Goal: Task Accomplishment & Management: Manage account settings

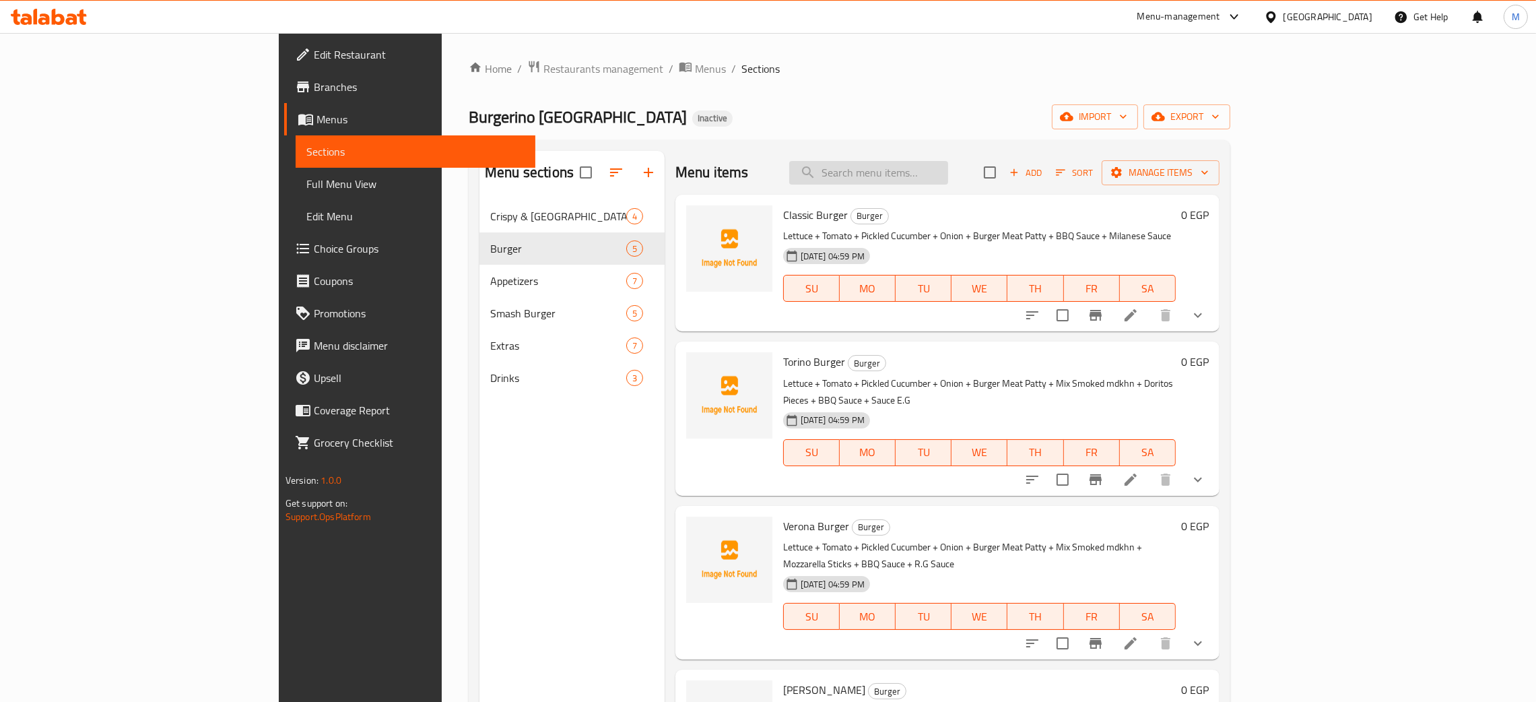
click at [926, 180] on input "search" at bounding box center [868, 173] width 159 height 24
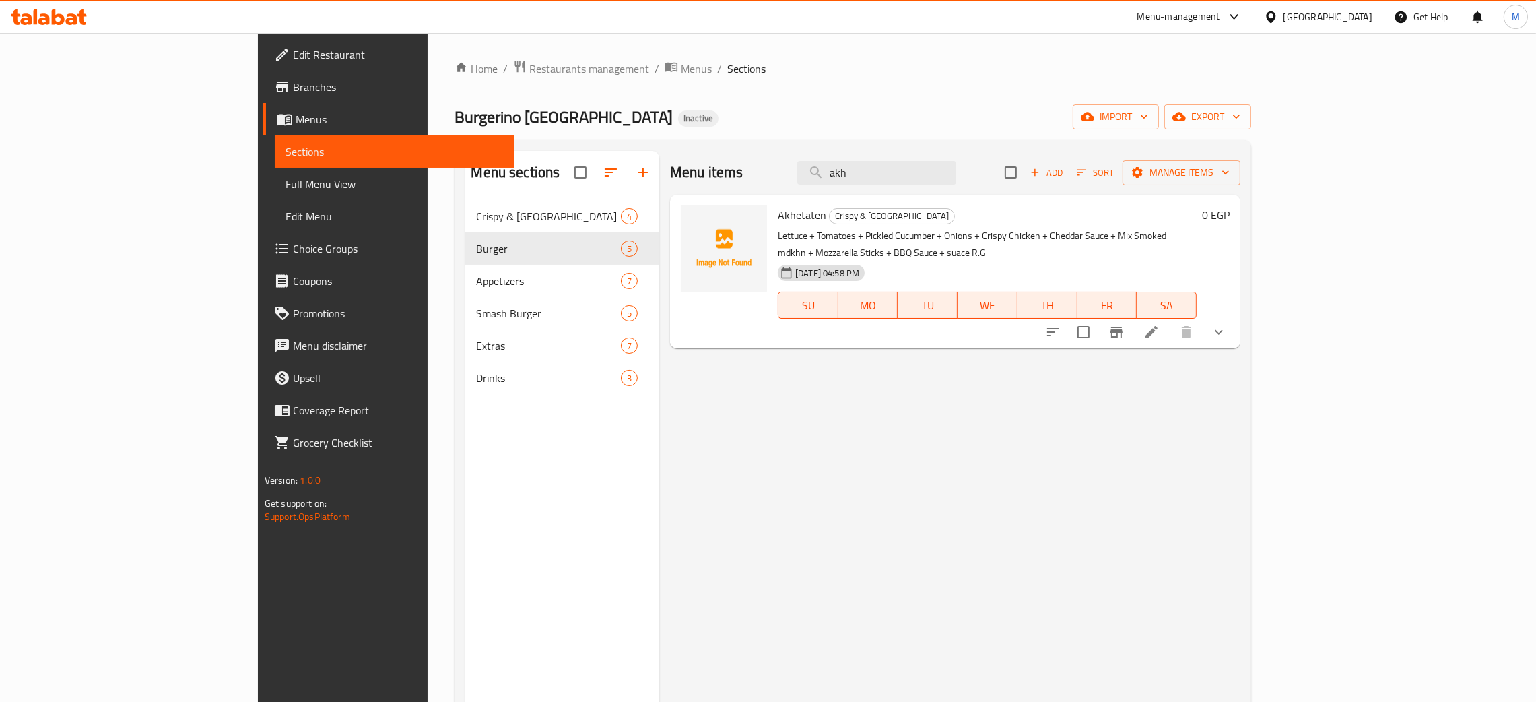
type input "akh"
drag, startPoint x: 966, startPoint y: 181, endPoint x: 868, endPoint y: 157, distance: 101.2
click at [868, 167] on div "Menu items akh Add Sort Manage items" at bounding box center [955, 173] width 570 height 44
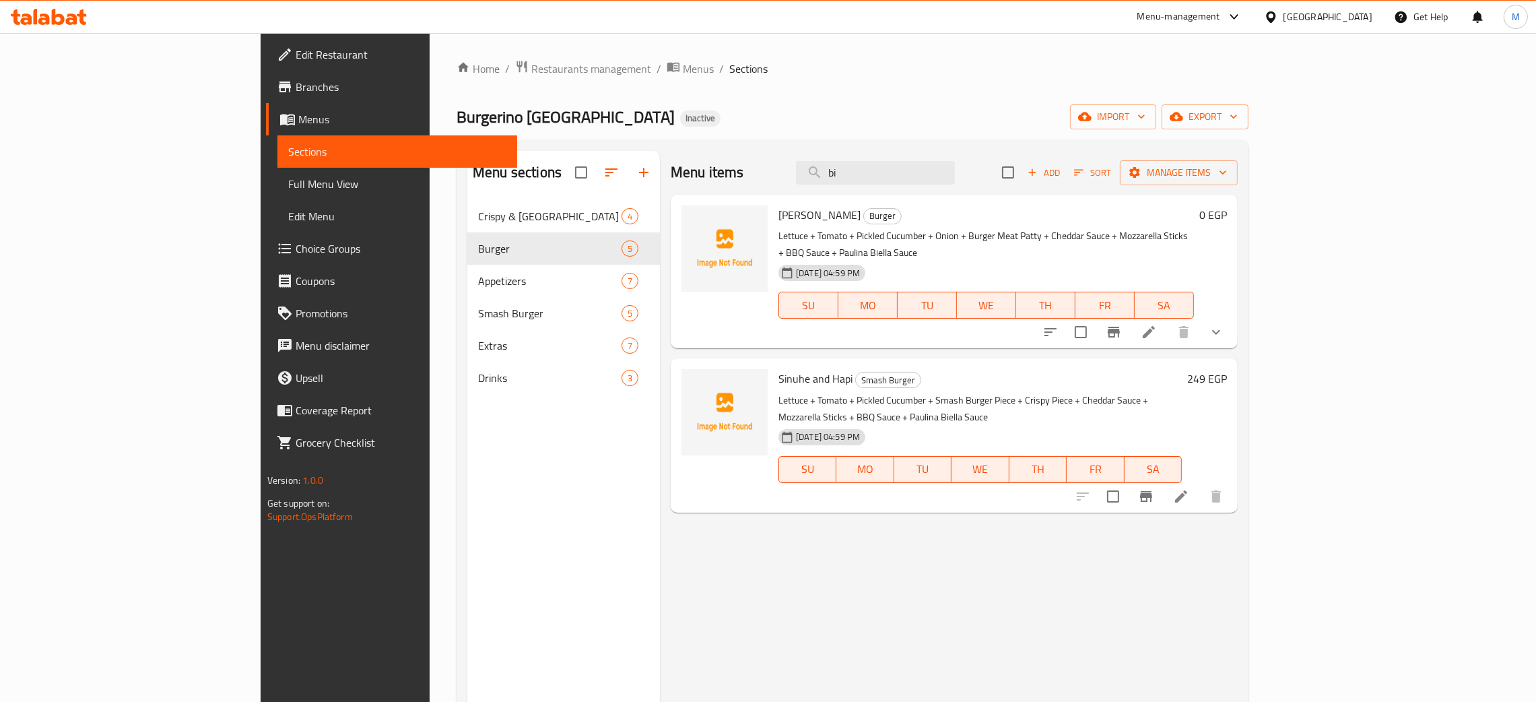
type input "bi"
click at [757, 103] on div "Home / Restaurants management / Menus / Sections Burgerino Egypt Inactive impor…" at bounding box center [852, 461] width 792 height 803
click at [1091, 113] on icon "button" at bounding box center [1084, 116] width 13 height 13
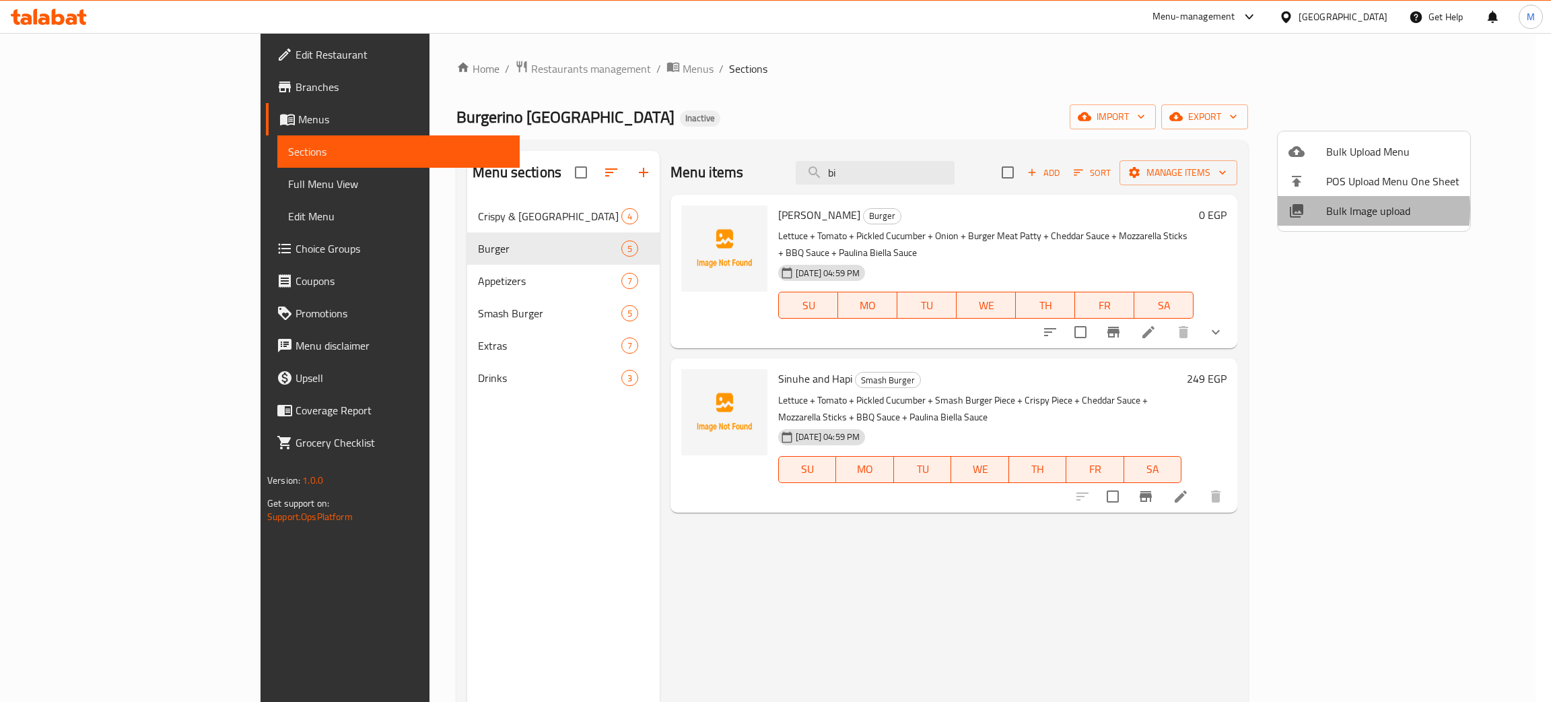
click at [1324, 209] on div at bounding box center [1308, 211] width 38 height 16
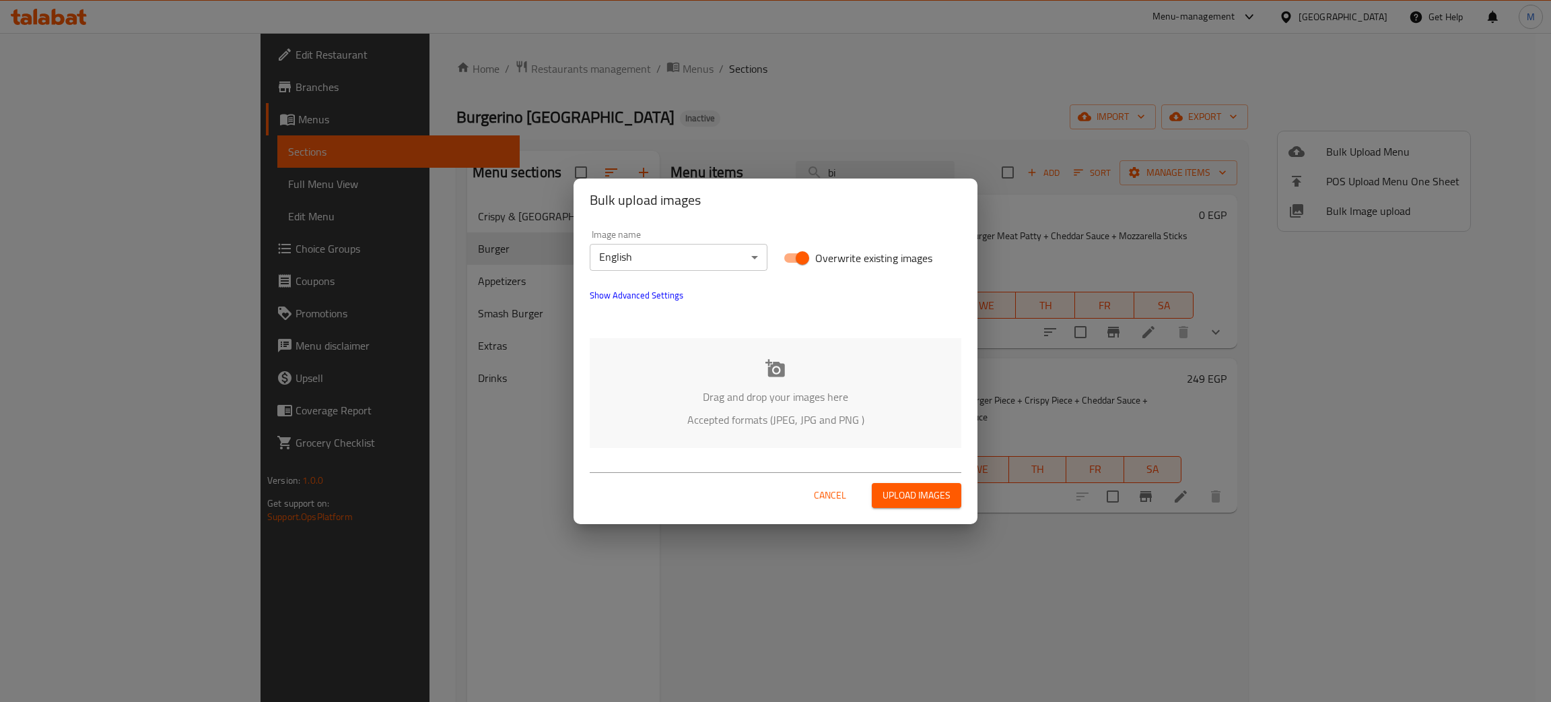
click at [817, 388] on p "Drag and drop your images here" at bounding box center [775, 396] width 331 height 16
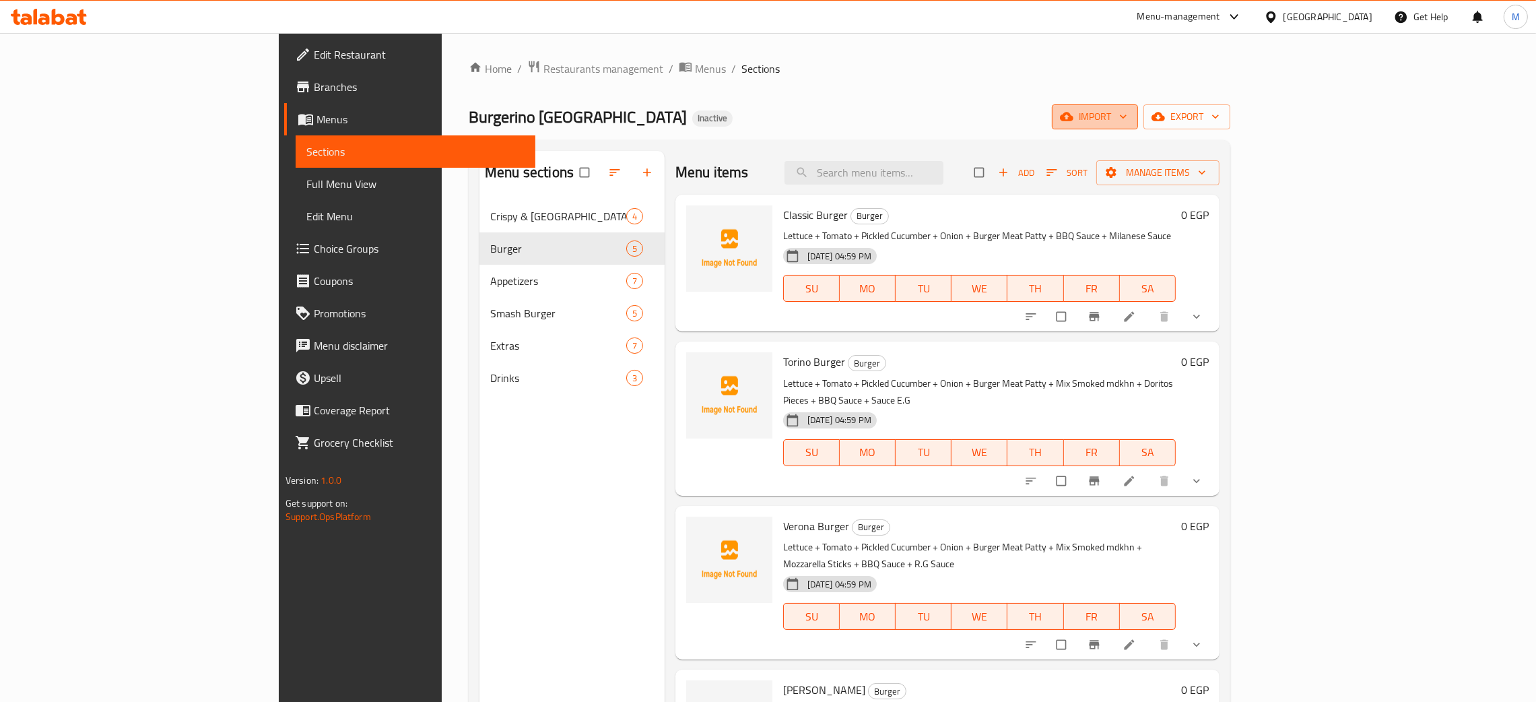
click at [1127, 125] on span "import" at bounding box center [1094, 116] width 65 height 17
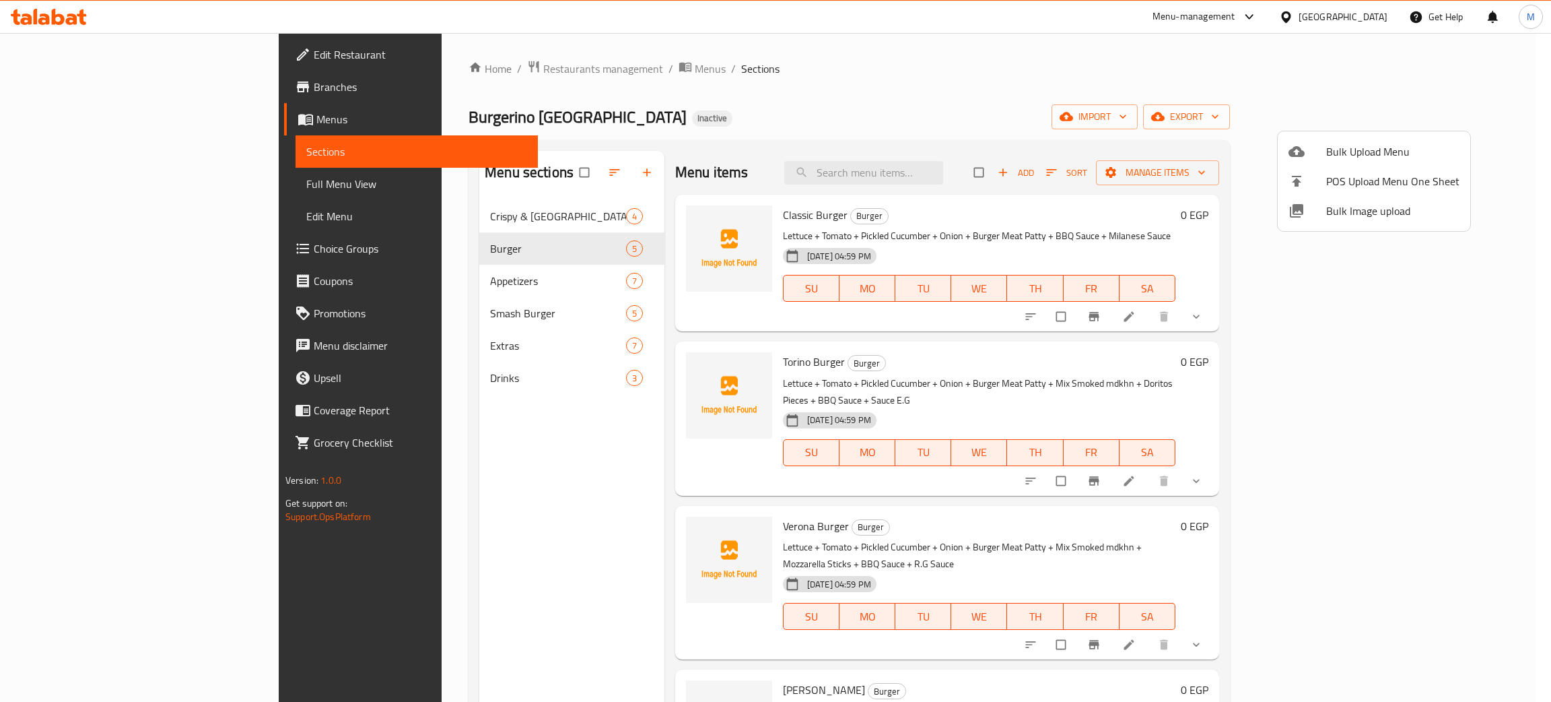
click at [1344, 213] on span "Bulk Image upload" at bounding box center [1392, 211] width 133 height 16
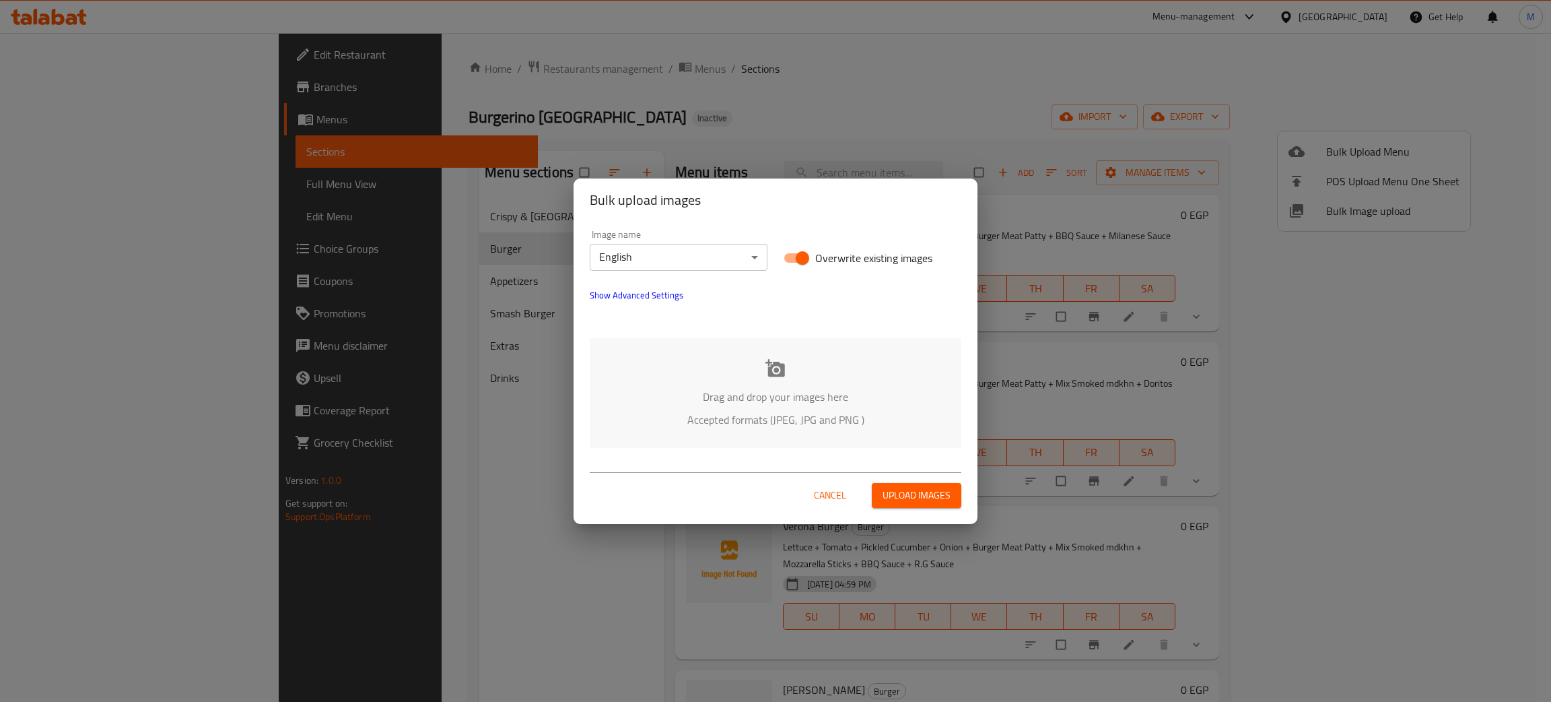
click at [759, 382] on div "Drag and drop your images here Accepted formats (JPEG, JPG and PNG )" at bounding box center [776, 393] width 372 height 110
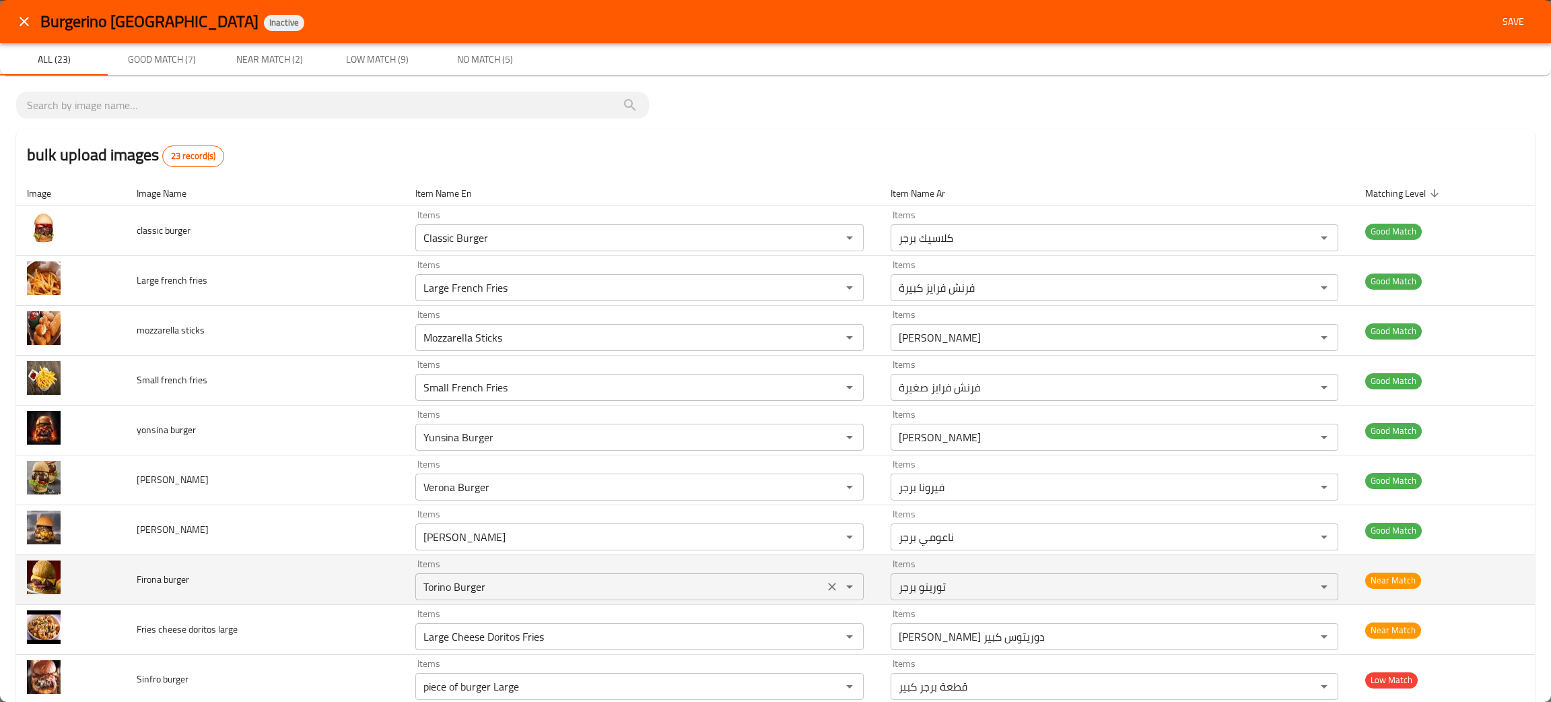
click at [825, 588] on icon "Clear" at bounding box center [831, 586] width 13 height 13
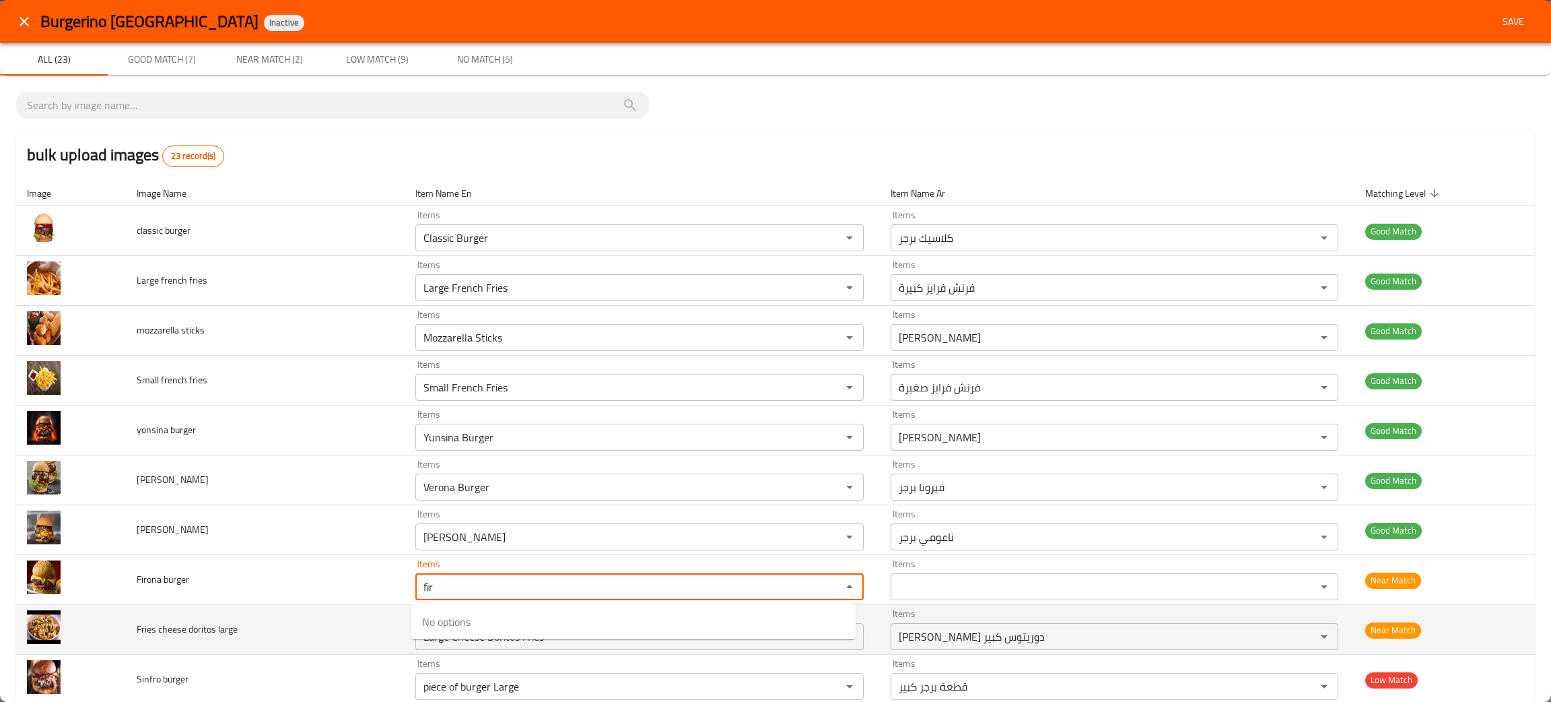
type burger "fir"
click at [298, 626] on td "Fries cheese doritos large" at bounding box center [265, 630] width 279 height 50
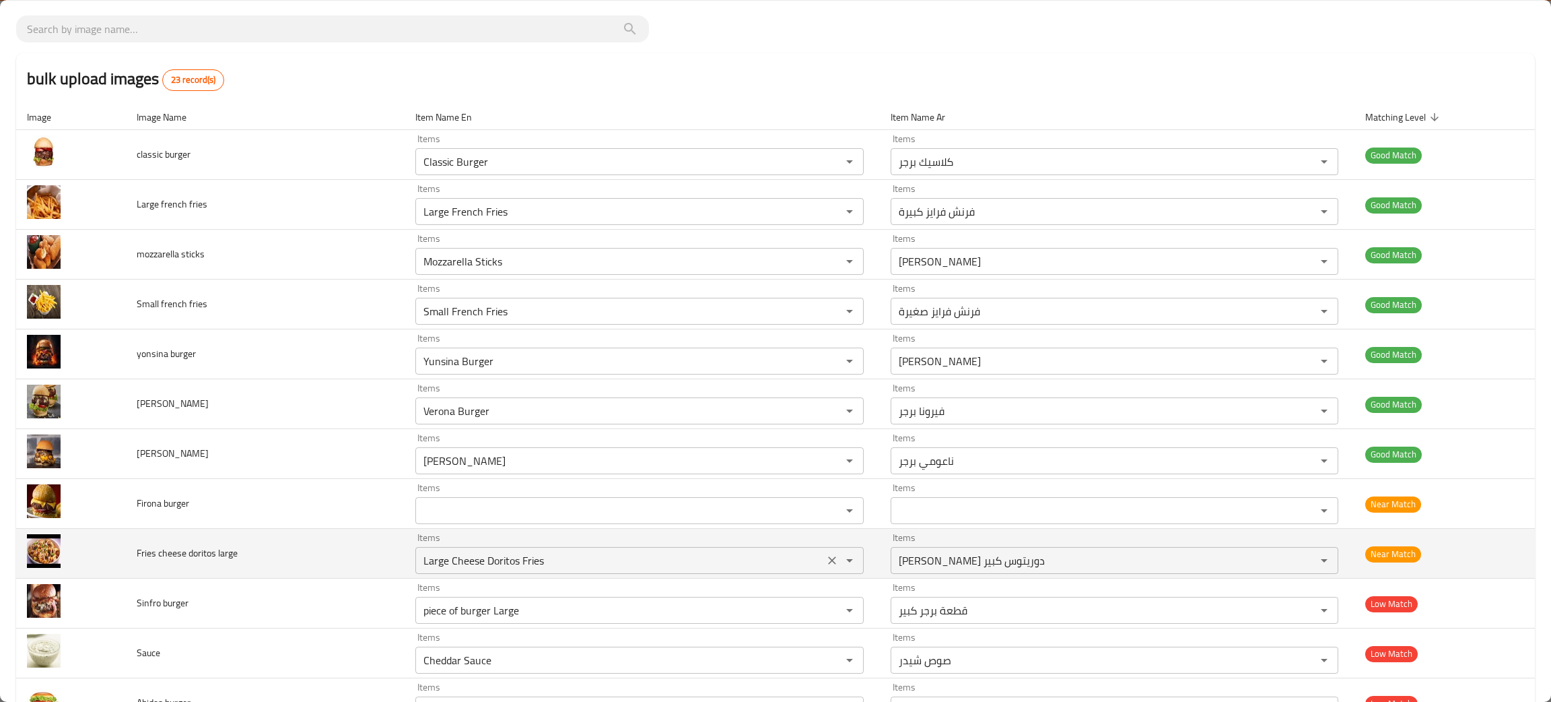
scroll to position [101, 0]
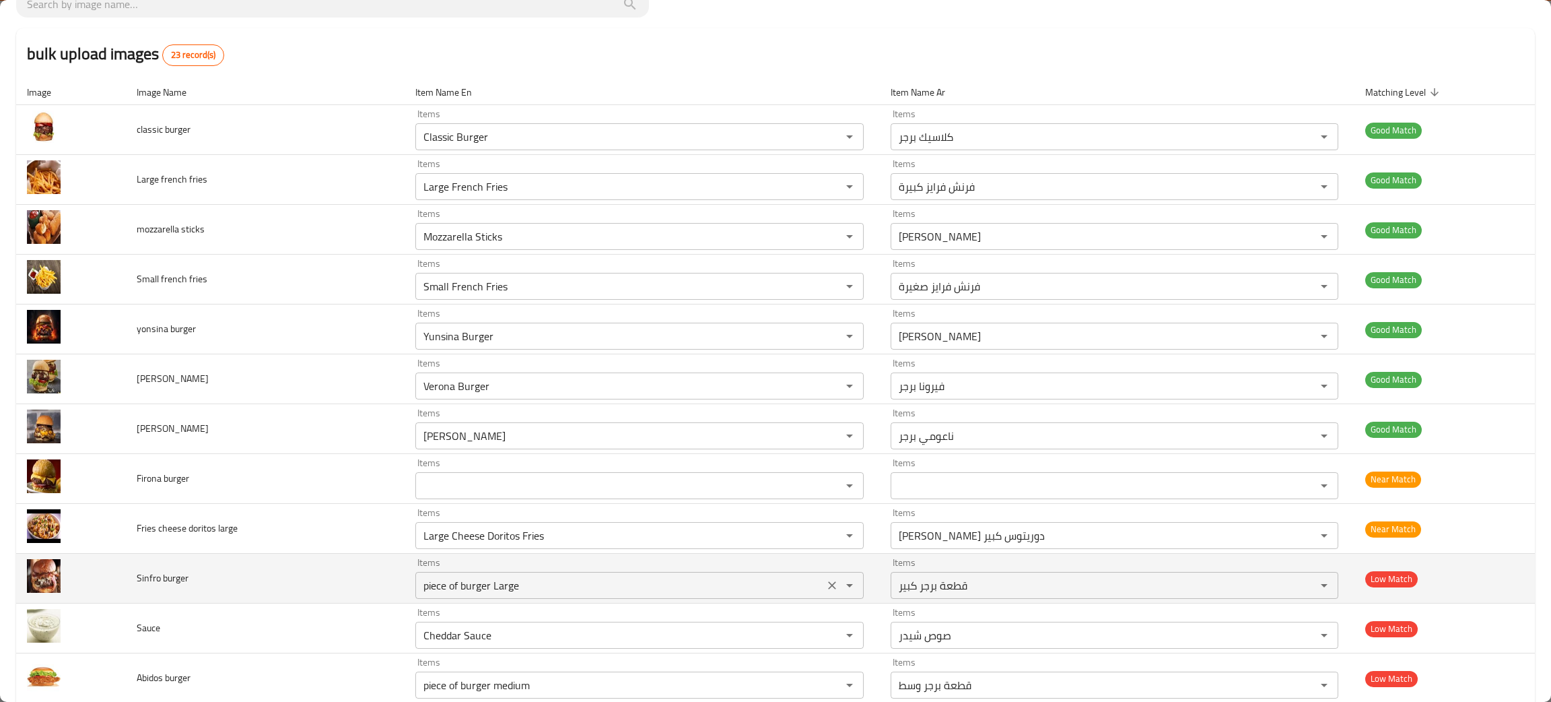
click at [825, 591] on icon "Clear" at bounding box center [831, 584] width 13 height 13
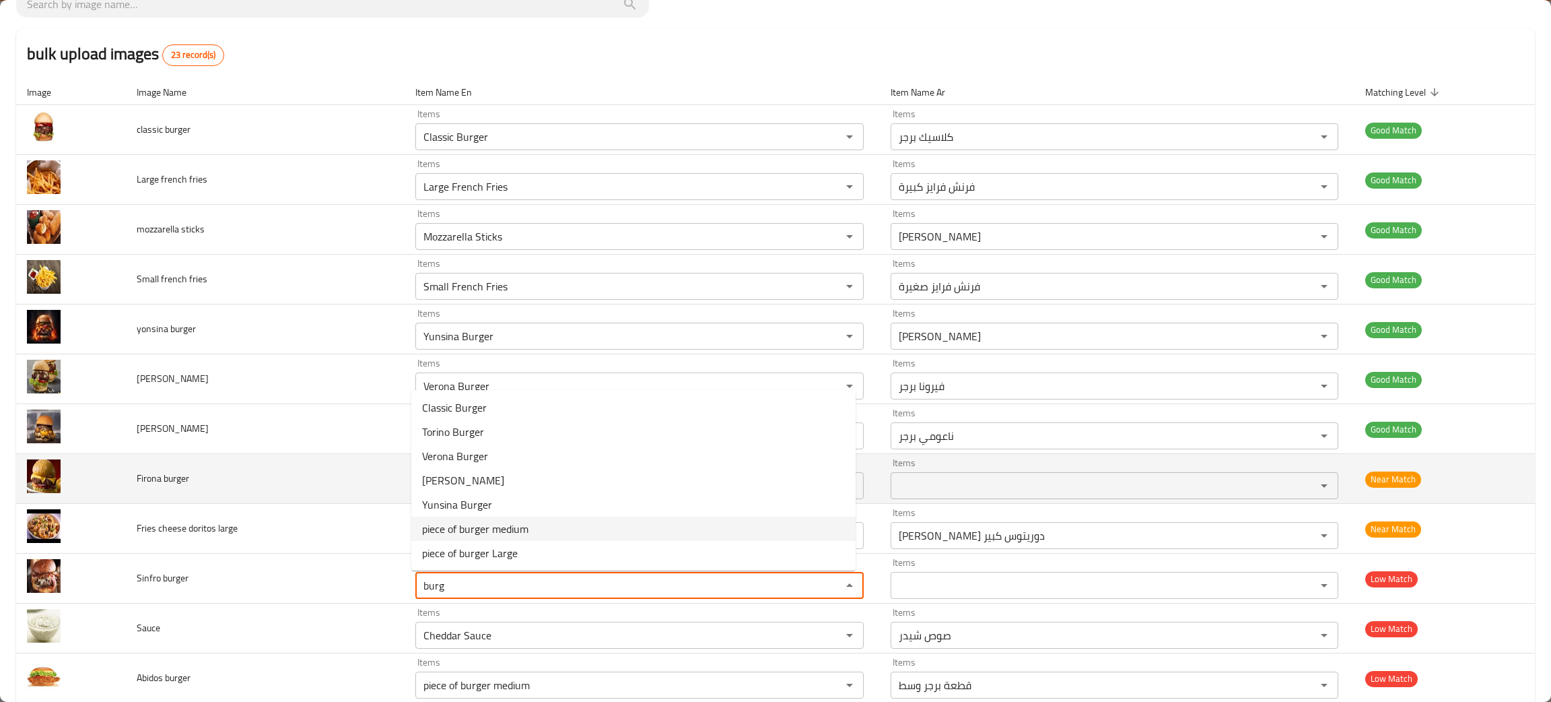
type burger "burg"
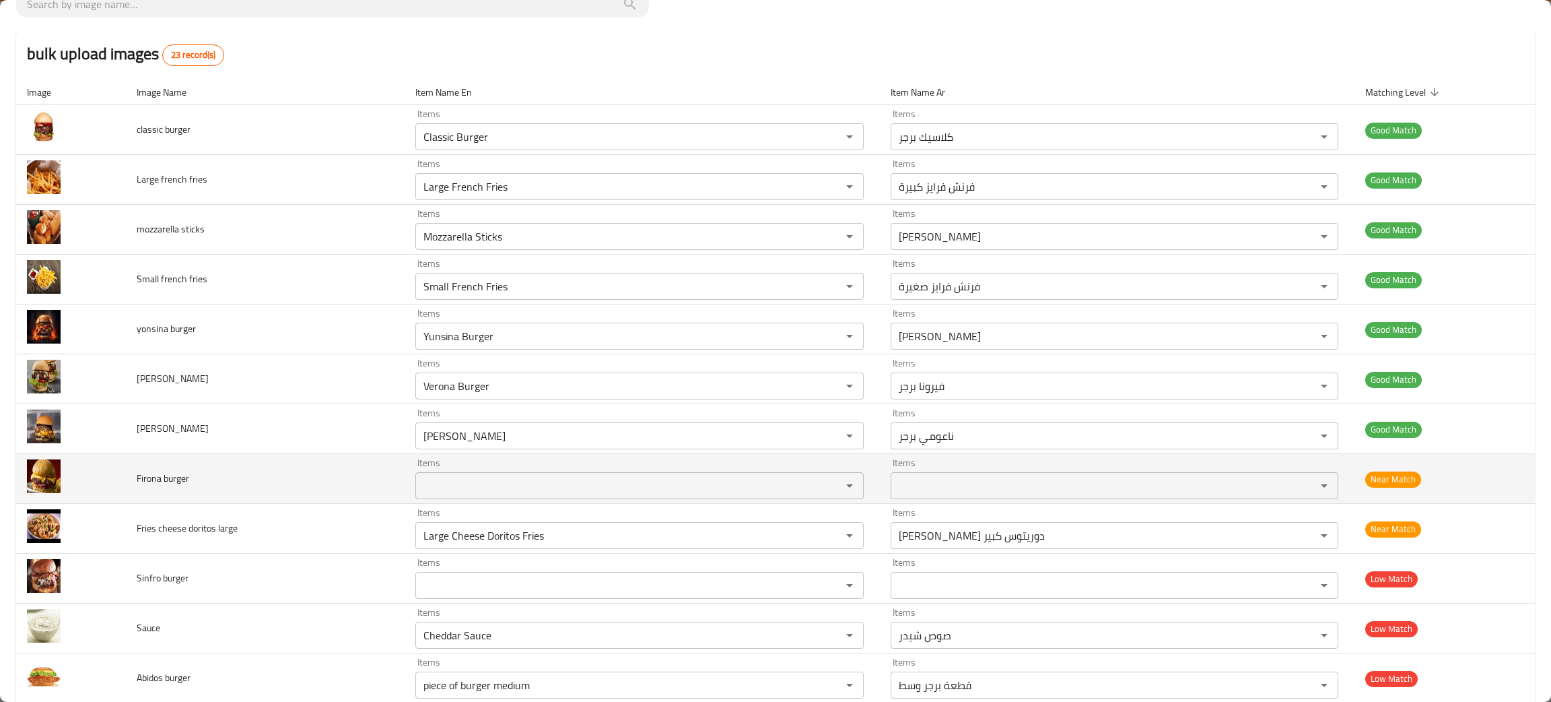
click at [290, 501] on td "Firona burger" at bounding box center [265, 479] width 279 height 50
click at [538, 491] on burger "Items" at bounding box center [619, 485] width 401 height 19
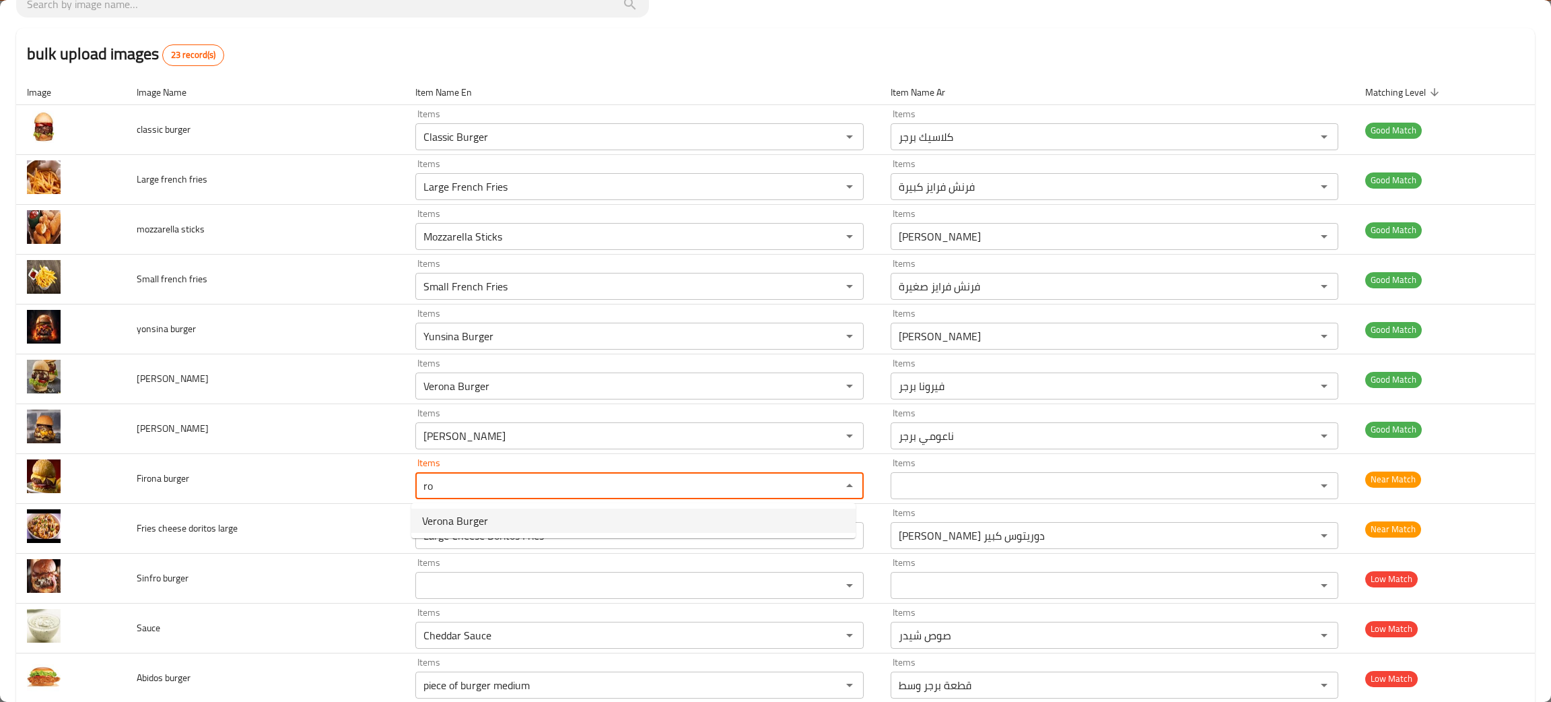
click at [432, 521] on span "Verona Burger" at bounding box center [455, 520] width 66 height 16
type burger "Verona Burger"
type burger-ar "فيرونا برجر"
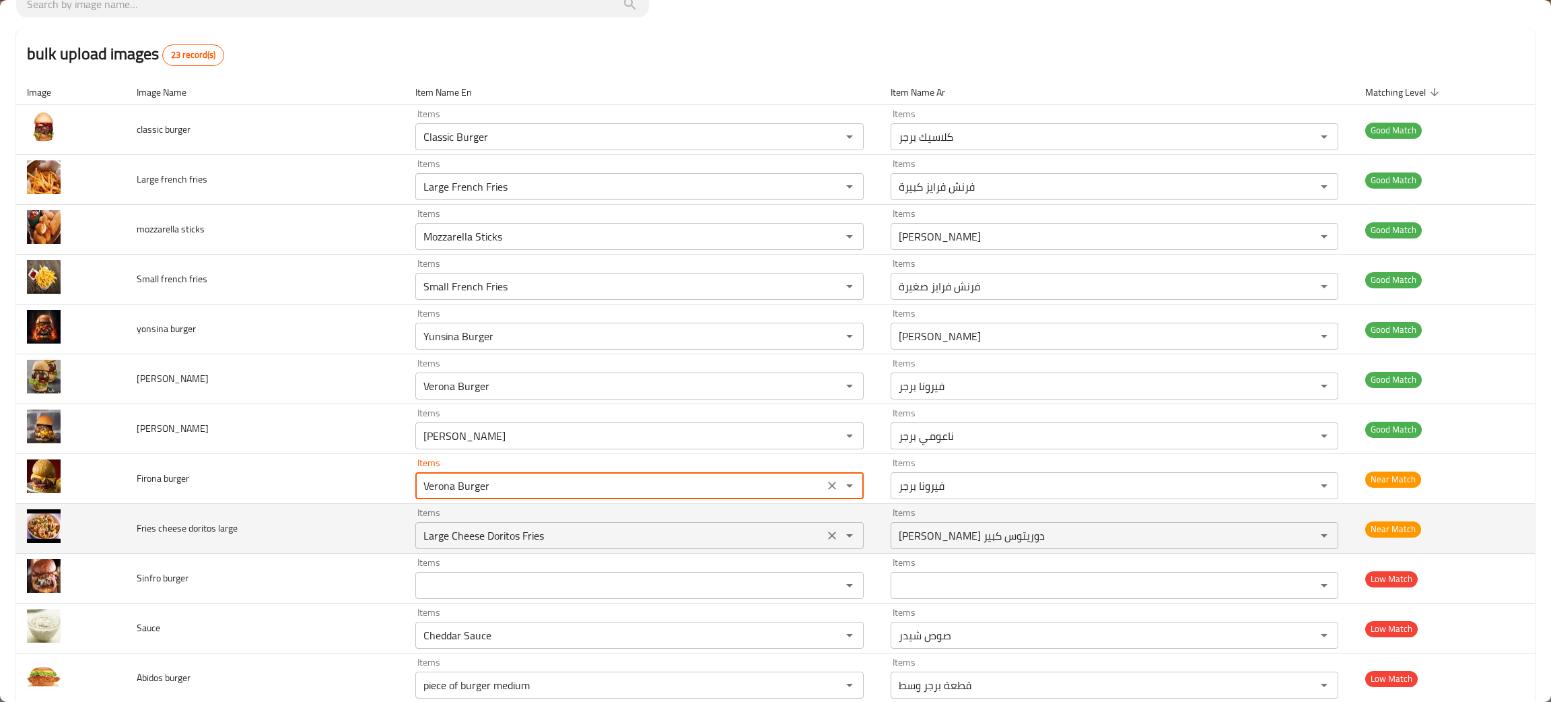
type burger "Verona Burger"
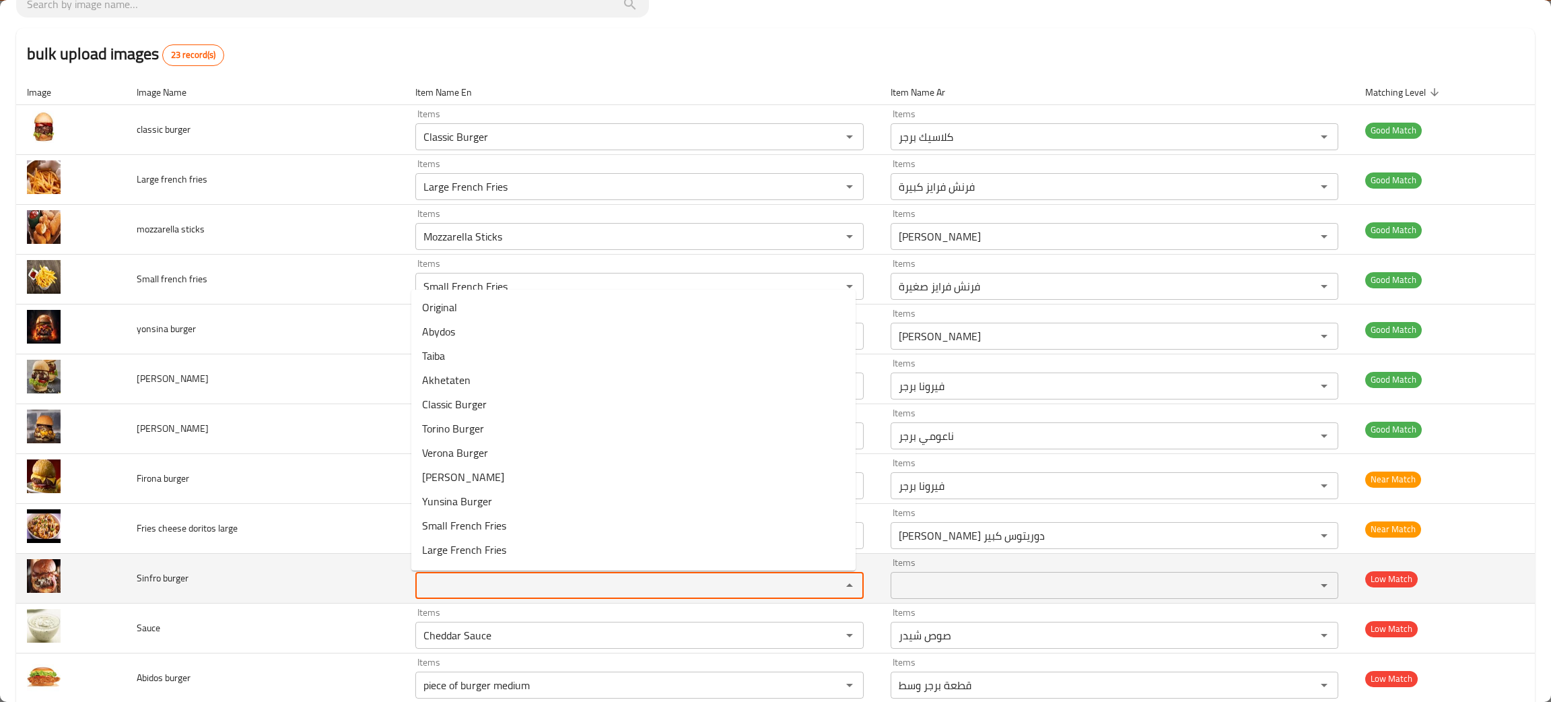
click at [489, 580] on burger "Items" at bounding box center [619, 585] width 401 height 19
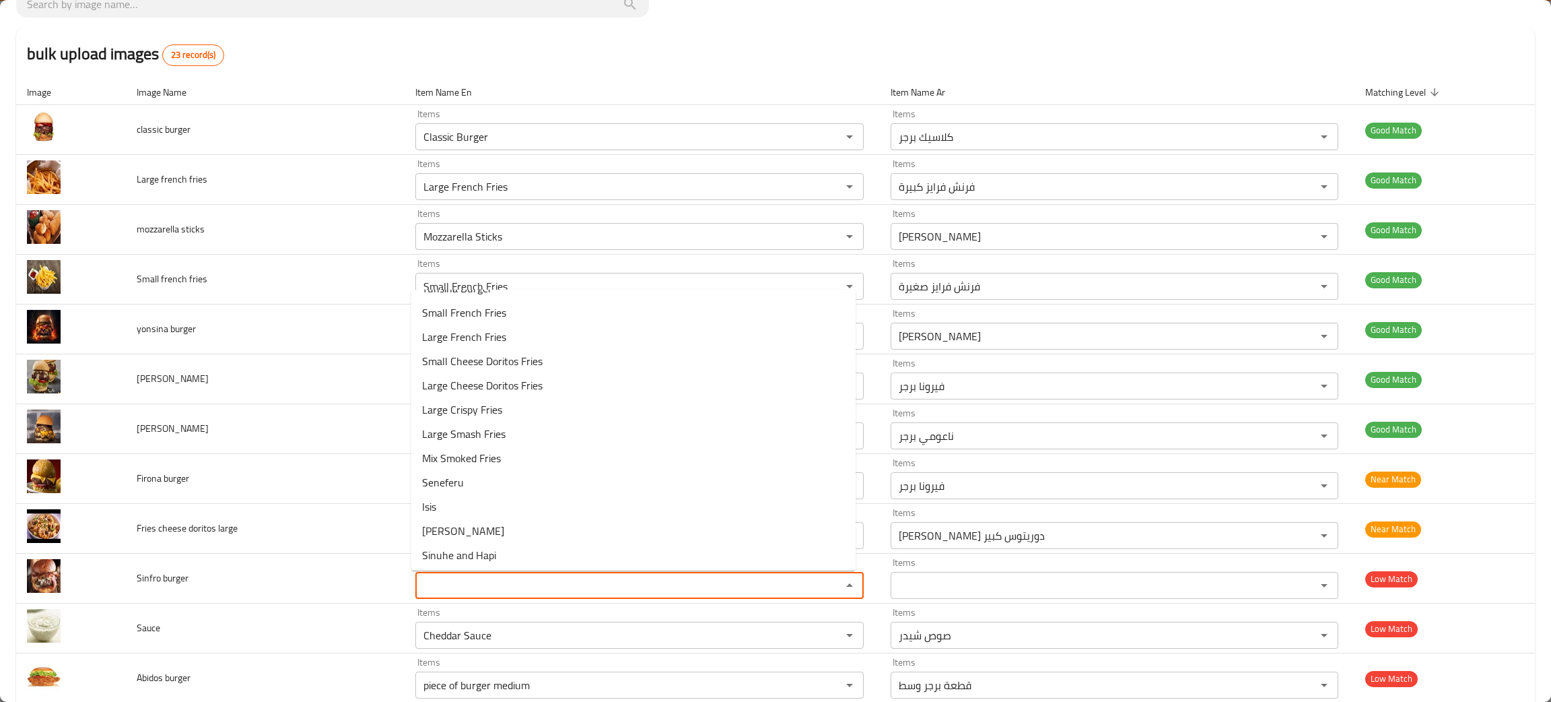
scroll to position [0, 0]
click at [841, 372] on burger-popup "Original Abydos Taiba Akhetaten Classic Burger Torino Burger Verona Burger Naom…" at bounding box center [633, 429] width 444 height 281
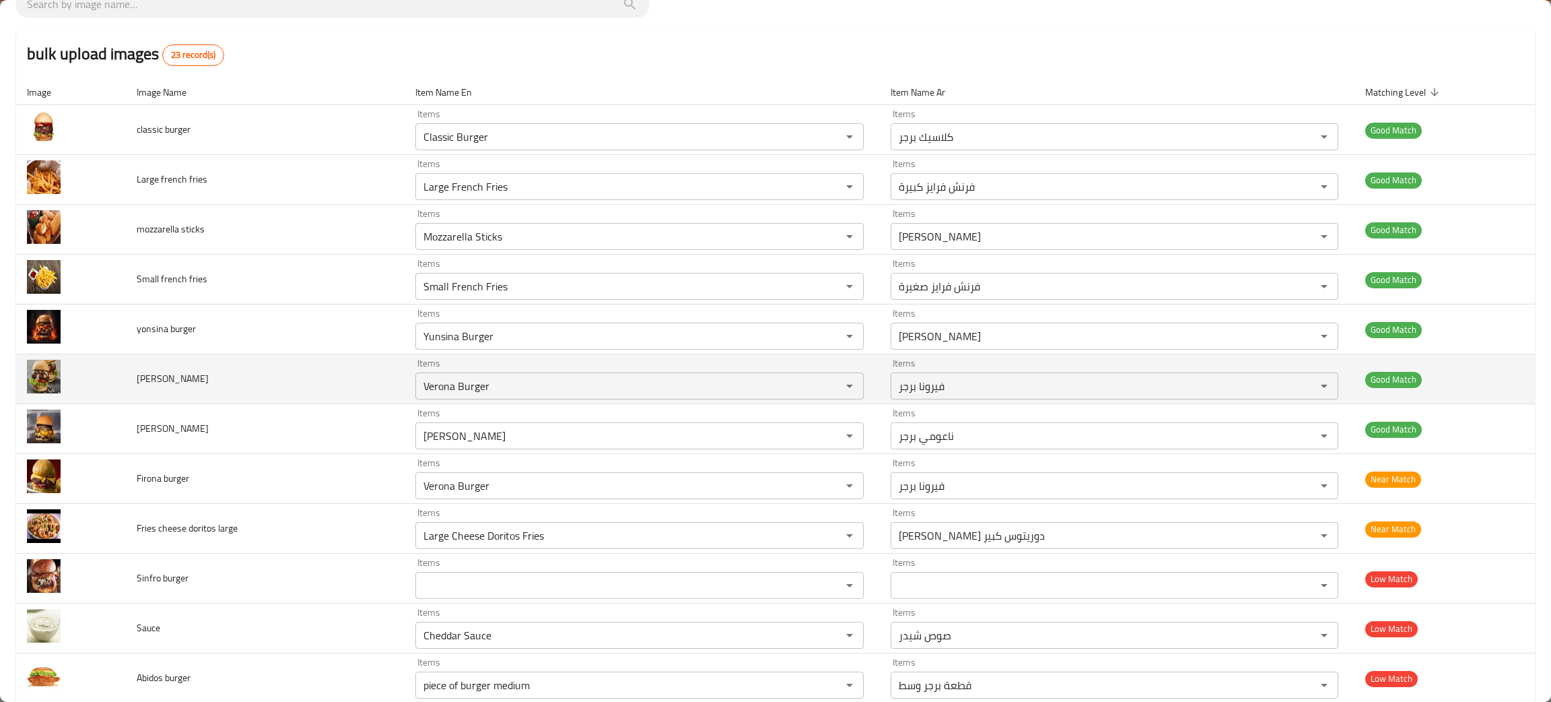
click at [865, 378] on td "Items Verona Burger Items" at bounding box center [642, 379] width 475 height 50
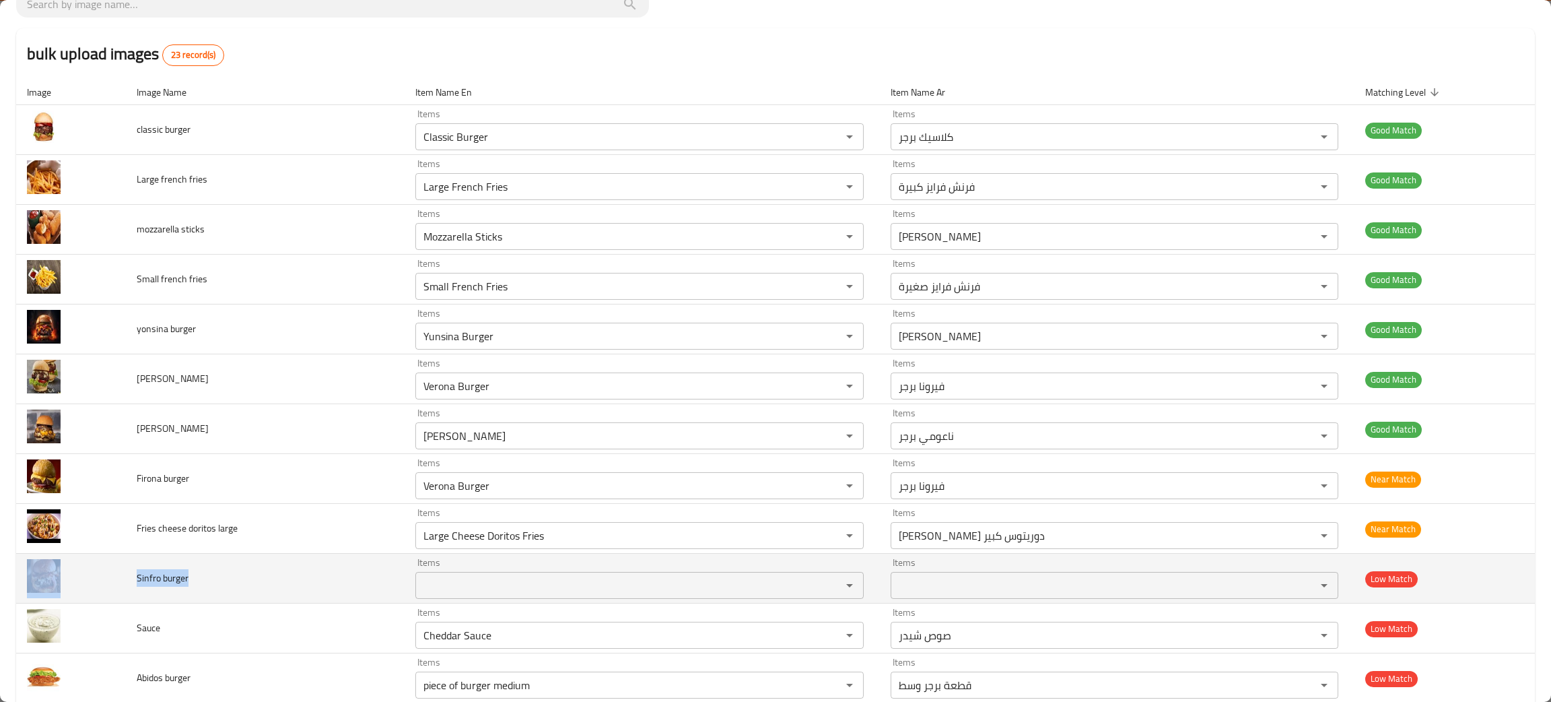
drag, startPoint x: 227, startPoint y: 593, endPoint x: 119, endPoint y: 587, distance: 107.9
click at [119, 587] on tr "Sinfro burger Items Items Items Items Low Match" at bounding box center [775, 578] width 1519 height 50
copy tr "Sinfro burger"
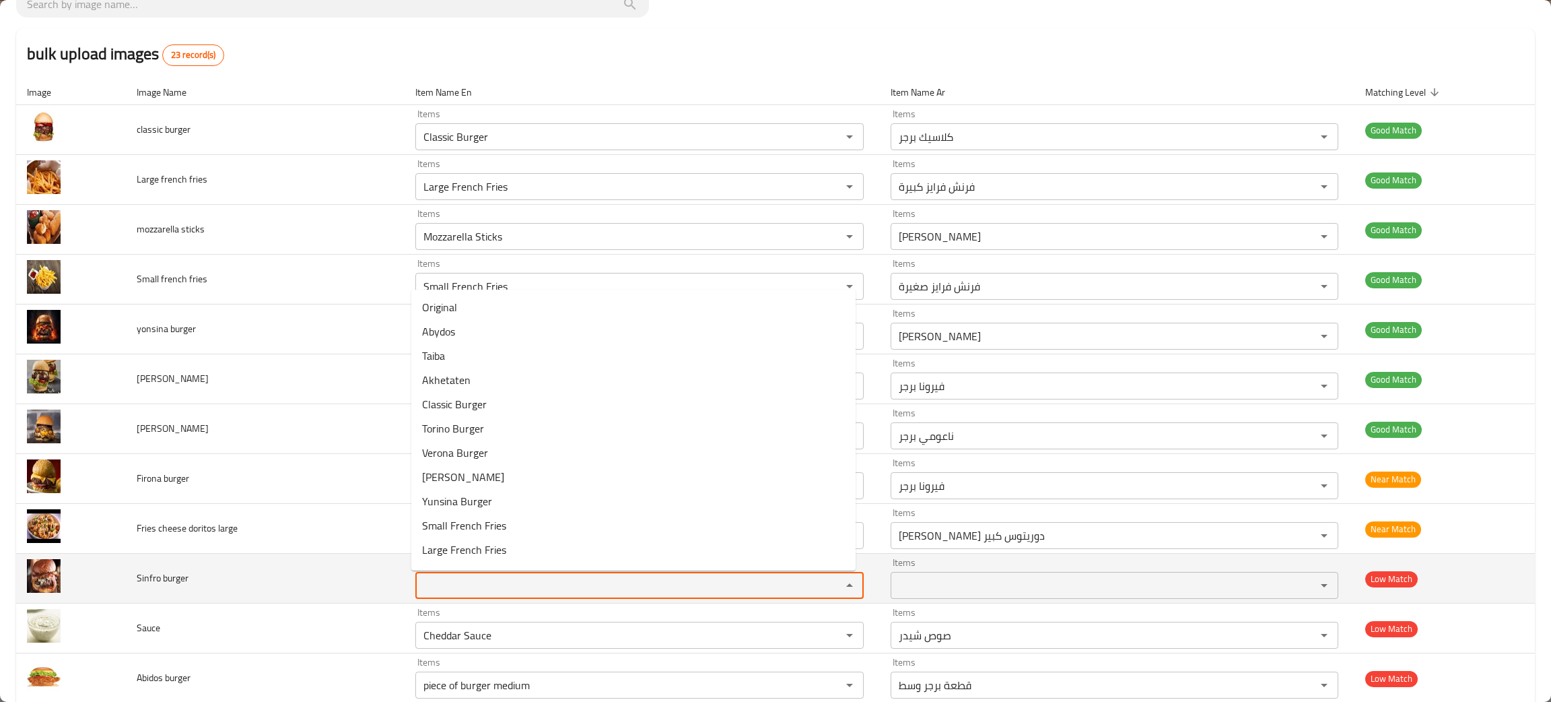
click at [504, 589] on burger "Items" at bounding box center [619, 585] width 401 height 19
type burger "burg"
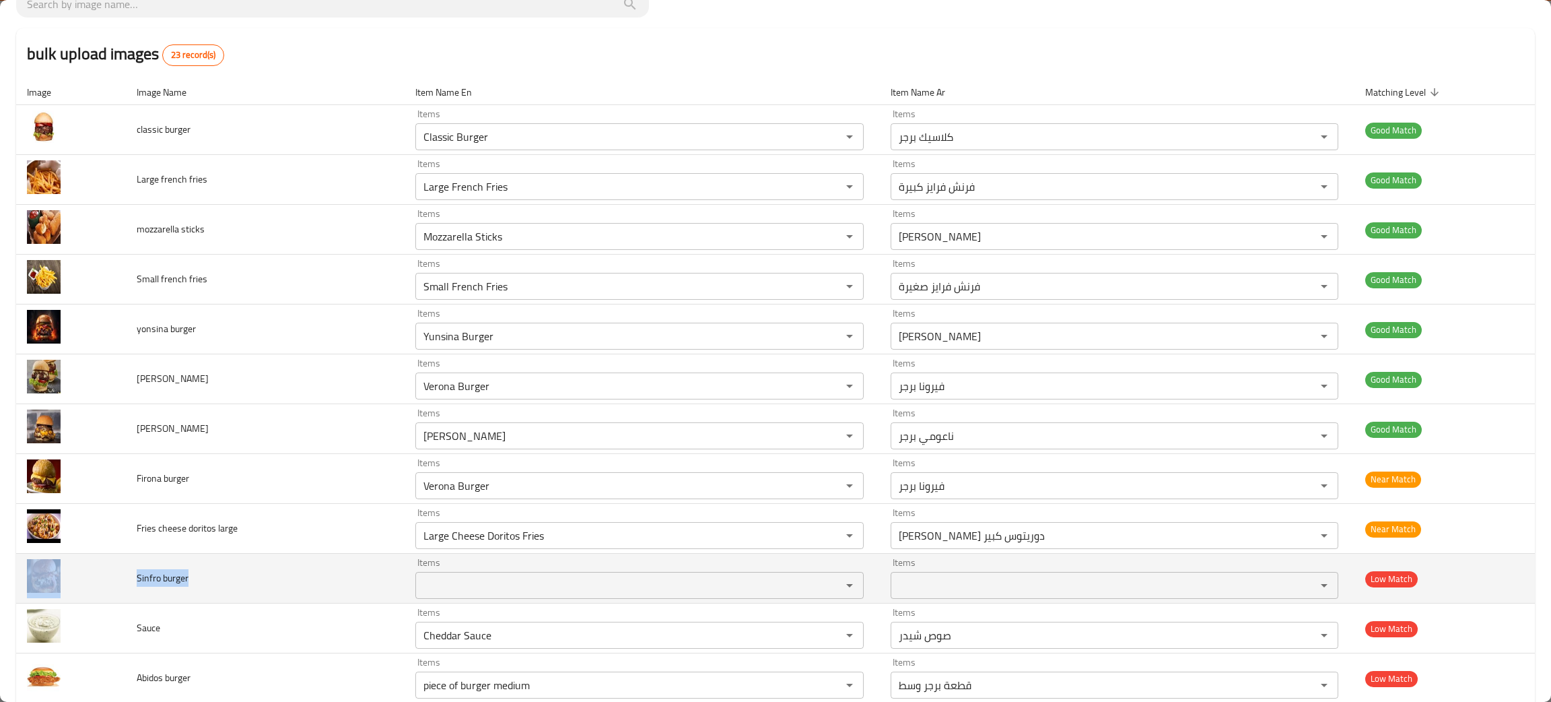
drag, startPoint x: 200, startPoint y: 593, endPoint x: 114, endPoint y: 579, distance: 86.7
click at [114, 579] on tr "Sinfro burger Items Items Items Items Low Match" at bounding box center [775, 578] width 1519 height 50
copy tr "Sinfro burger"
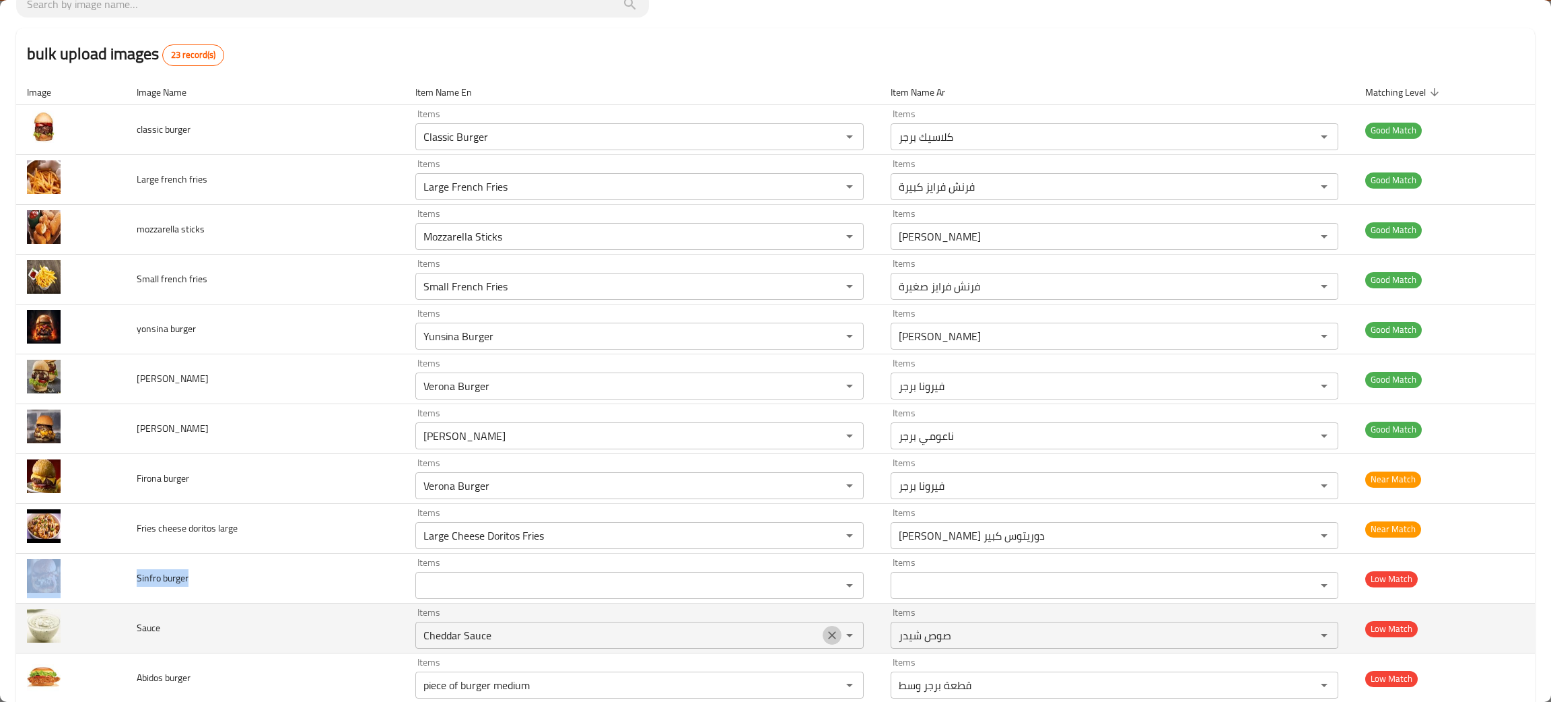
click at [823, 629] on button "Clear" at bounding box center [832, 634] width 19 height 19
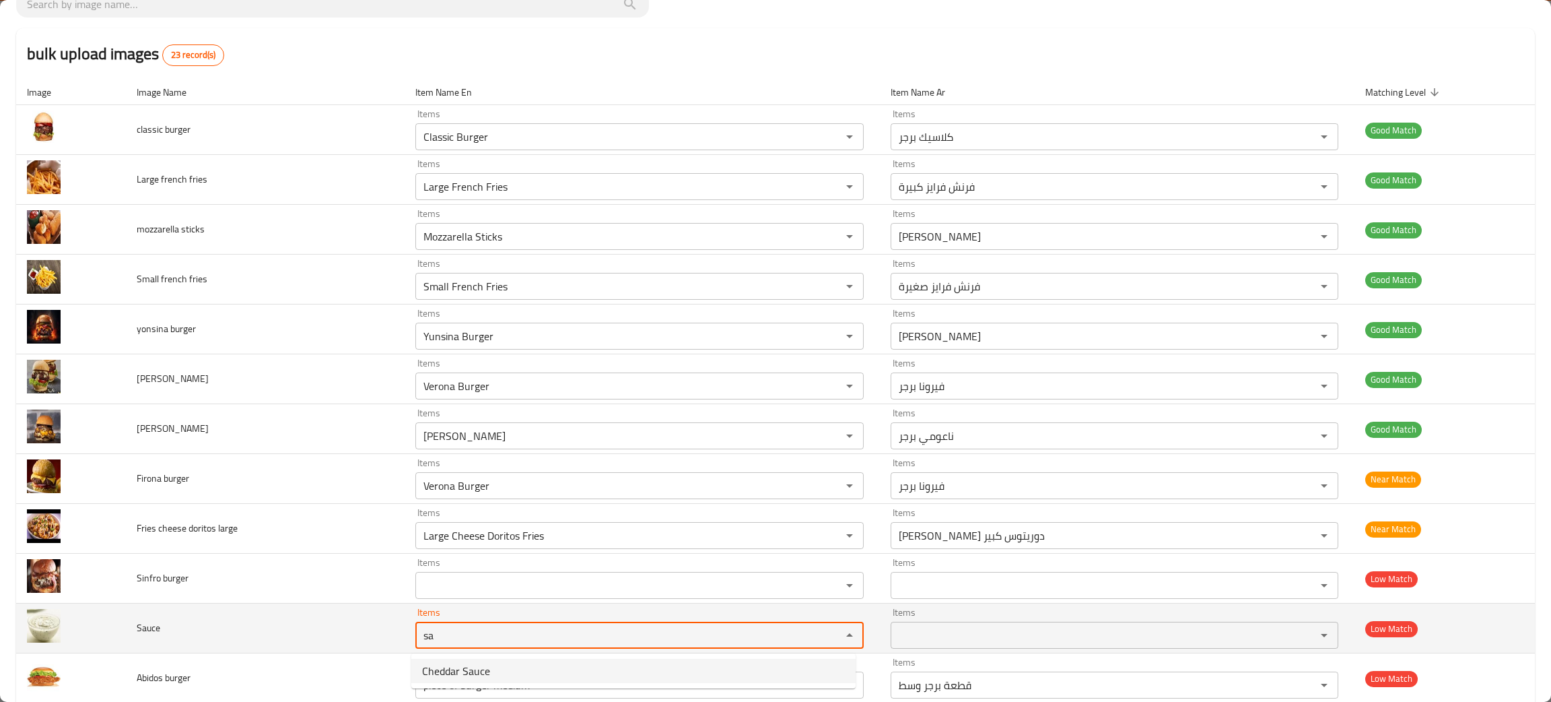
type input "sa"
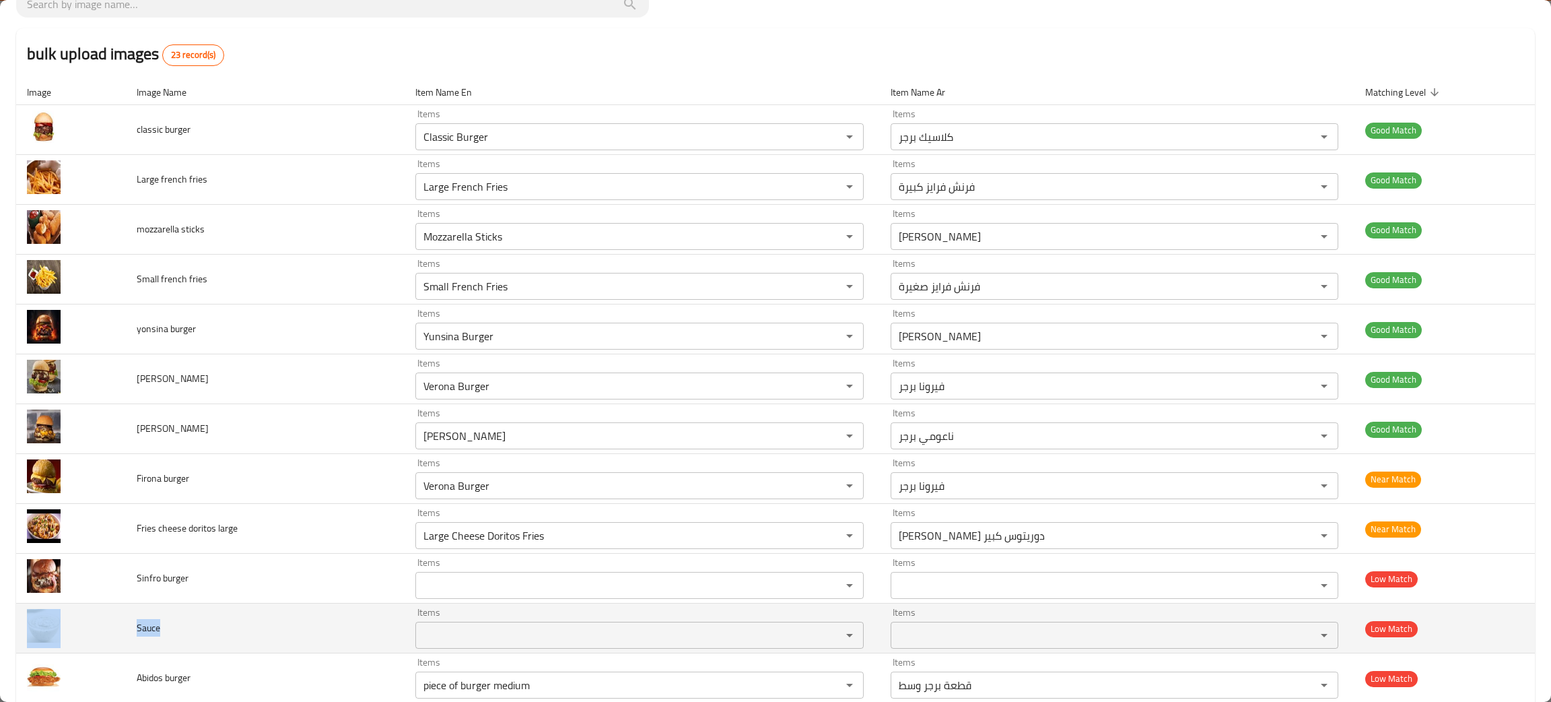
drag, startPoint x: 161, startPoint y: 620, endPoint x: 112, endPoint y: 619, distance: 48.5
click at [112, 619] on tr "Sauce Items Items Items Items Low Match" at bounding box center [775, 628] width 1519 height 50
copy tr "Sauce"
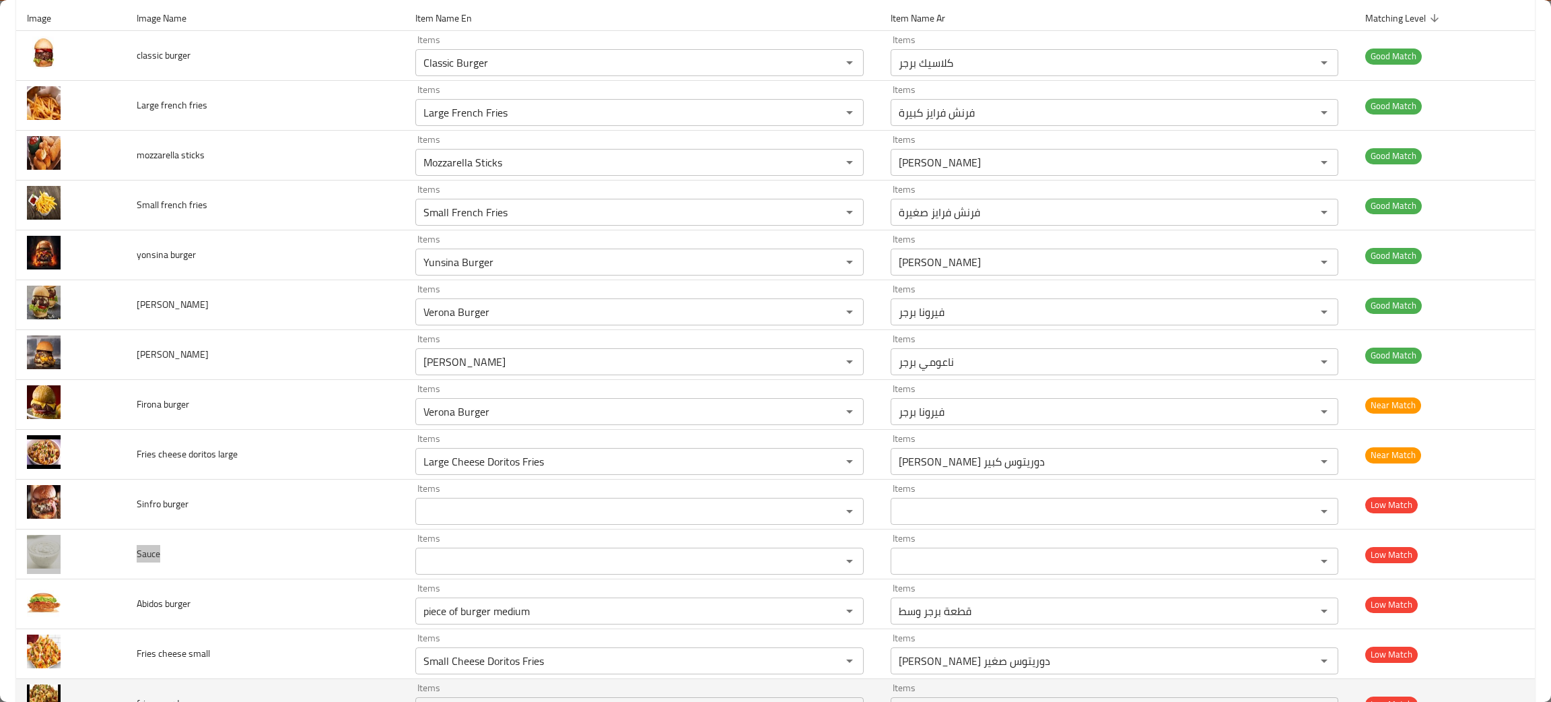
scroll to position [302, 0]
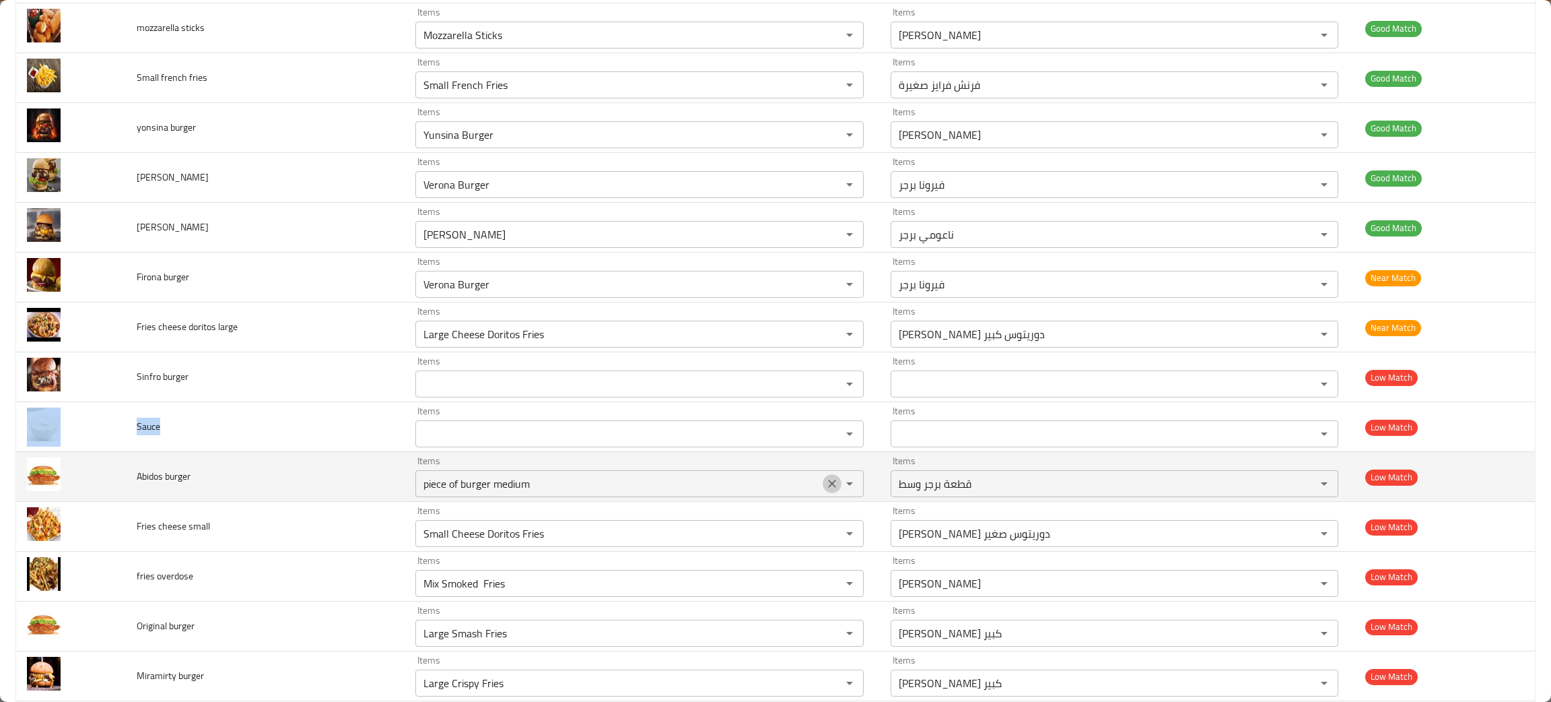
click at [823, 486] on button "Clear" at bounding box center [832, 483] width 19 height 19
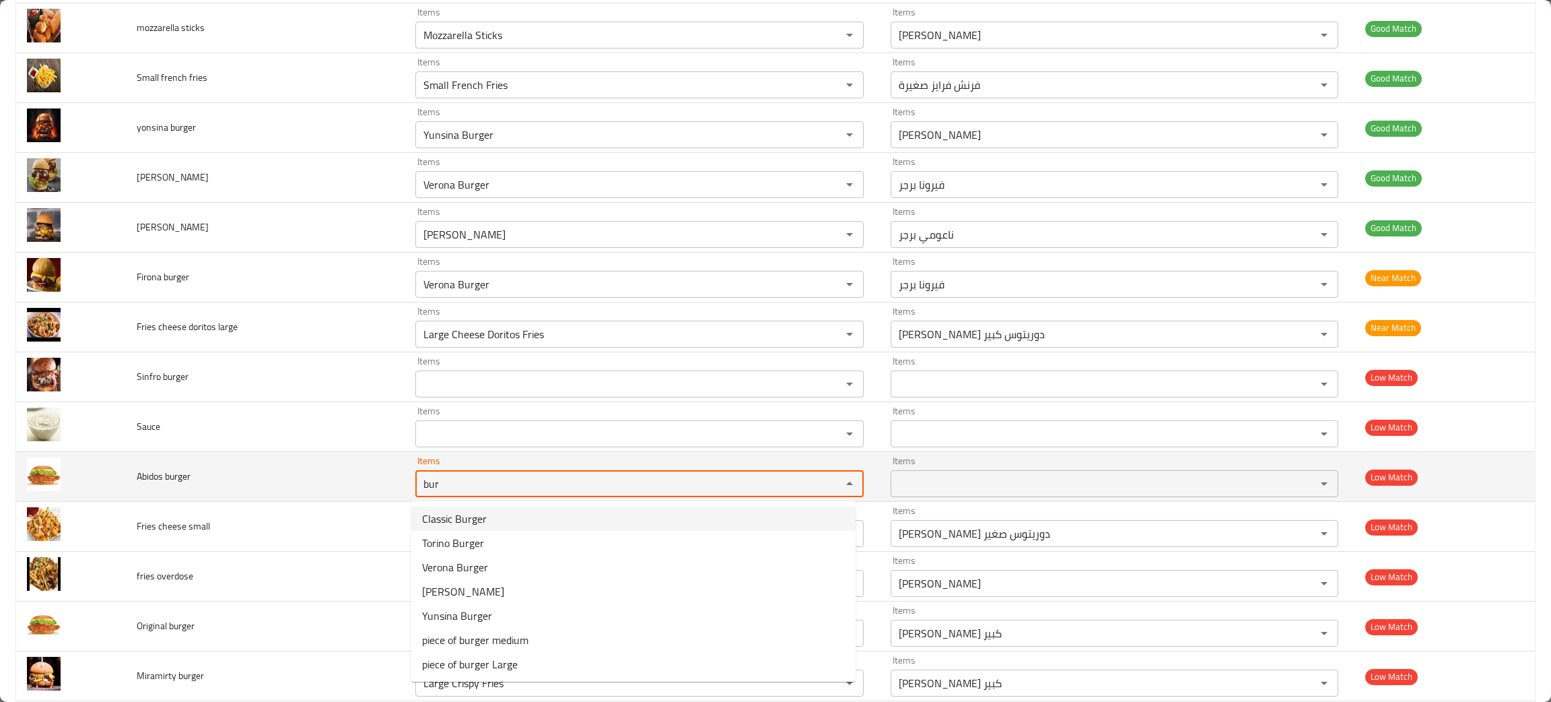
type burger "bur"
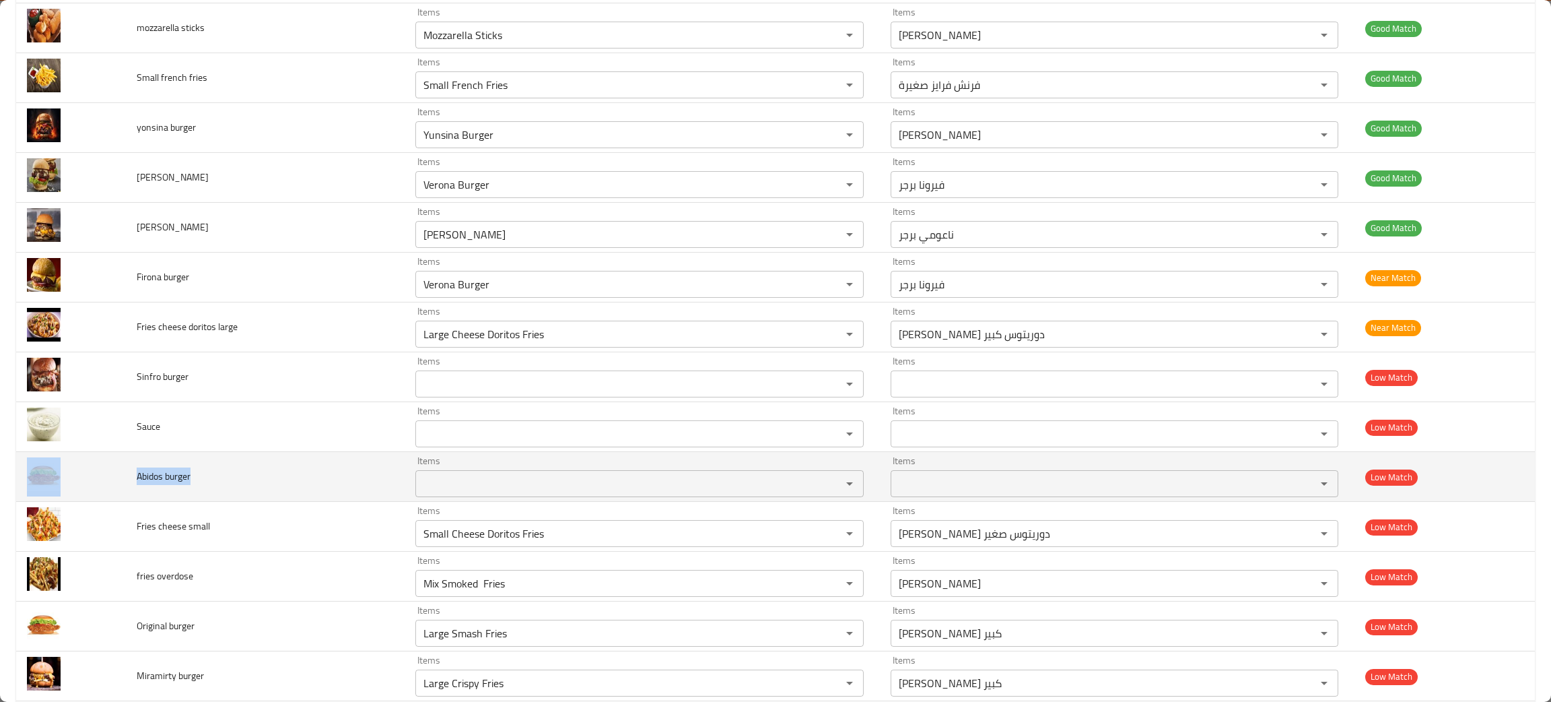
drag, startPoint x: 208, startPoint y: 480, endPoint x: 90, endPoint y: 477, distance: 118.5
click at [90, 477] on tr "Abidos burger Items Items Items Items Low Match" at bounding box center [775, 477] width 1519 height 50
copy tr "Abidos burger"
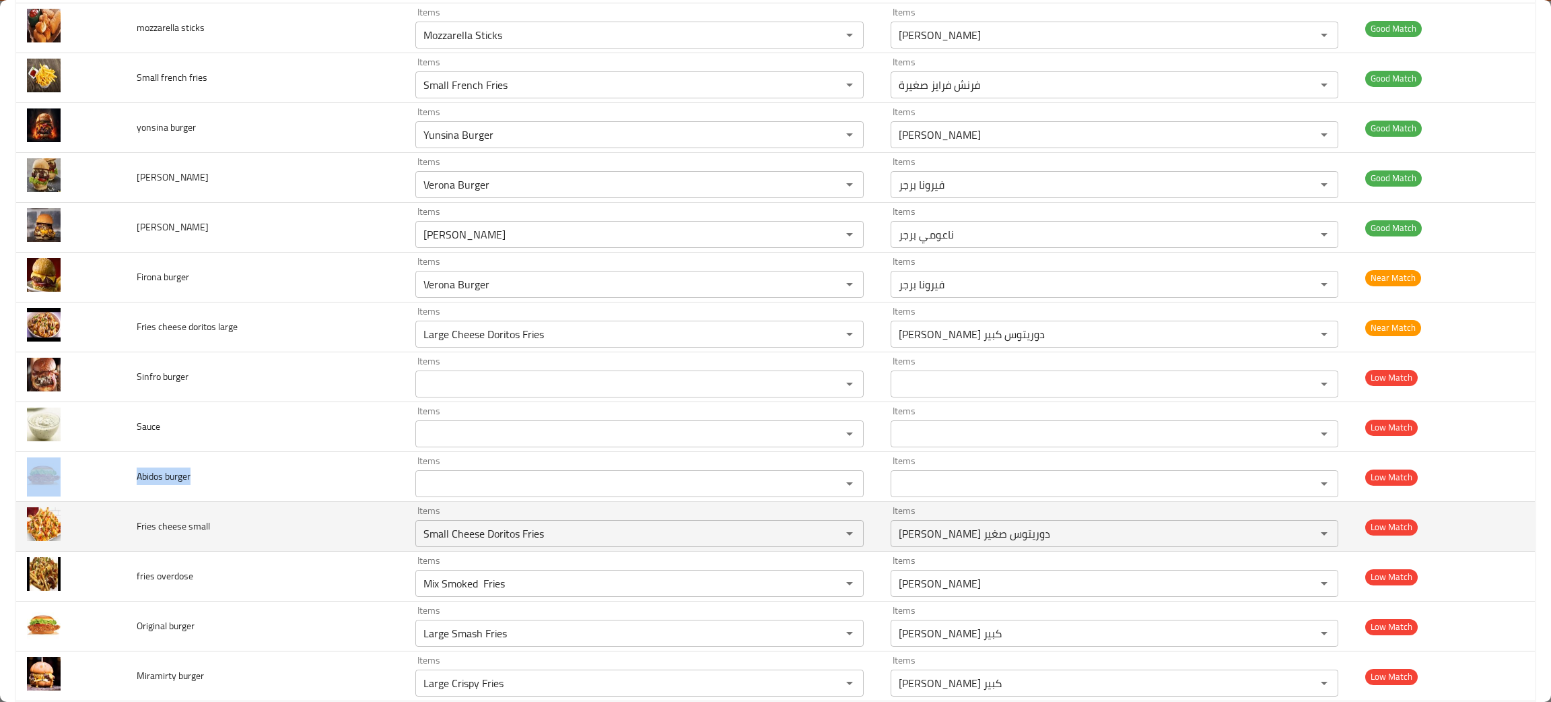
click at [833, 548] on tbody "classic burger Items Classic Burger Items Items كلاسيك برجر Items Good Match La…" at bounding box center [775, 477] width 1519 height 1146
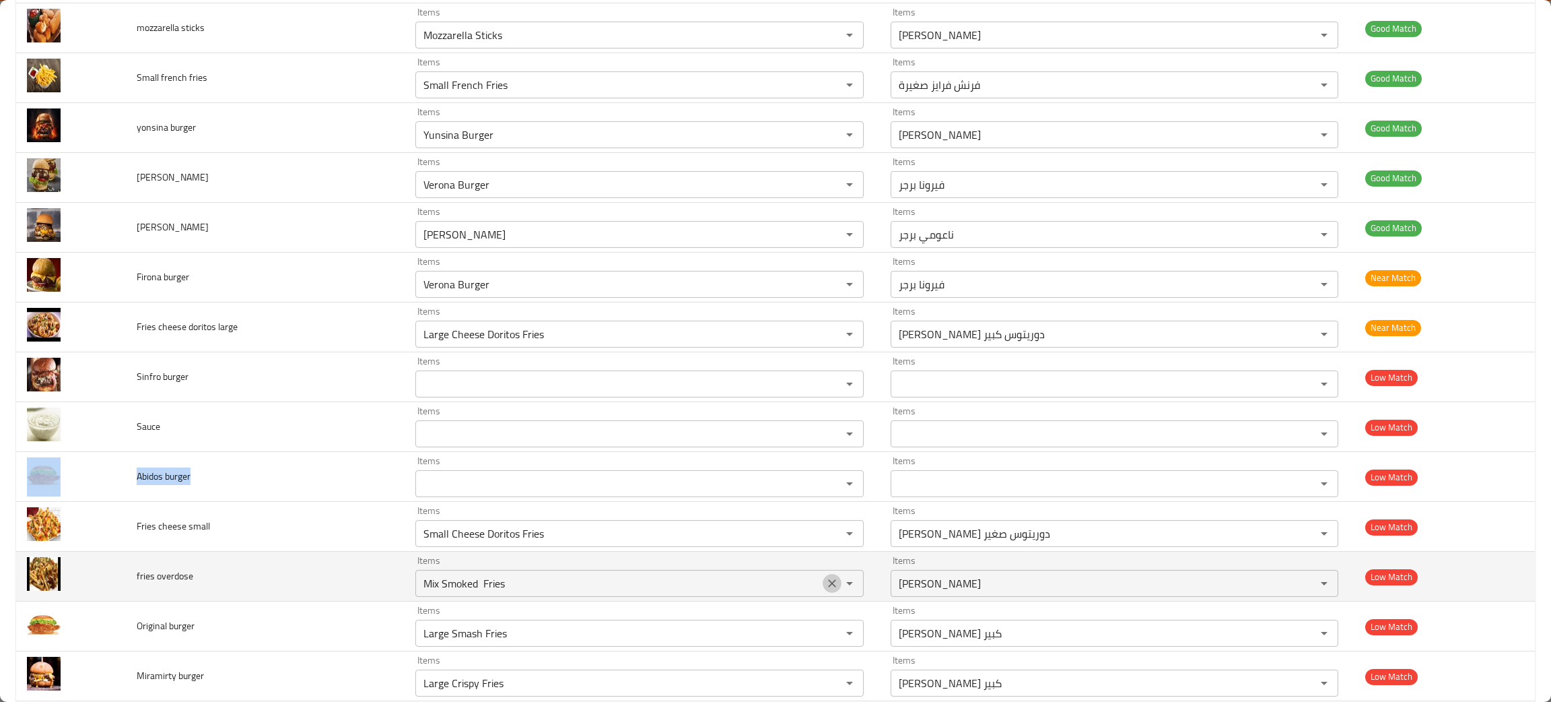
click at [825, 582] on icon "Clear" at bounding box center [831, 582] width 13 height 13
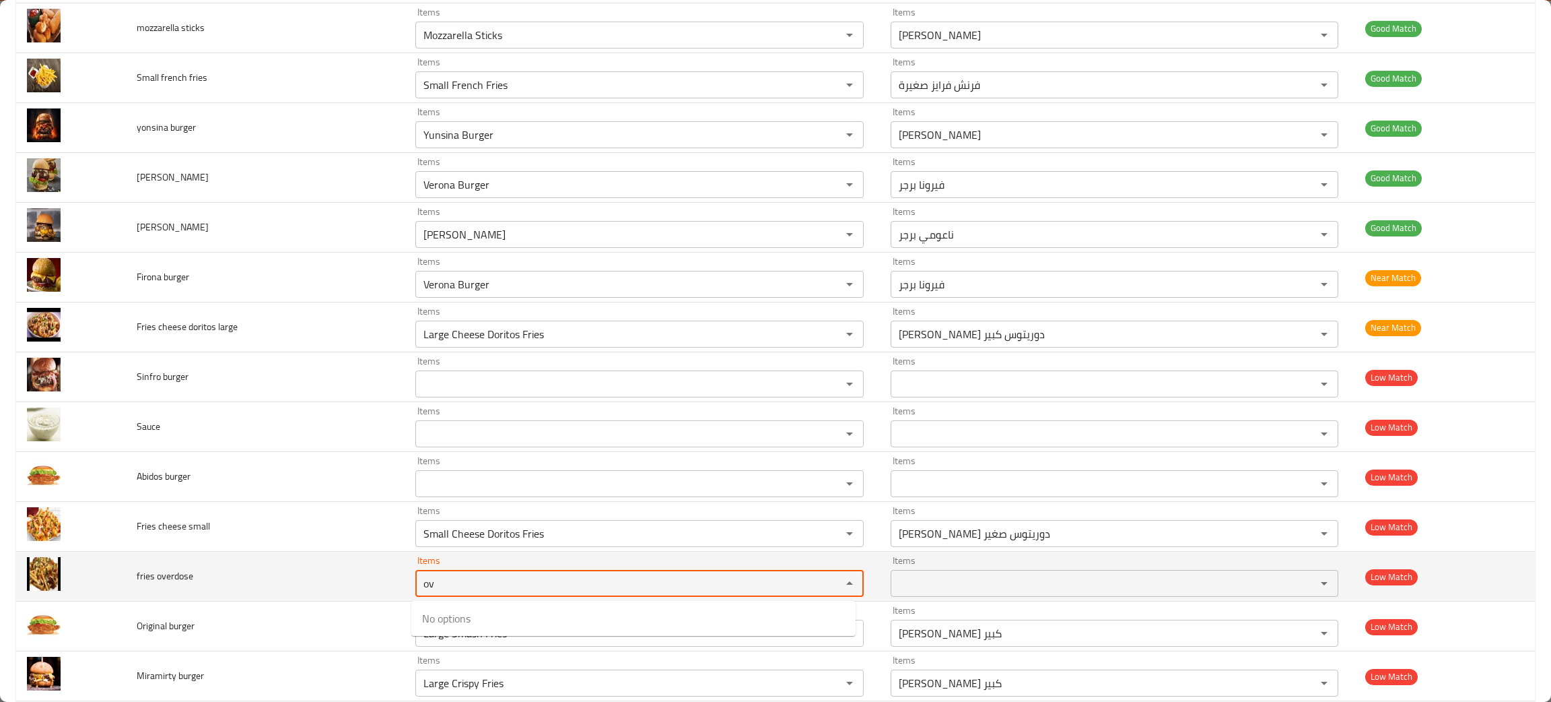
type overdose "o"
type overdose "dos"
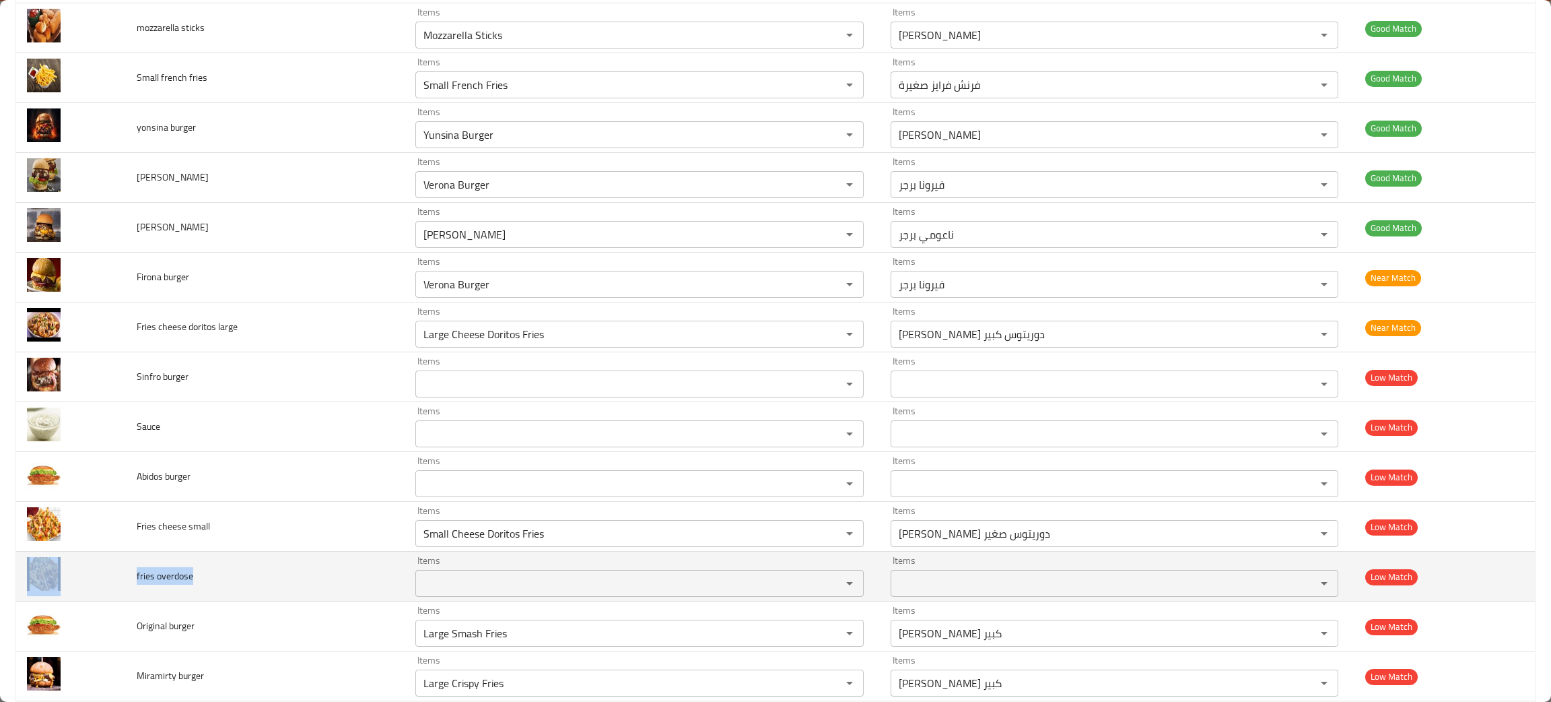
drag, startPoint x: 201, startPoint y: 581, endPoint x: 118, endPoint y: 591, distance: 84.1
click at [118, 591] on tr "fries overdose Items Items Items Items Low Match" at bounding box center [775, 576] width 1519 height 50
copy tr "fries overdose"
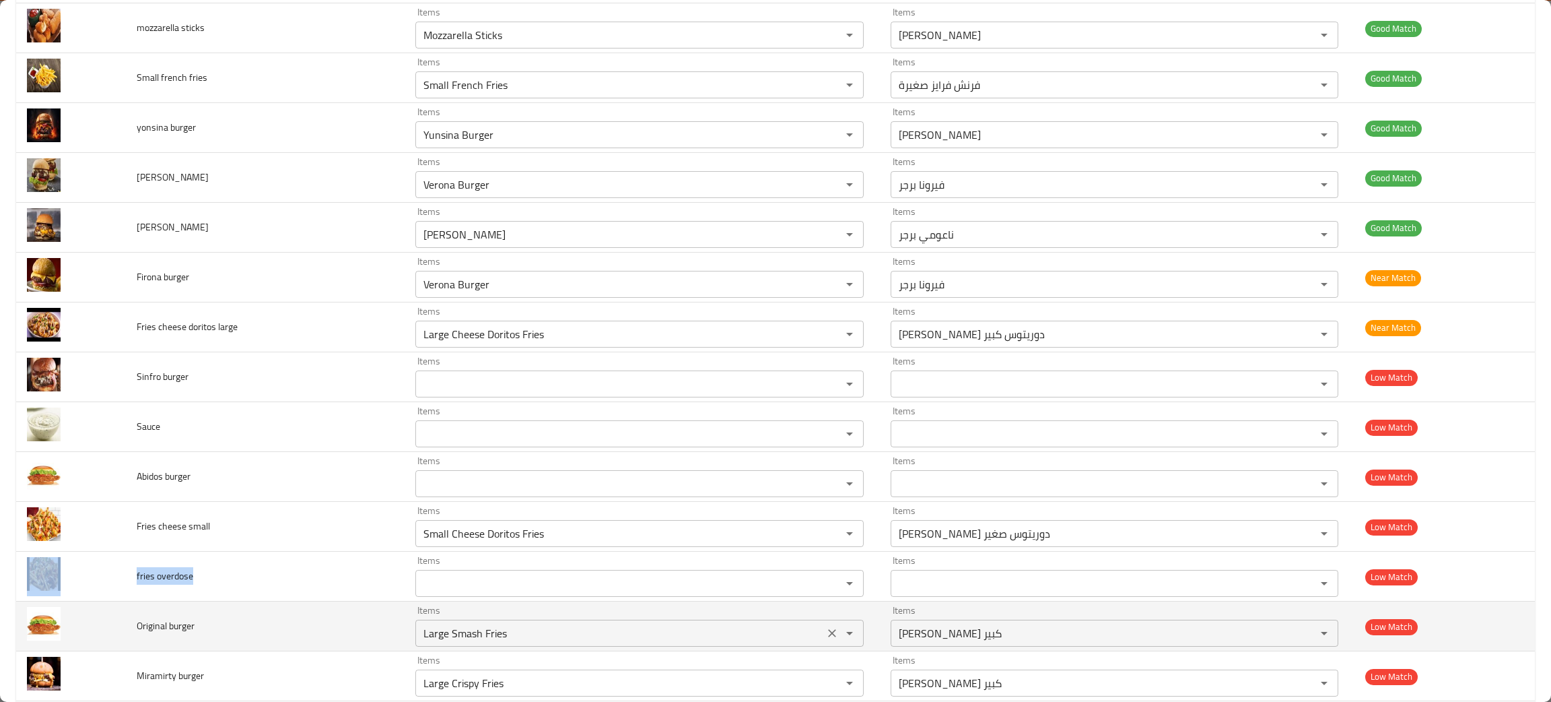
click at [828, 632] on icon "Clear" at bounding box center [832, 633] width 8 height 8
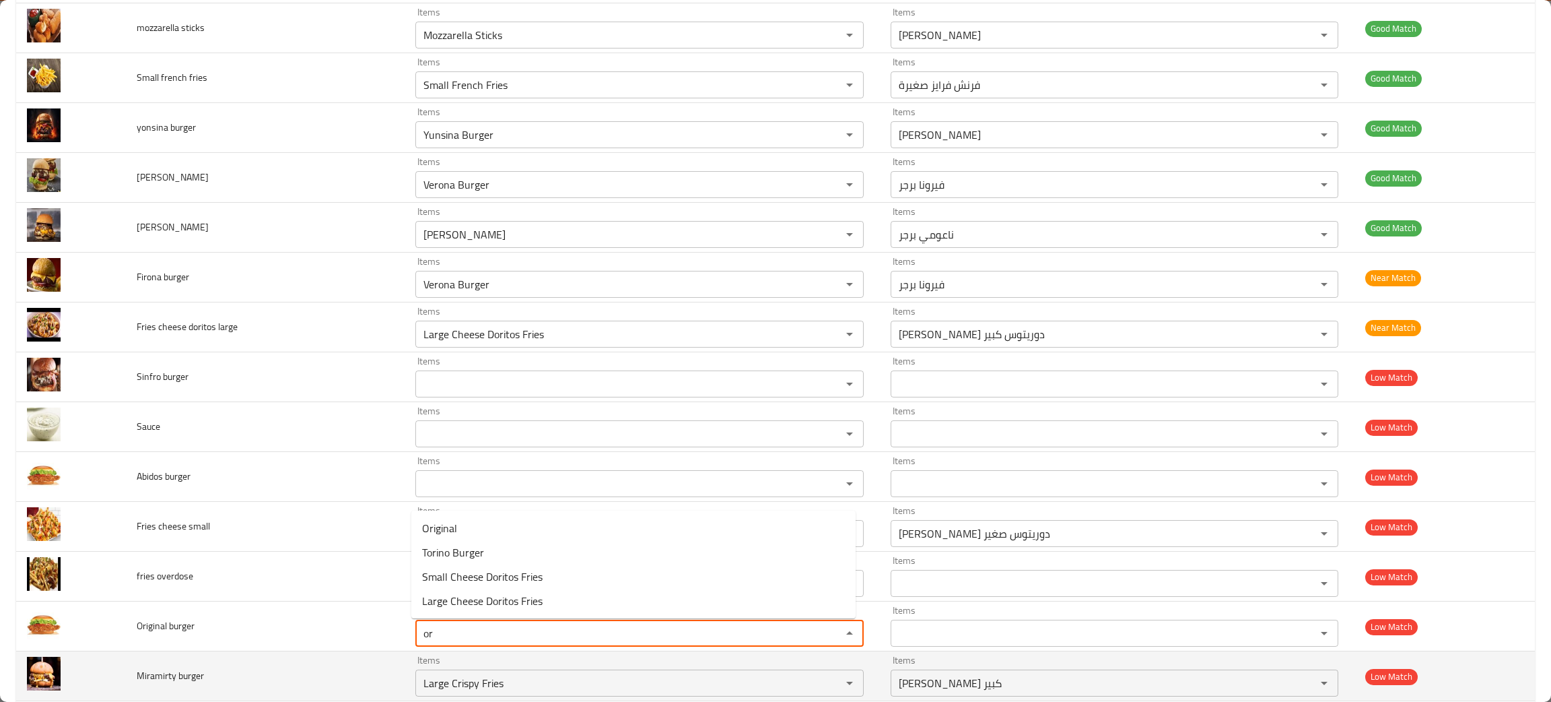
type burger "or"
click at [322, 673] on td "Miramirty burger" at bounding box center [265, 676] width 279 height 50
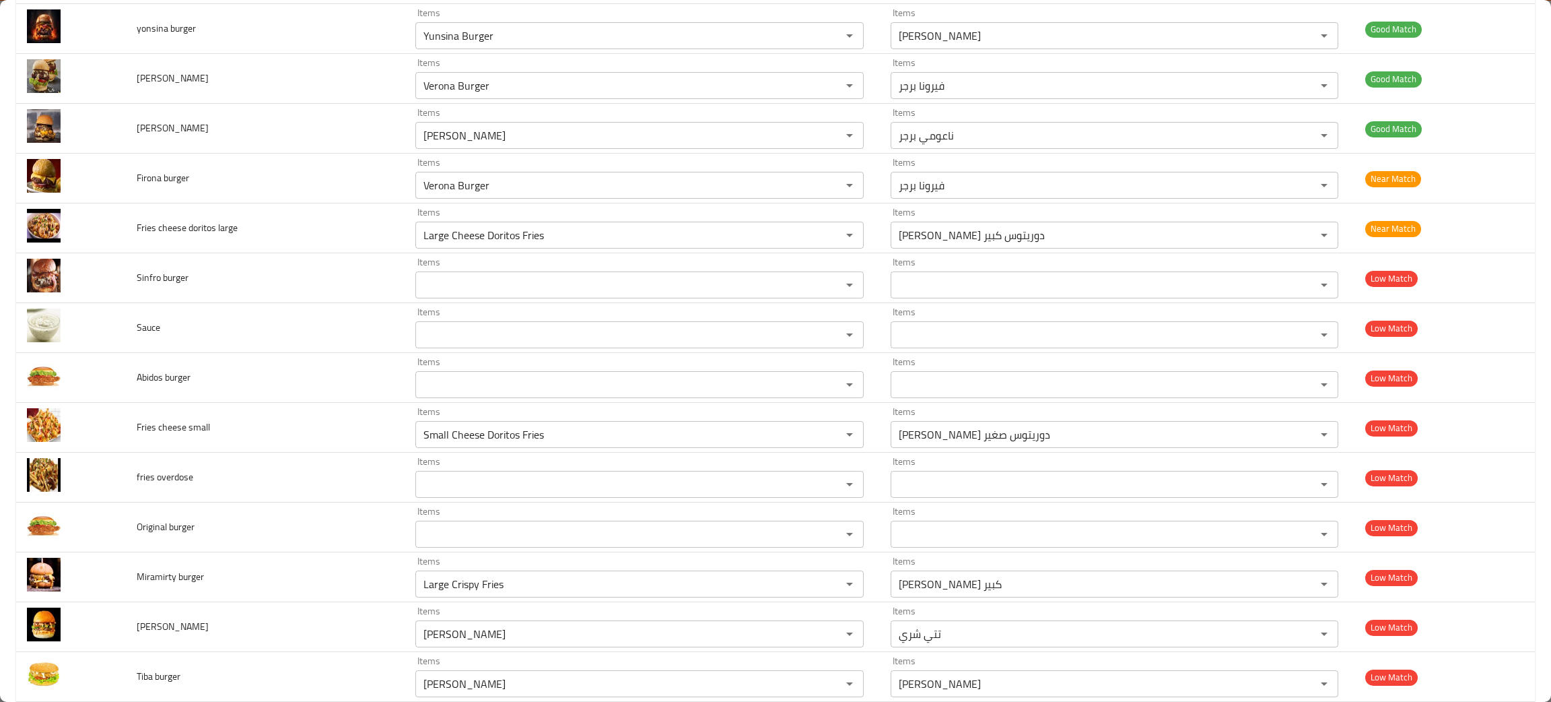
scroll to position [377, 0]
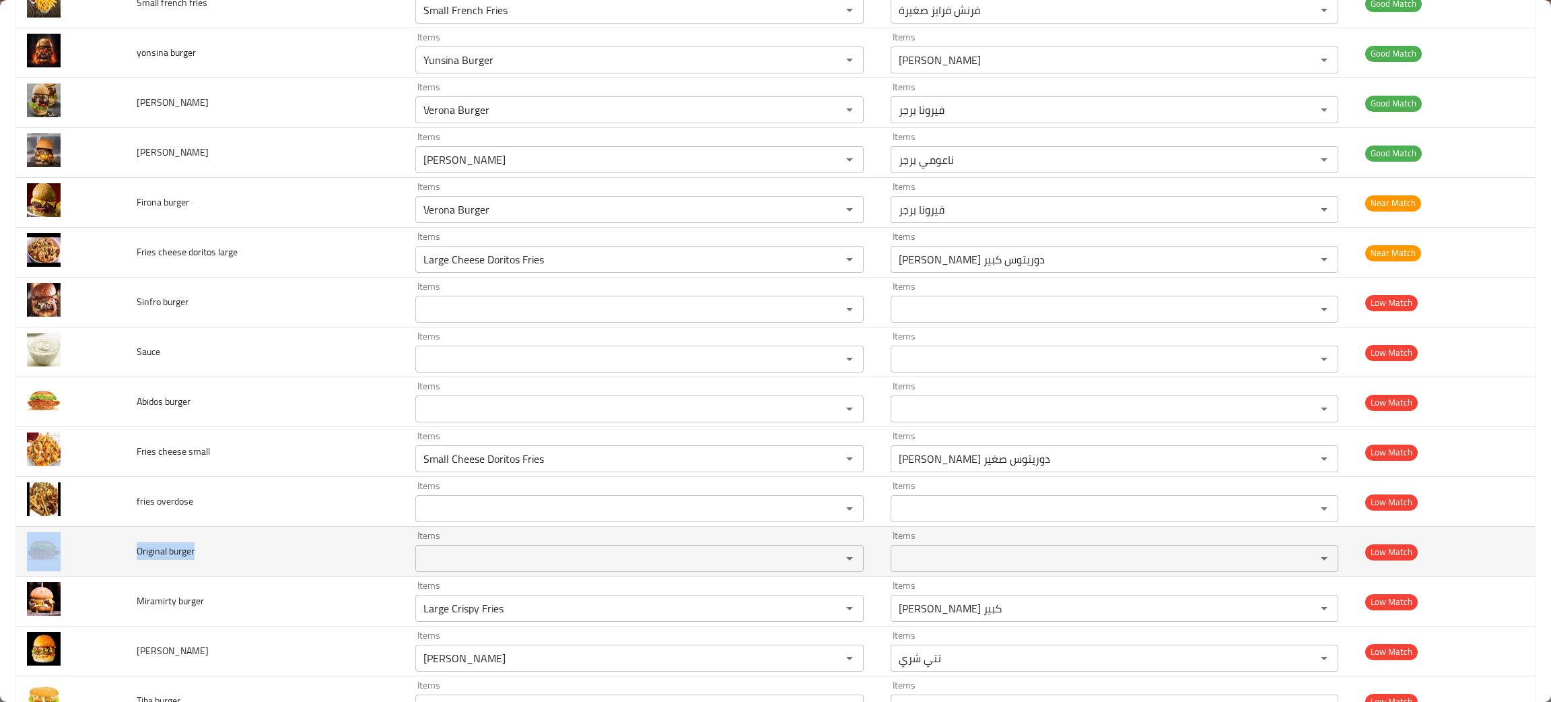
drag, startPoint x: 243, startPoint y: 553, endPoint x: 107, endPoint y: 555, distance: 136.0
click at [107, 555] on tr "Original burger Items Items Items Items Low Match" at bounding box center [775, 551] width 1519 height 50
copy tr "Original burger"
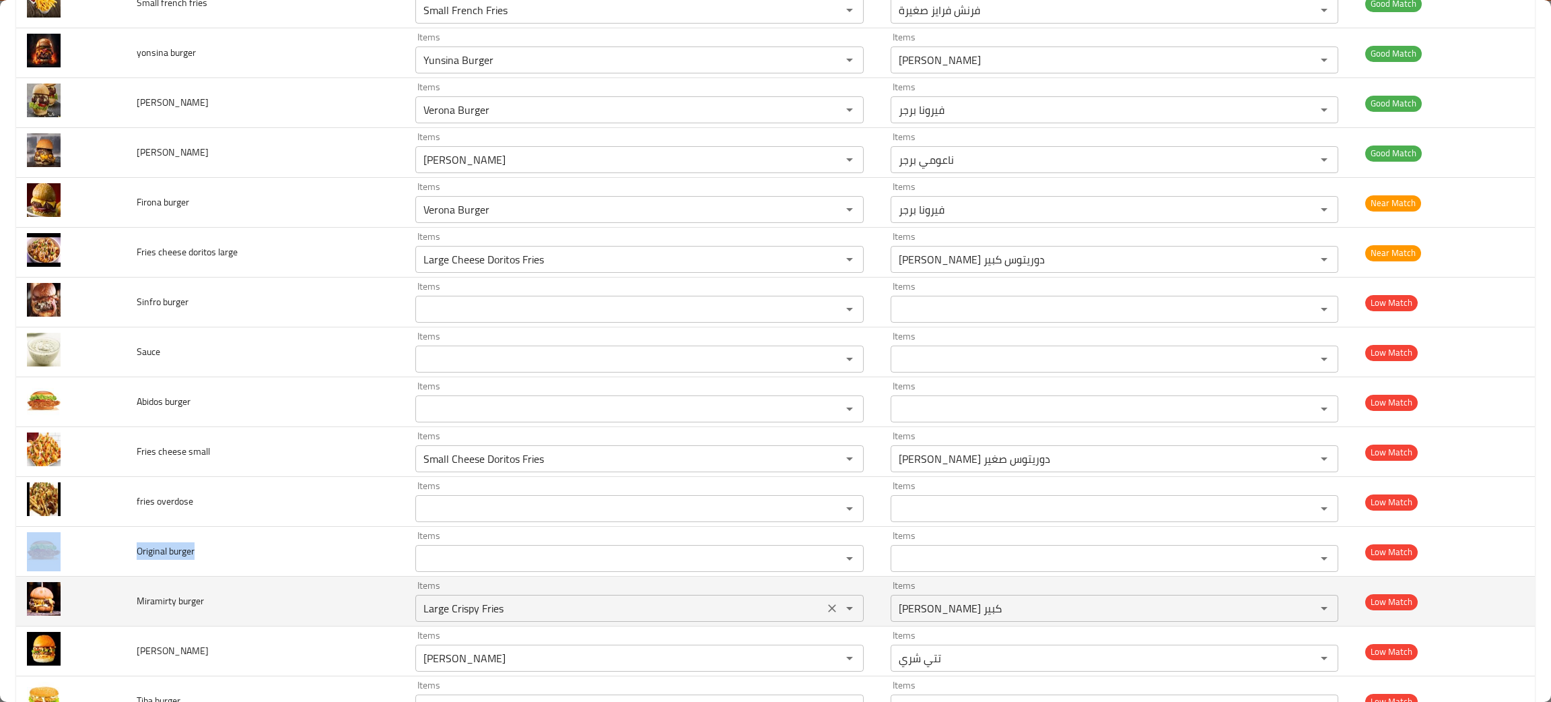
click at [825, 615] on icon "Clear" at bounding box center [831, 607] width 13 height 13
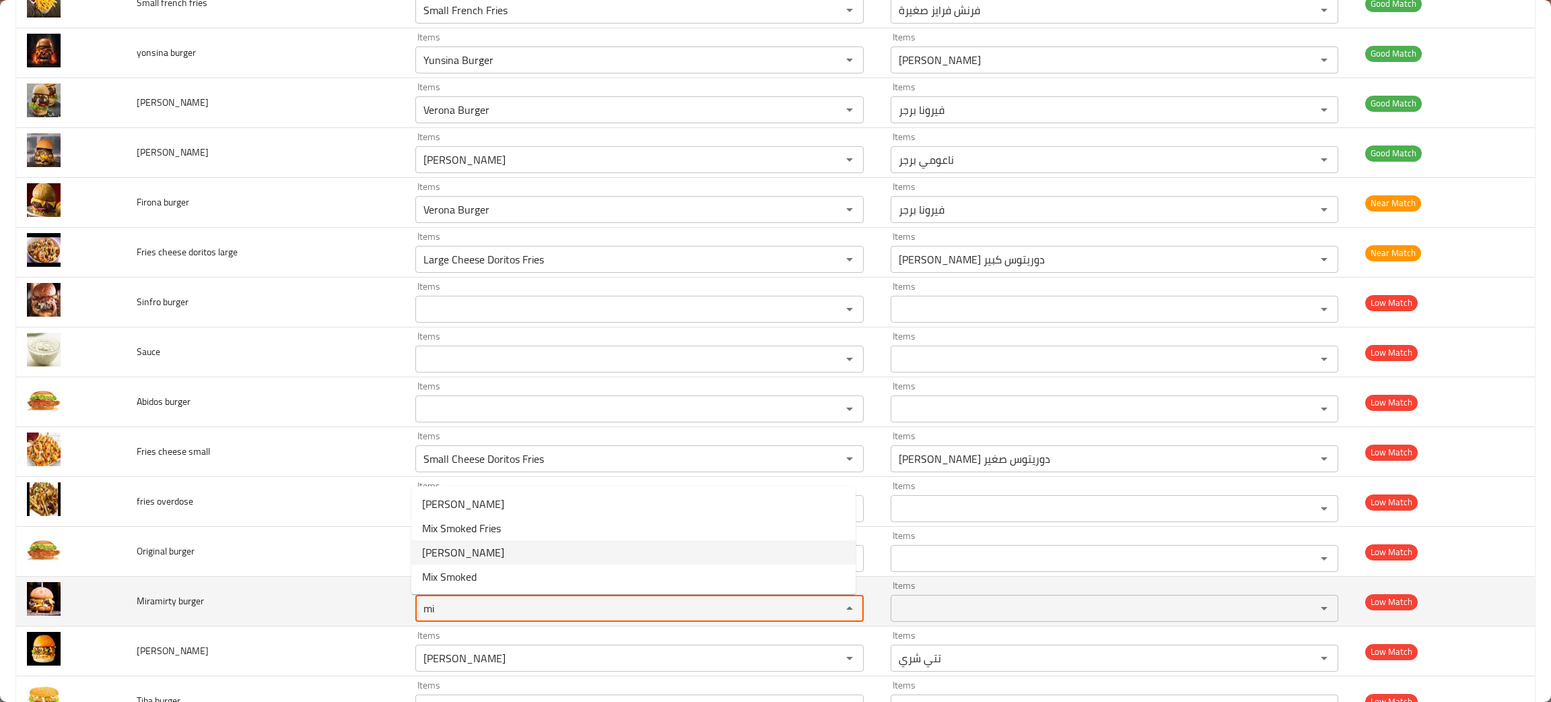
type burger "mi"
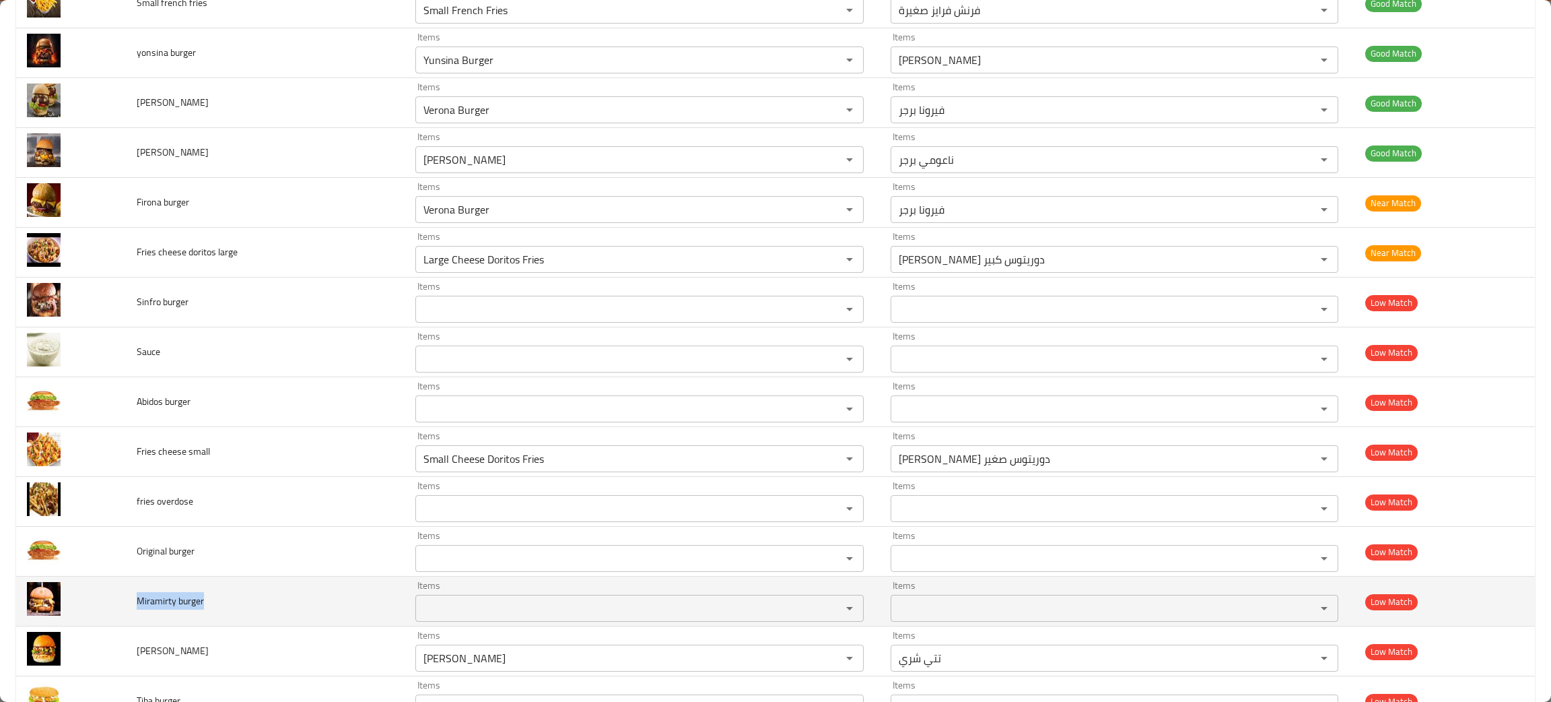
drag, startPoint x: 221, startPoint y: 612, endPoint x: 127, endPoint y: 601, distance: 94.9
click at [127, 601] on td "Miramirty burger" at bounding box center [265, 601] width 279 height 50
copy span "Miramirty burger"
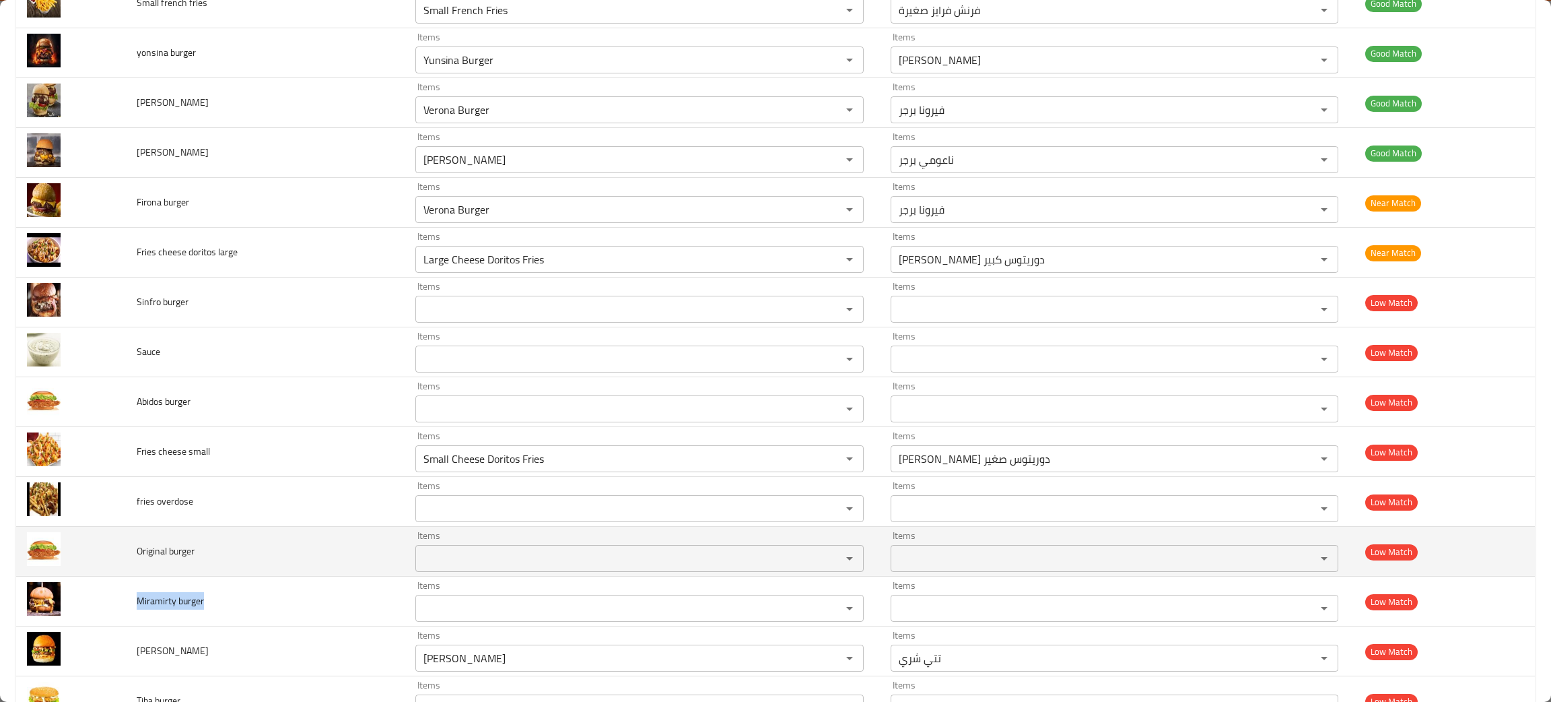
click at [492, 572] on div "Items" at bounding box center [639, 558] width 448 height 27
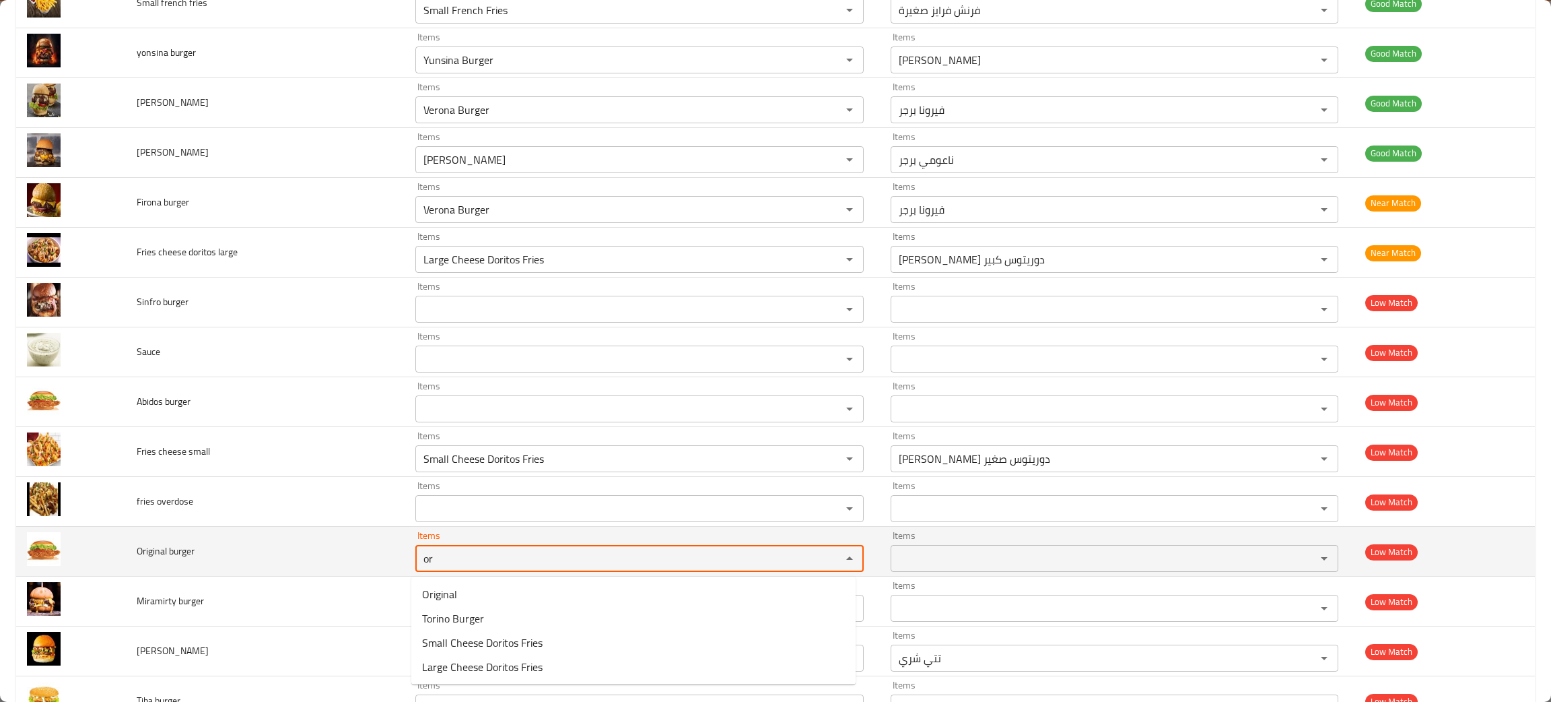
type burger "or"
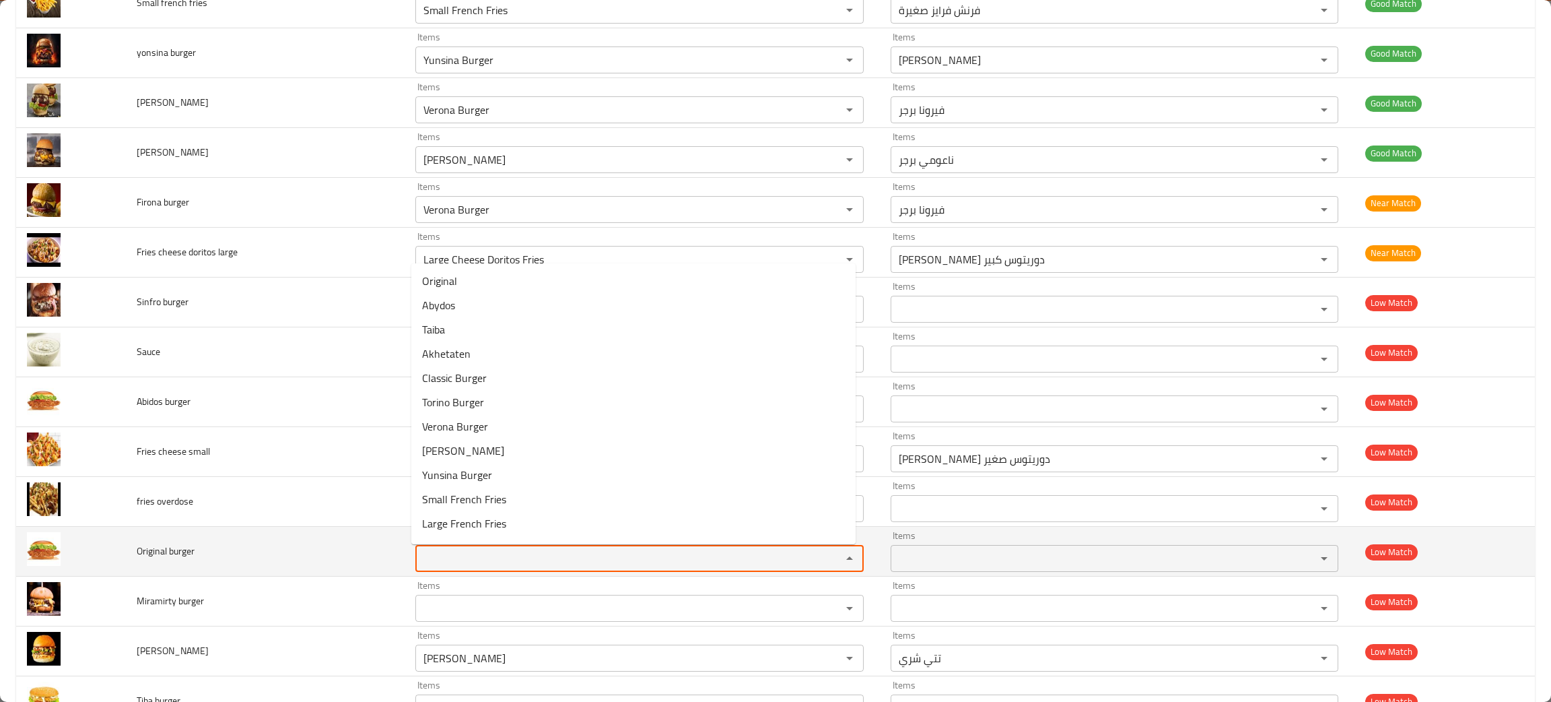
click at [475, 563] on burger "Items" at bounding box center [619, 558] width 401 height 19
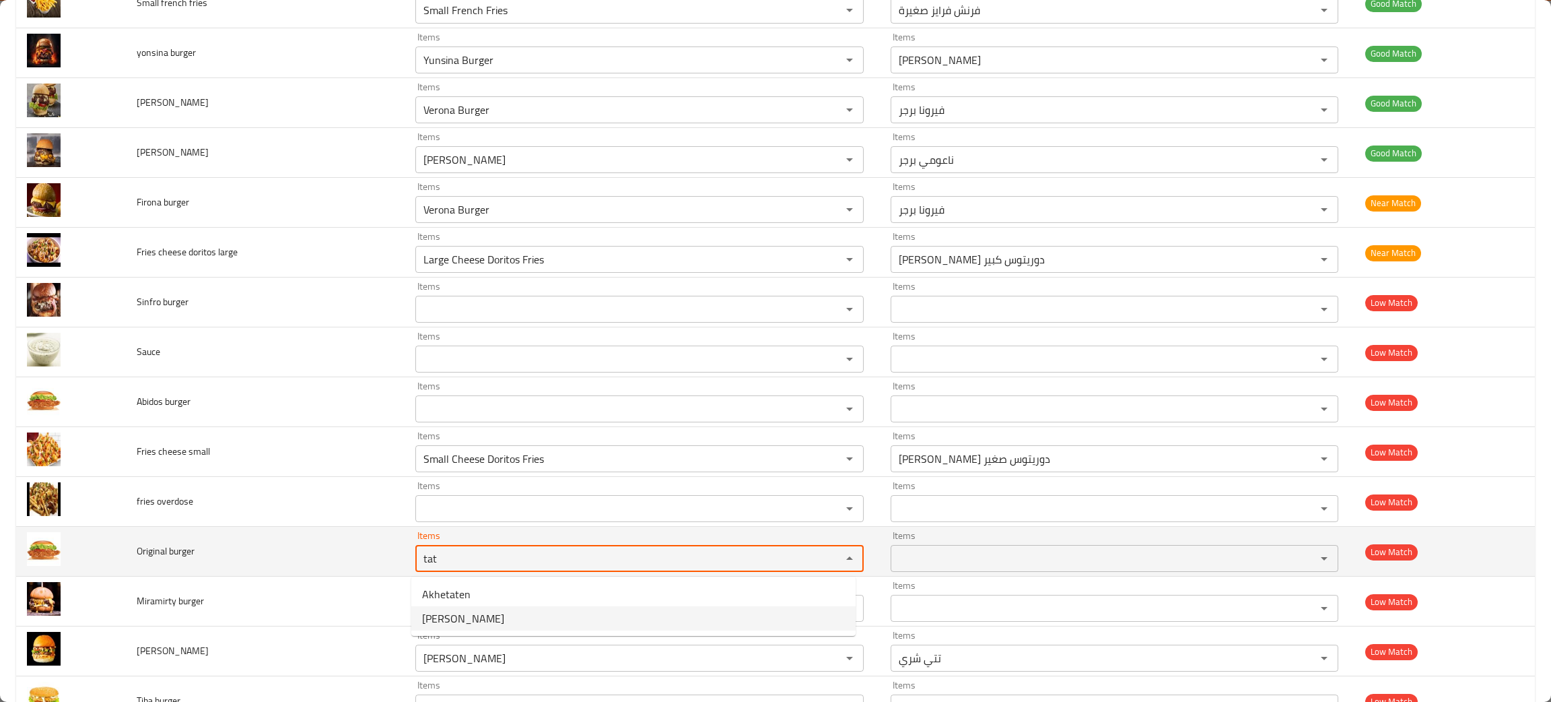
type burger "tat"
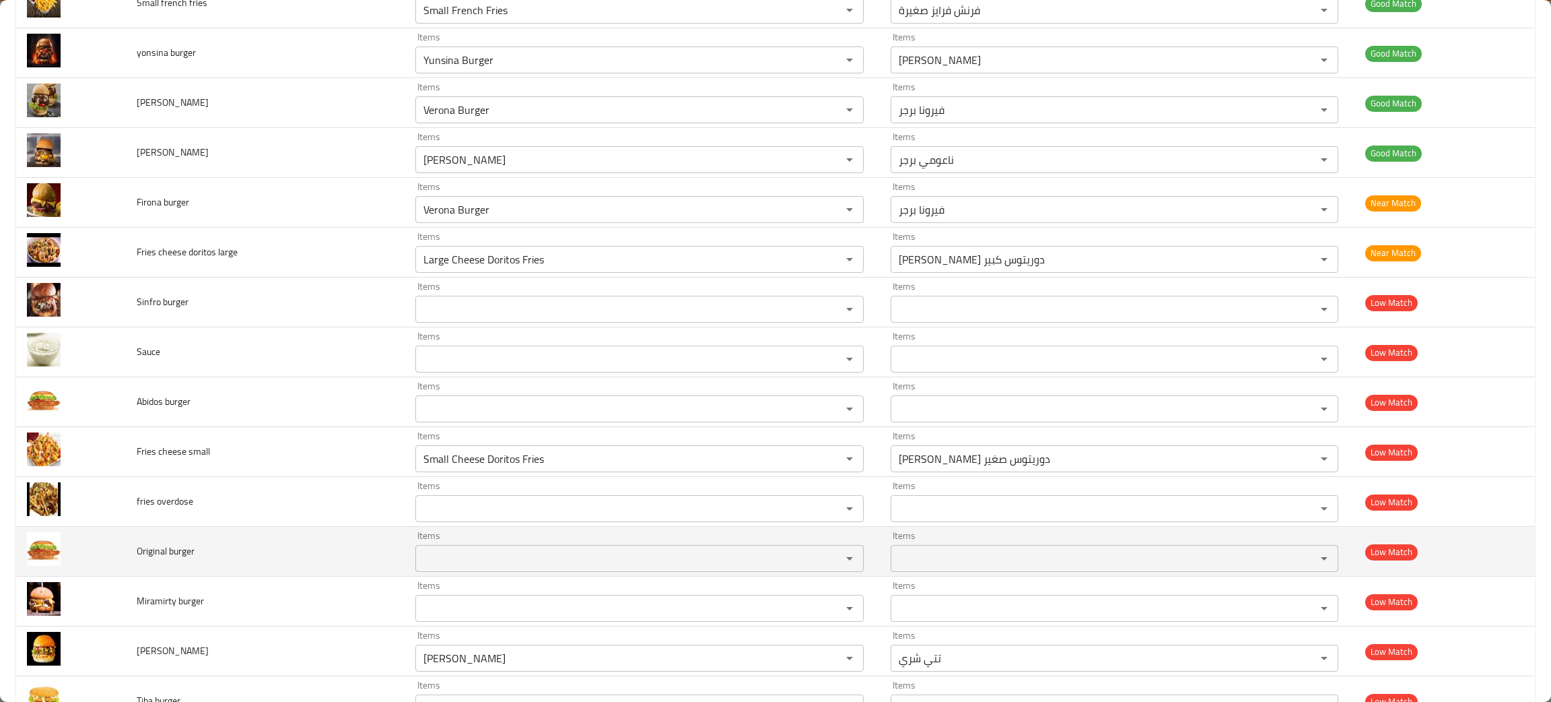
click at [225, 561] on td "Original burger" at bounding box center [265, 551] width 279 height 50
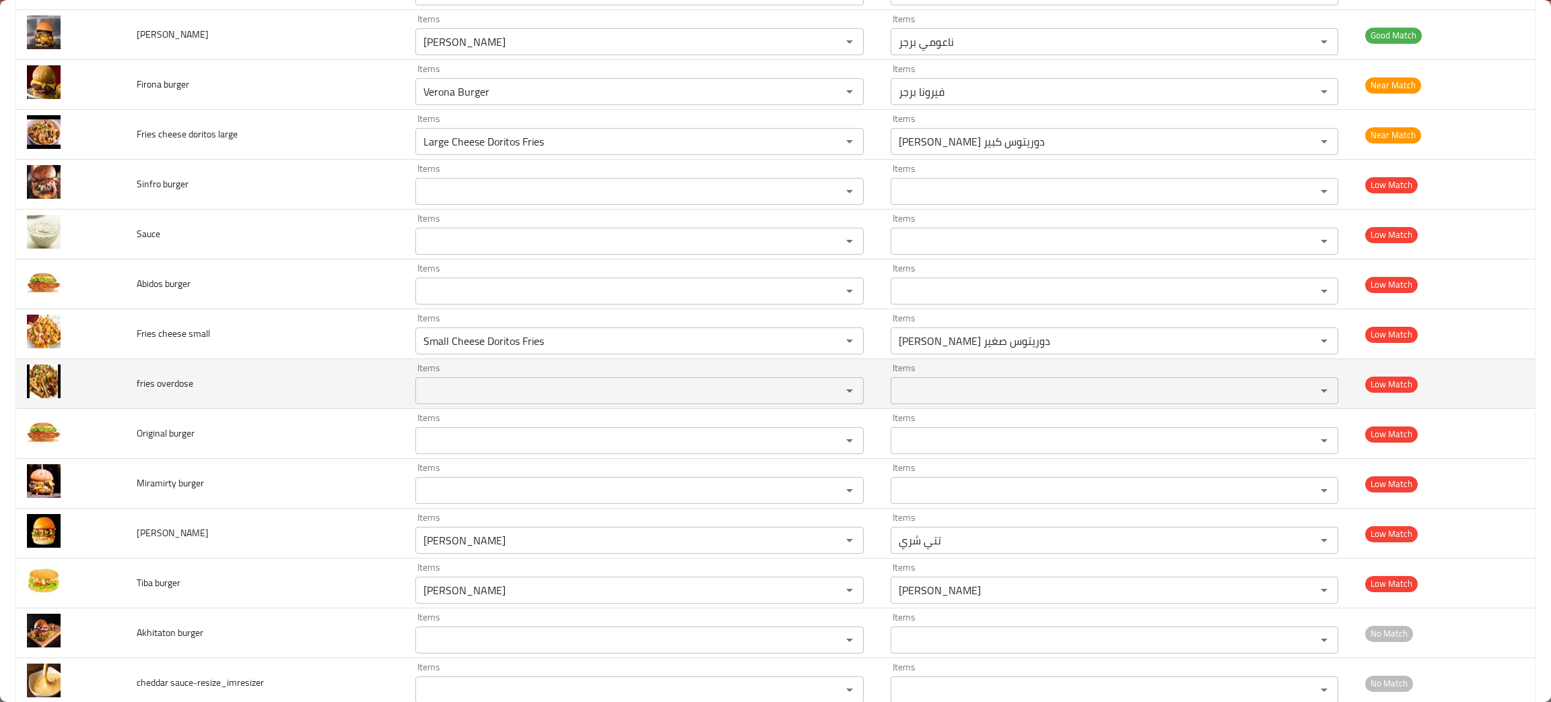
scroll to position [504, 0]
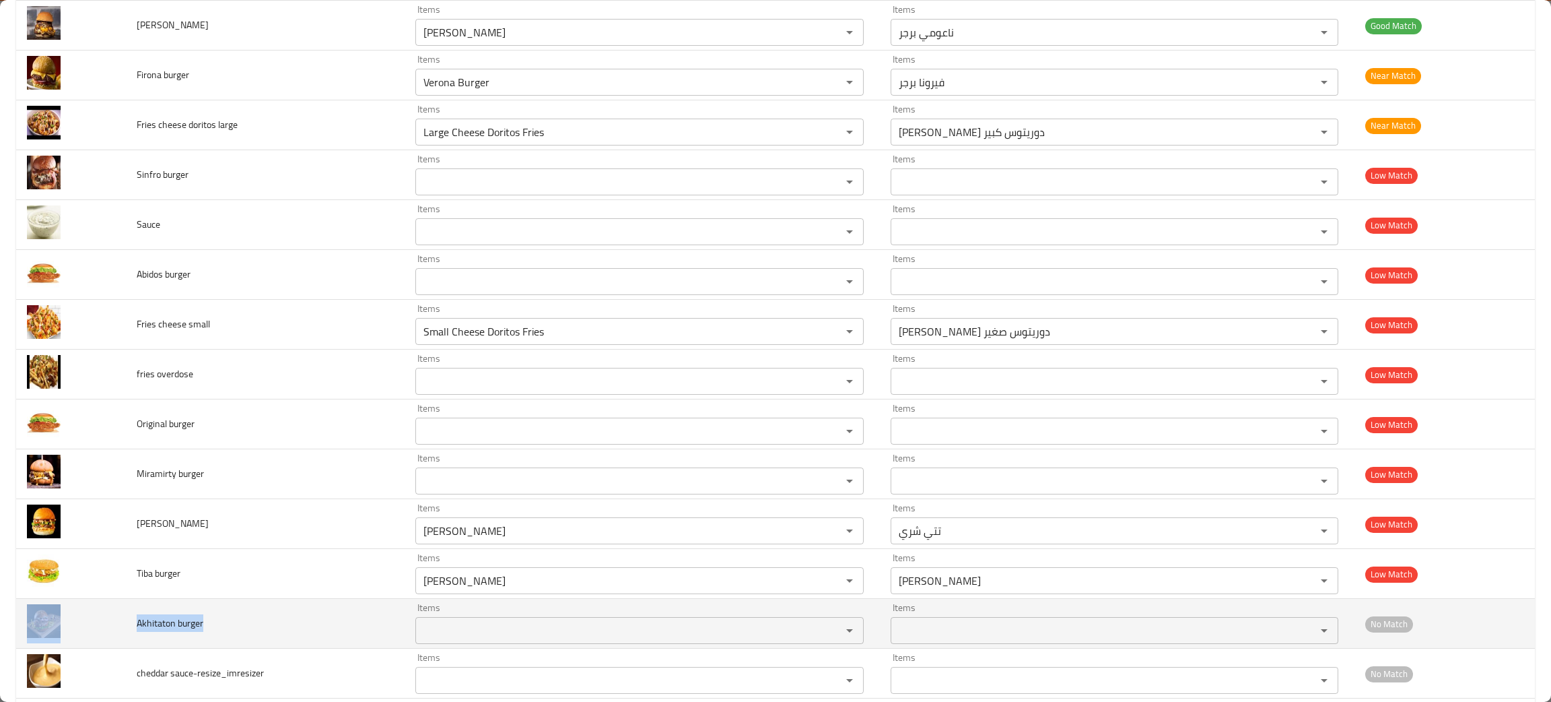
drag, startPoint x: 221, startPoint y: 624, endPoint x: 121, endPoint y: 628, distance: 100.4
click at [121, 628] on tr "Akhitaton burger Items Items Items Items No Match" at bounding box center [775, 624] width 1519 height 50
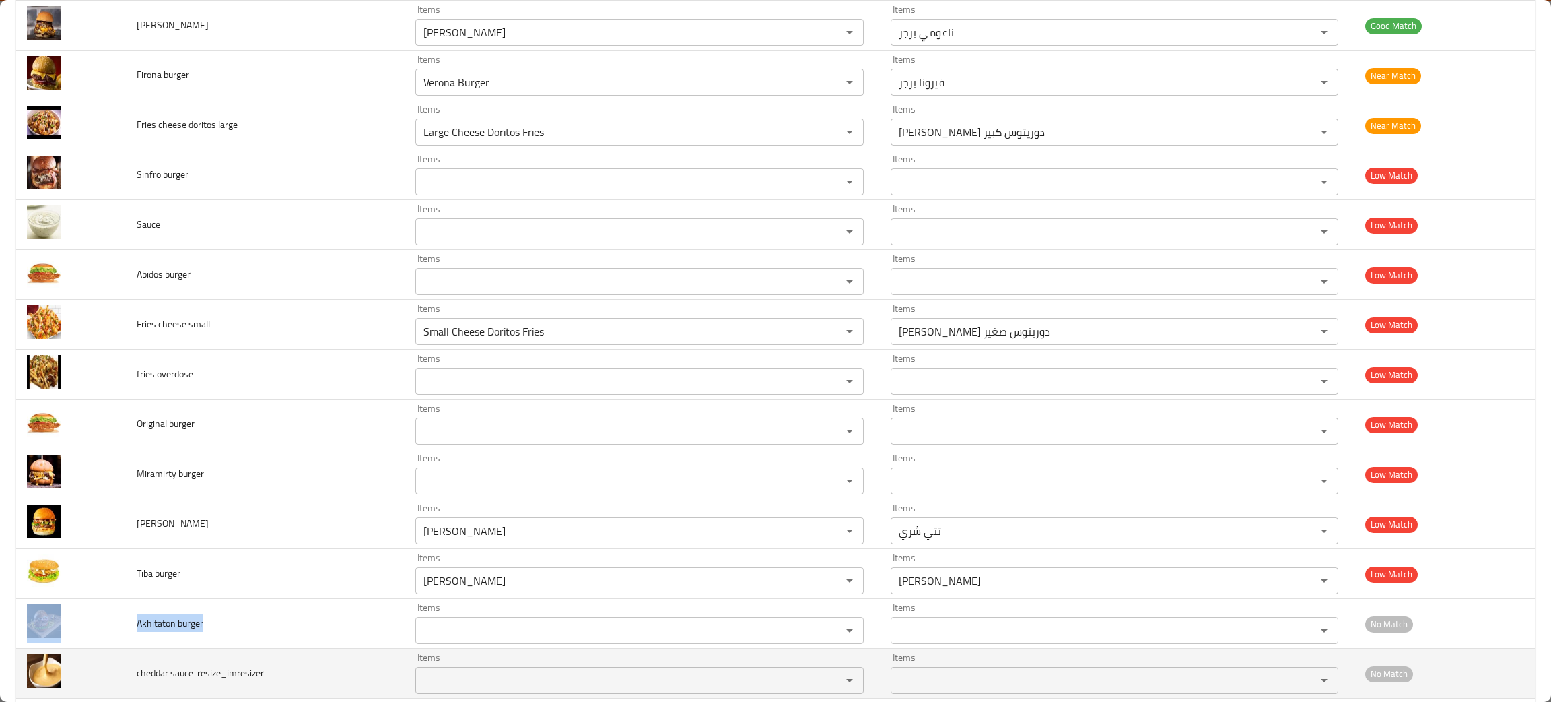
copy tr "Akhitaton burger"
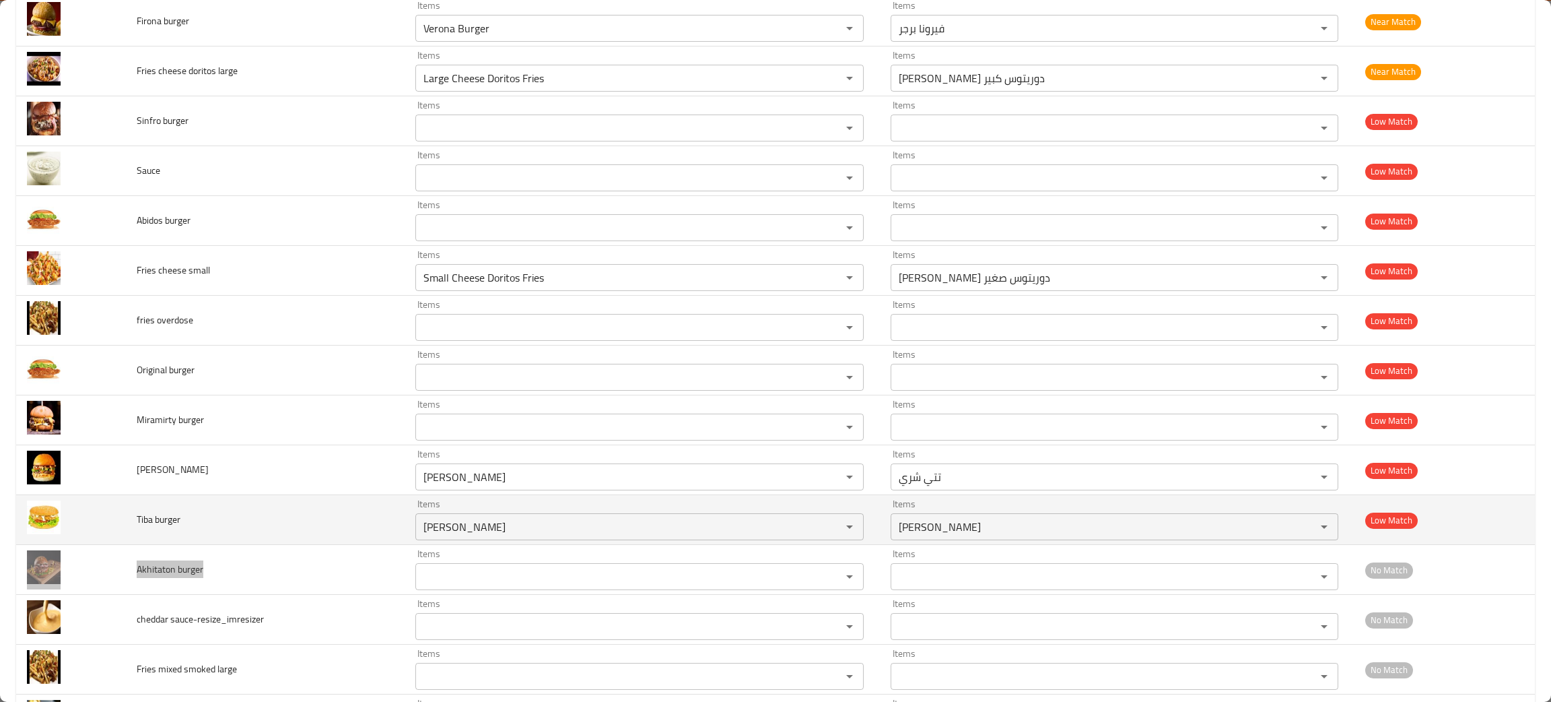
scroll to position [605, 0]
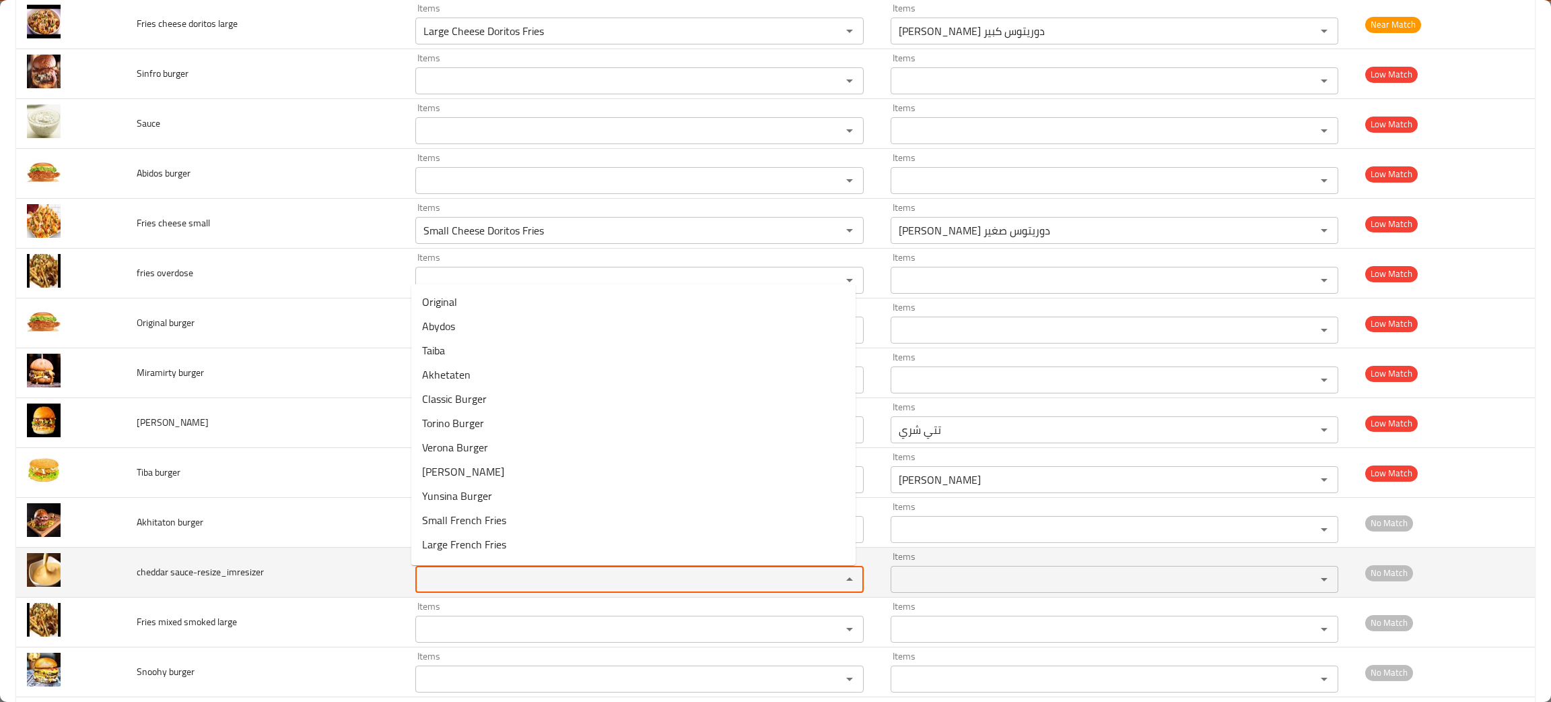
click at [462, 578] on sauce-resize_imresizer "Items" at bounding box center [619, 579] width 401 height 19
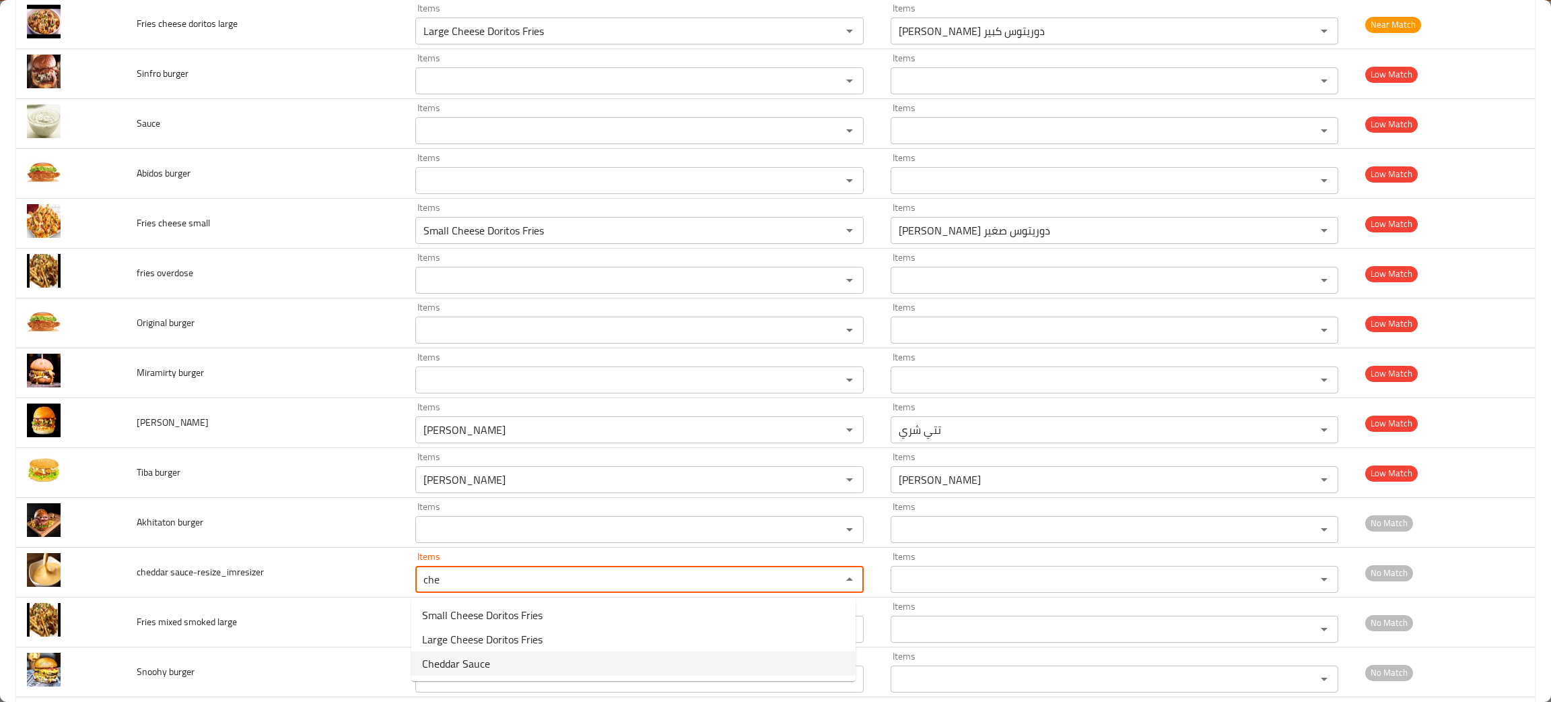
click at [454, 661] on span "Cheddar Sauce" at bounding box center [456, 663] width 68 height 16
type sauce-resize_imresizer "Cheddar Sauce"
type sauce-resize_imresizer-ar "صوص شيدر"
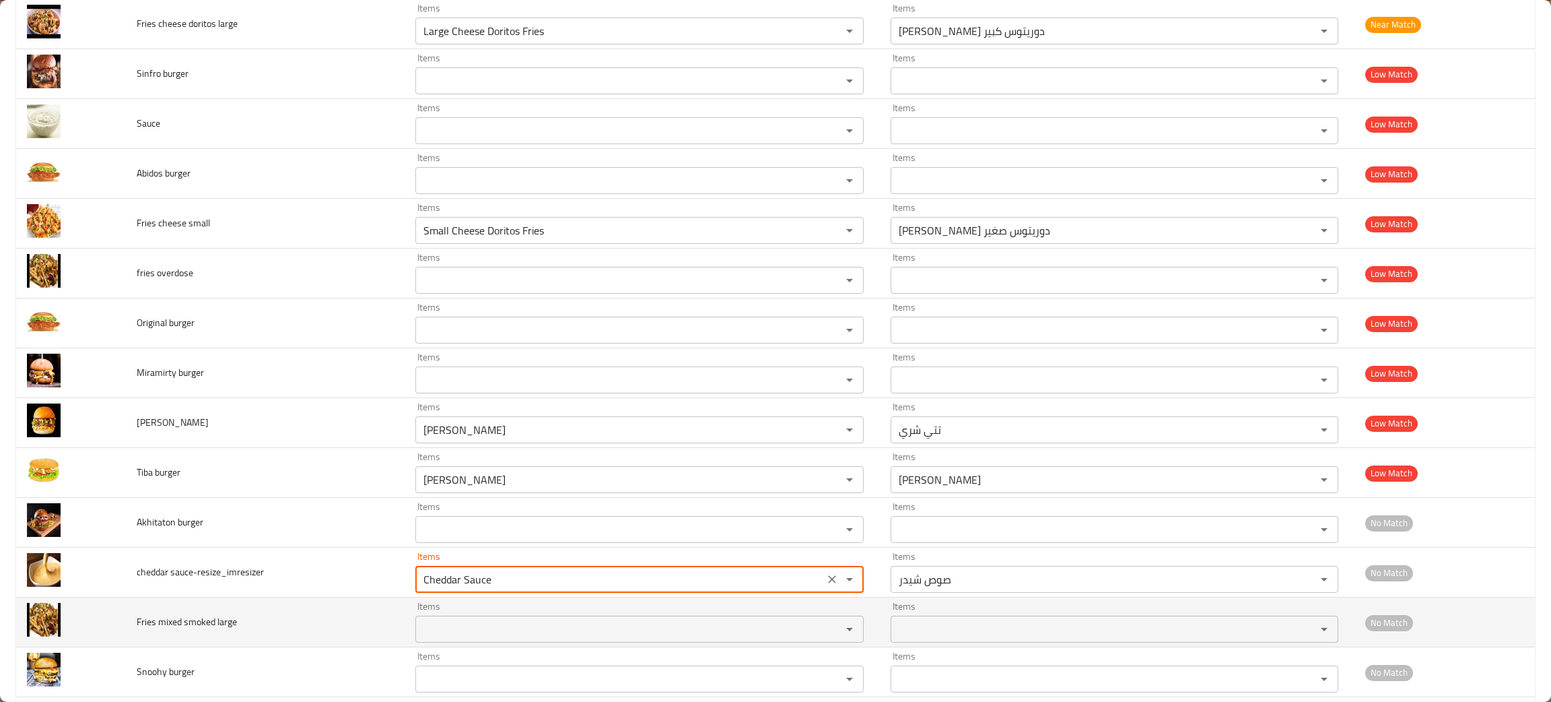
type sauce-resize_imresizer "Cheddar Sauce"
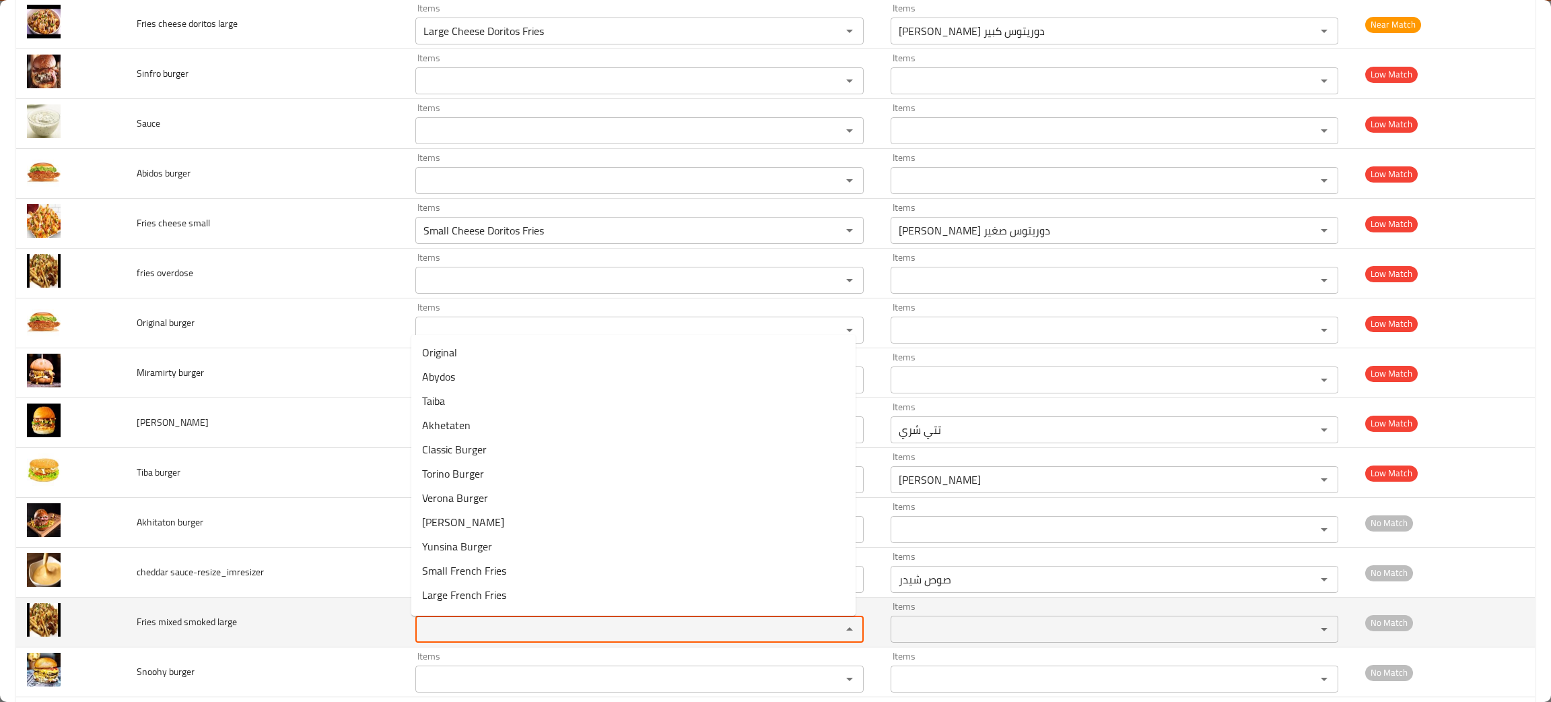
click at [458, 634] on large "Items" at bounding box center [619, 628] width 401 height 19
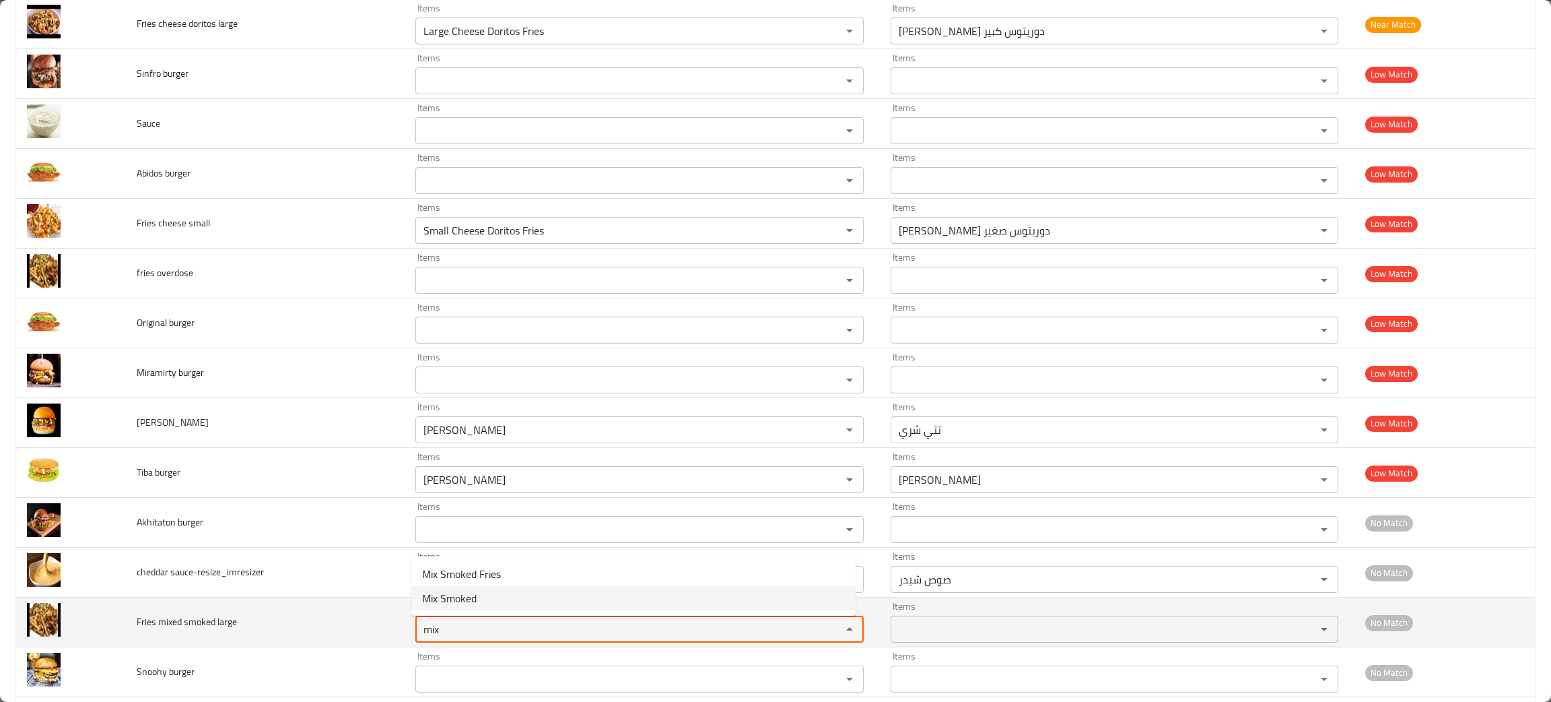
type large "mix"
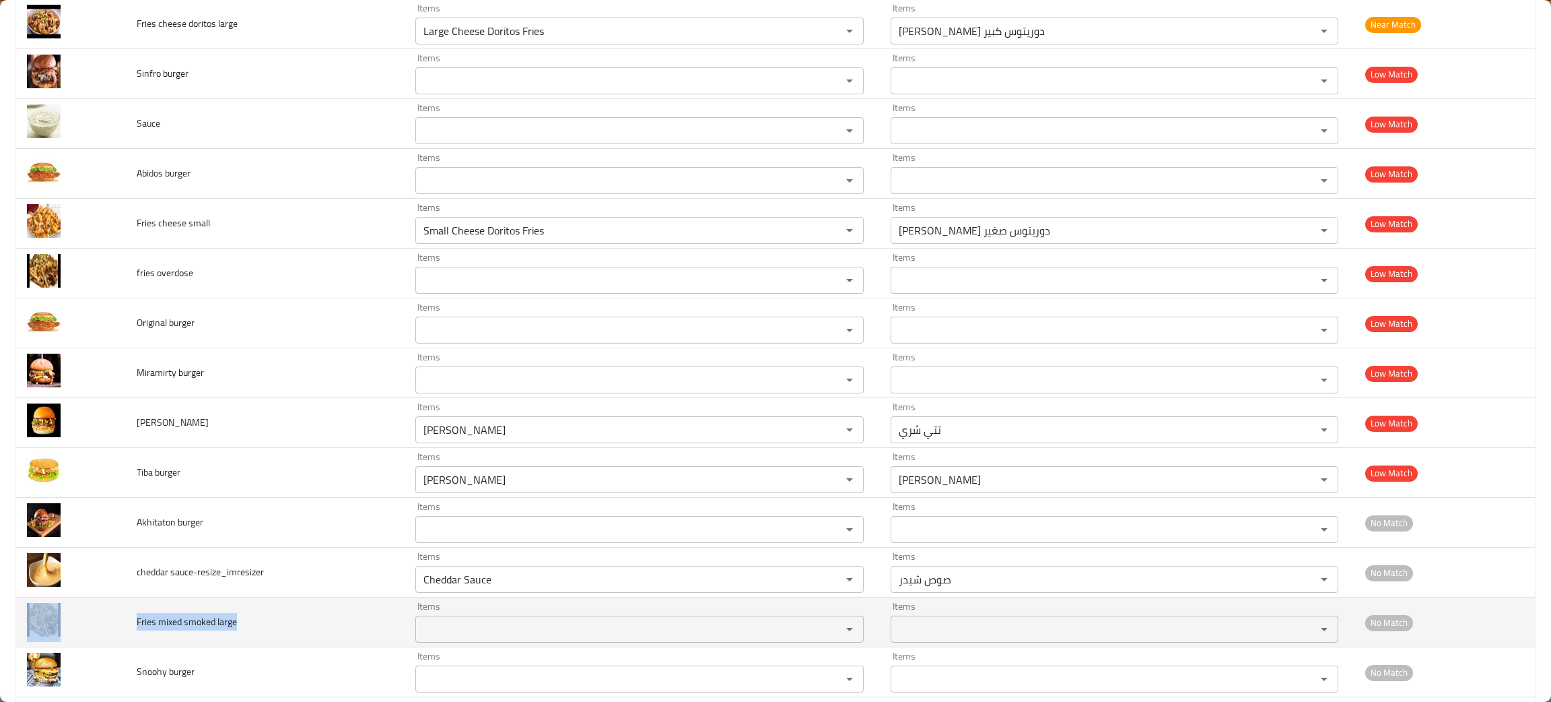
drag, startPoint x: 273, startPoint y: 626, endPoint x: 110, endPoint y: 609, distance: 163.8
click at [110, 609] on tr "Fries mixed smoked large Items Items Items Items No Match" at bounding box center [775, 622] width 1519 height 50
copy tr "Fries mixed smoked large"
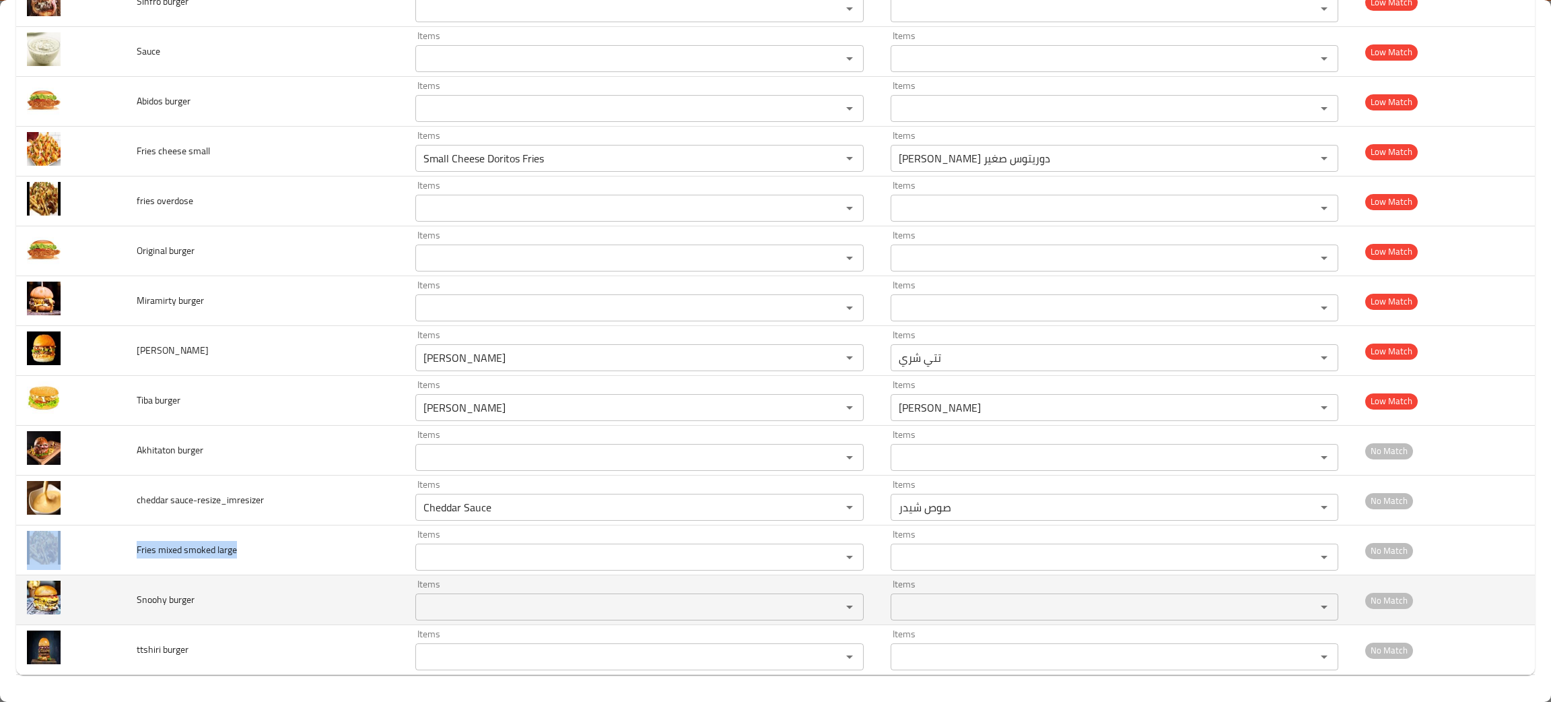
click at [448, 594] on div "Items" at bounding box center [639, 606] width 448 height 27
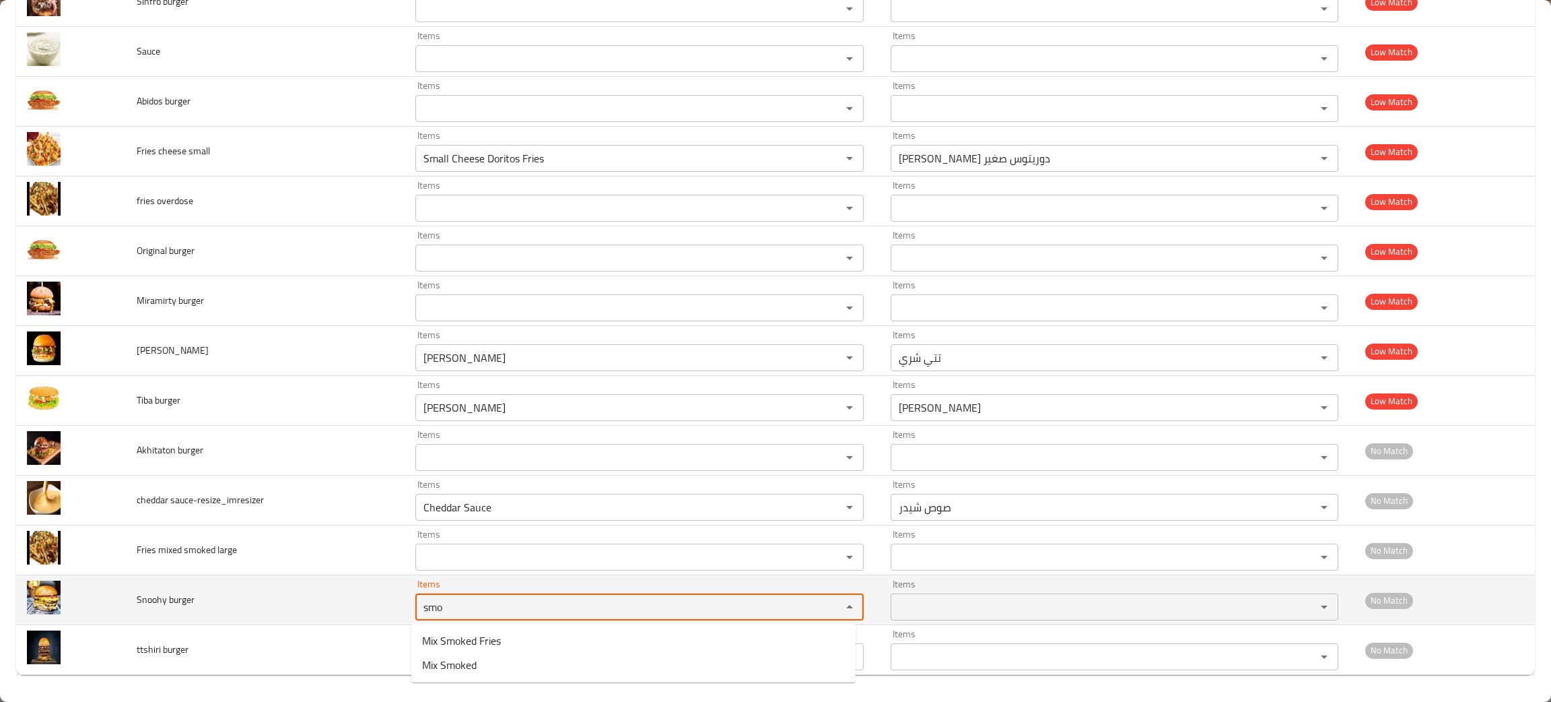
type burger "smo"
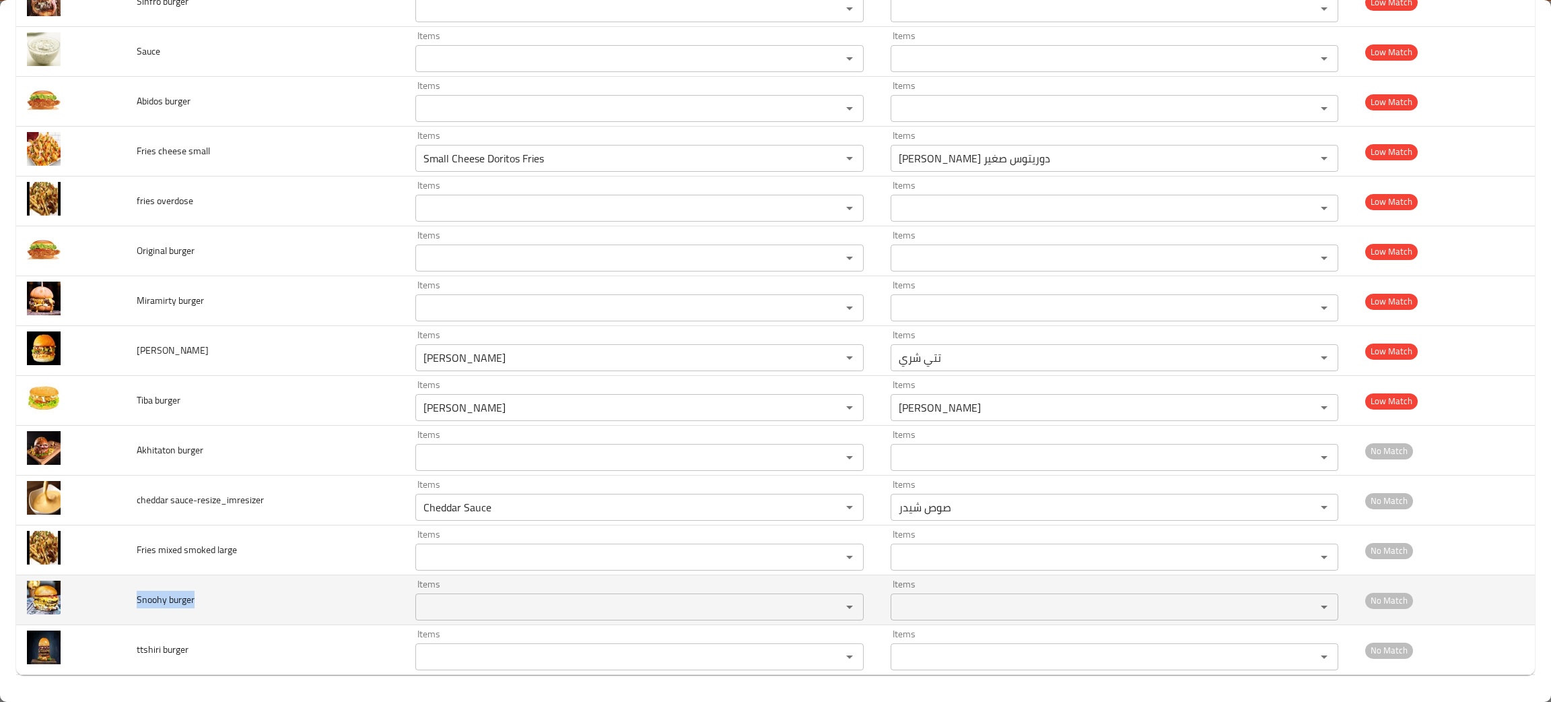
drag, startPoint x: 224, startPoint y: 604, endPoint x: 128, endPoint y: 587, distance: 97.1
click at [128, 587] on td "Snoohy burger" at bounding box center [265, 600] width 279 height 50
copy span "Snoohy burger"
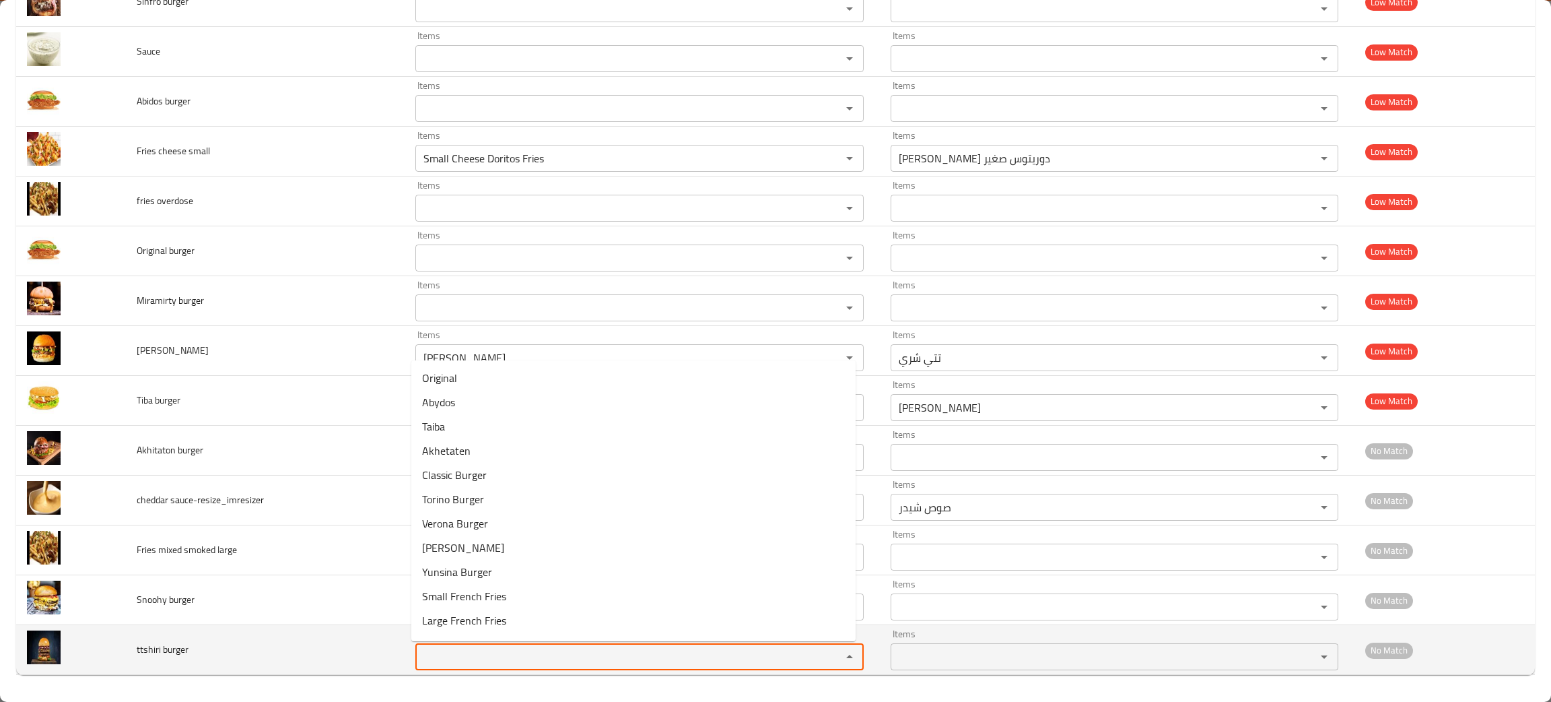
click at [454, 661] on burger "Items" at bounding box center [619, 656] width 401 height 19
type burger "sh"
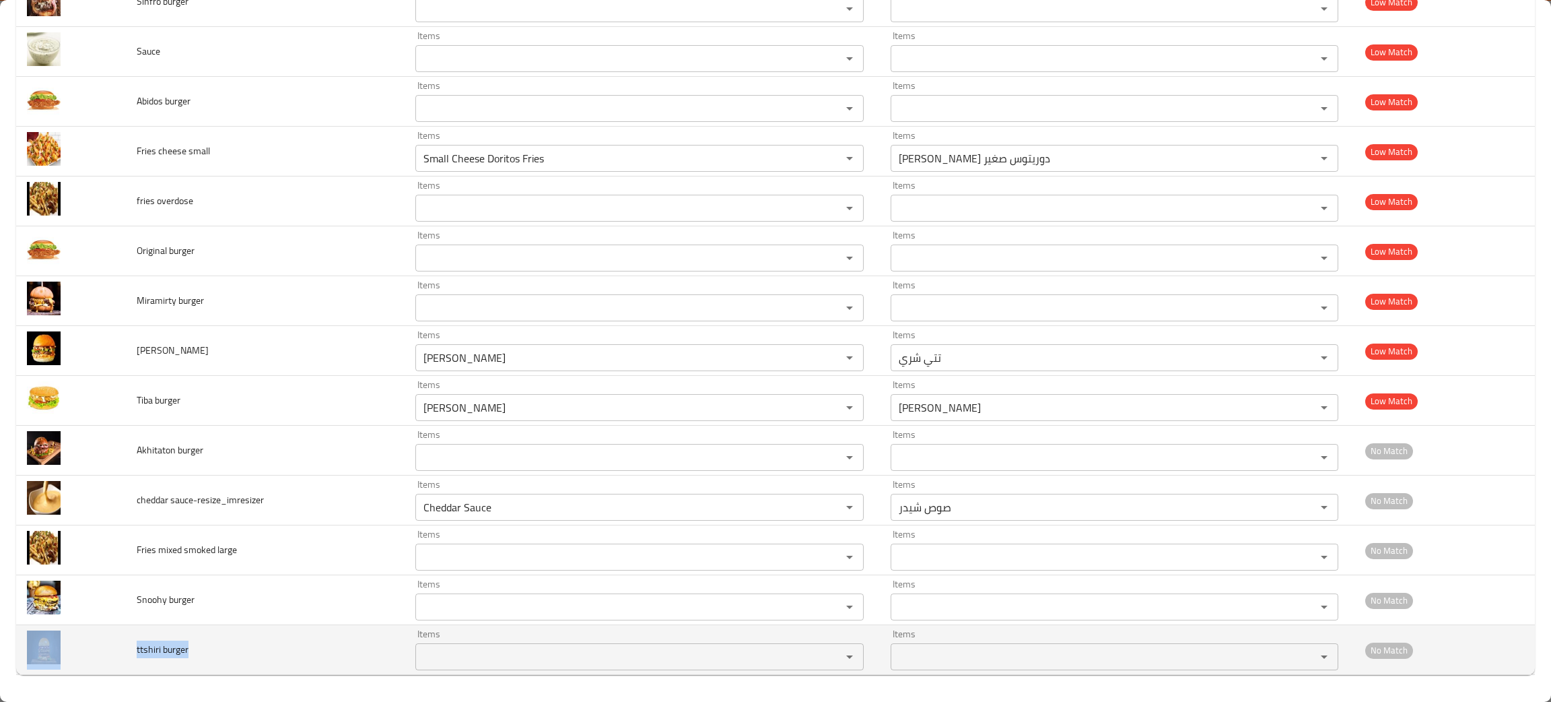
drag, startPoint x: 205, startPoint y: 661, endPoint x: 107, endPoint y: 654, distance: 98.6
click at [107, 654] on tr "ttshiri burger Items Items Items Items No Match" at bounding box center [775, 650] width 1519 height 50
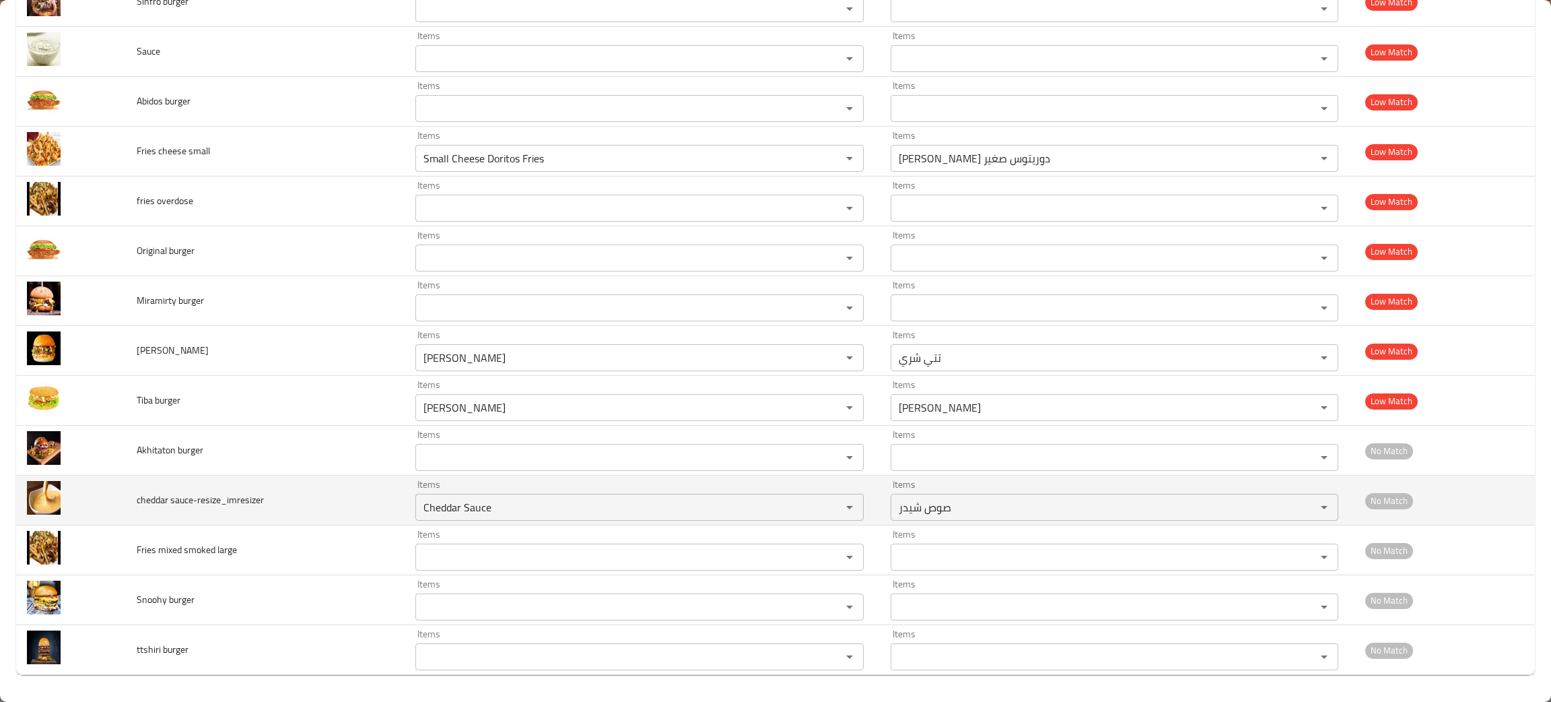
click at [277, 479] on td "cheddar sauce-resize_imresizer" at bounding box center [265, 500] width 279 height 50
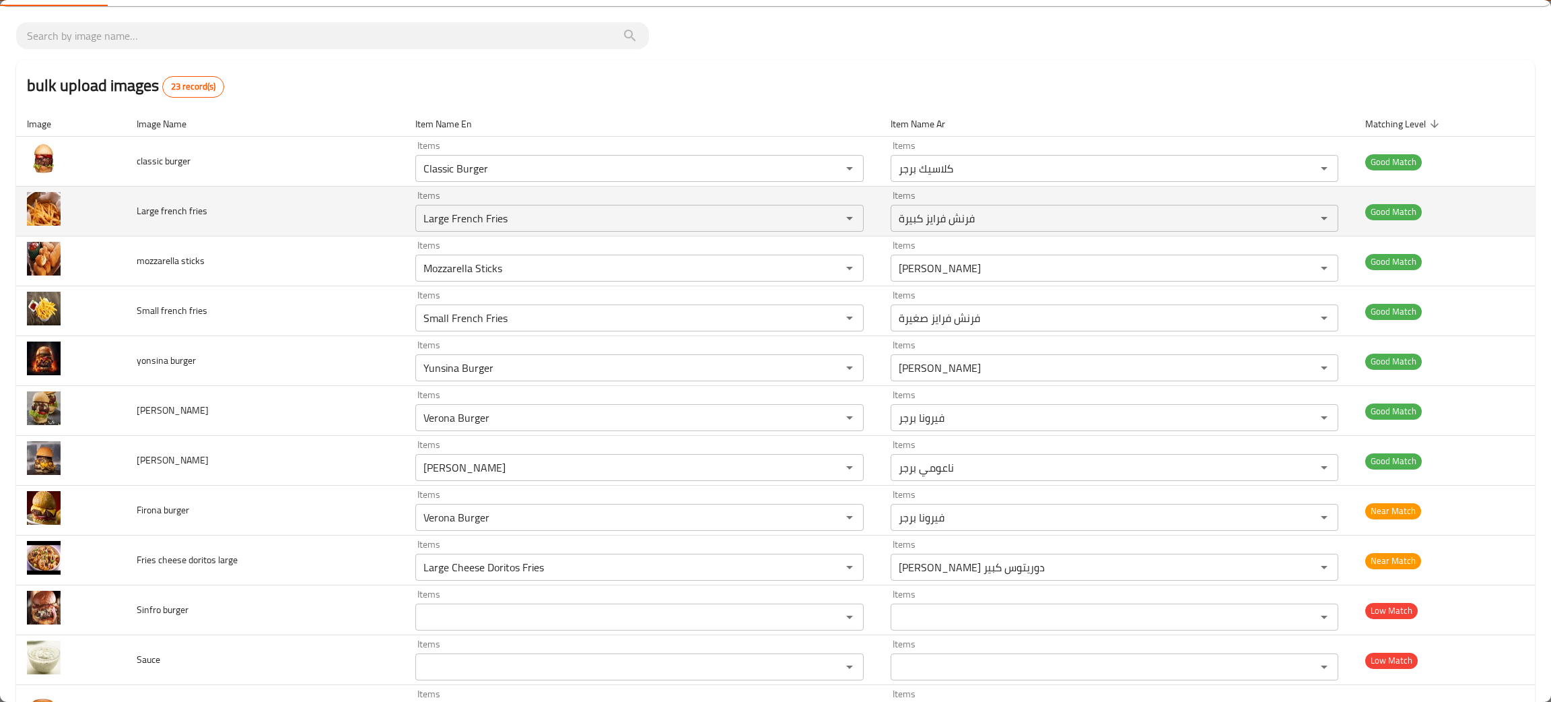
scroll to position [0, 0]
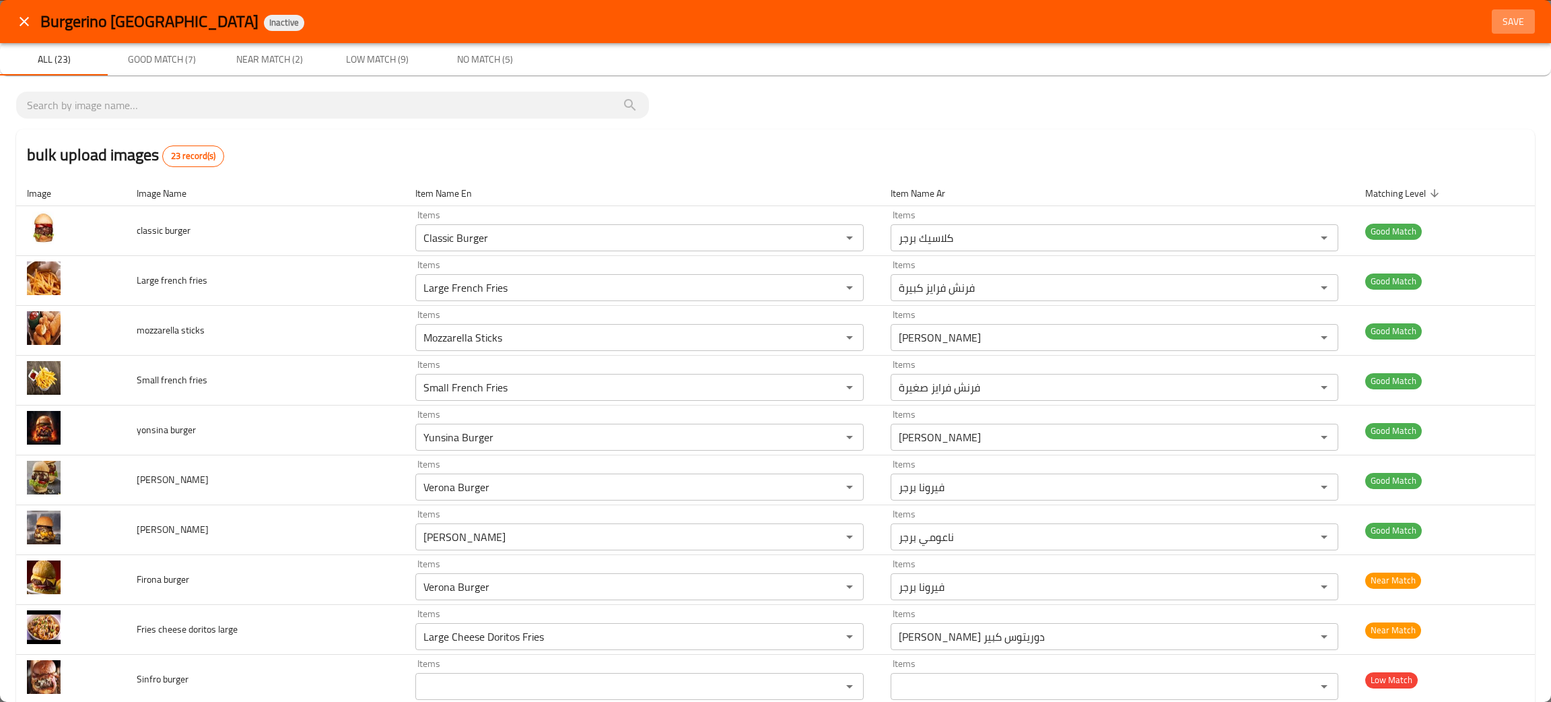
click at [1497, 24] on span "Save" at bounding box center [1513, 21] width 32 height 17
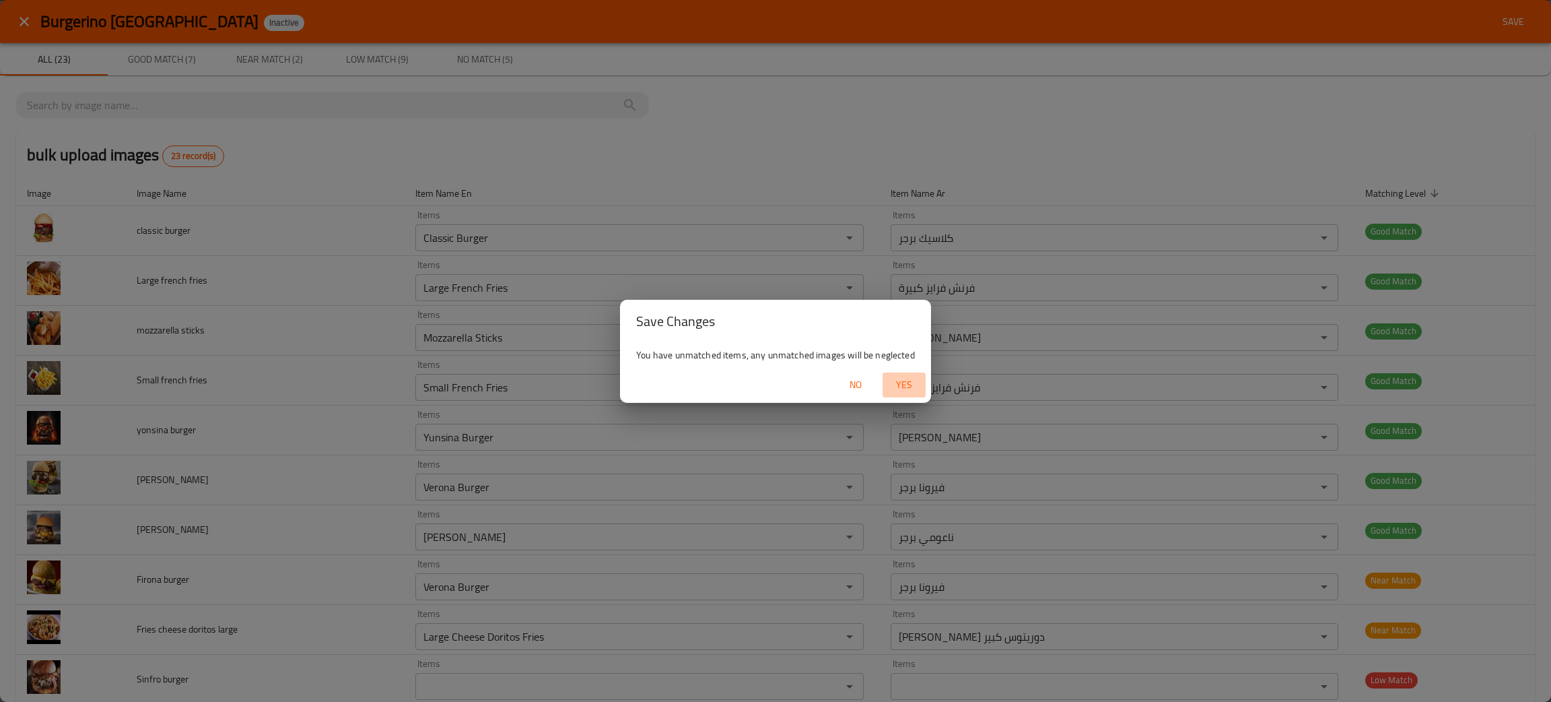
click at [903, 392] on span "Yes" at bounding box center [904, 384] width 32 height 17
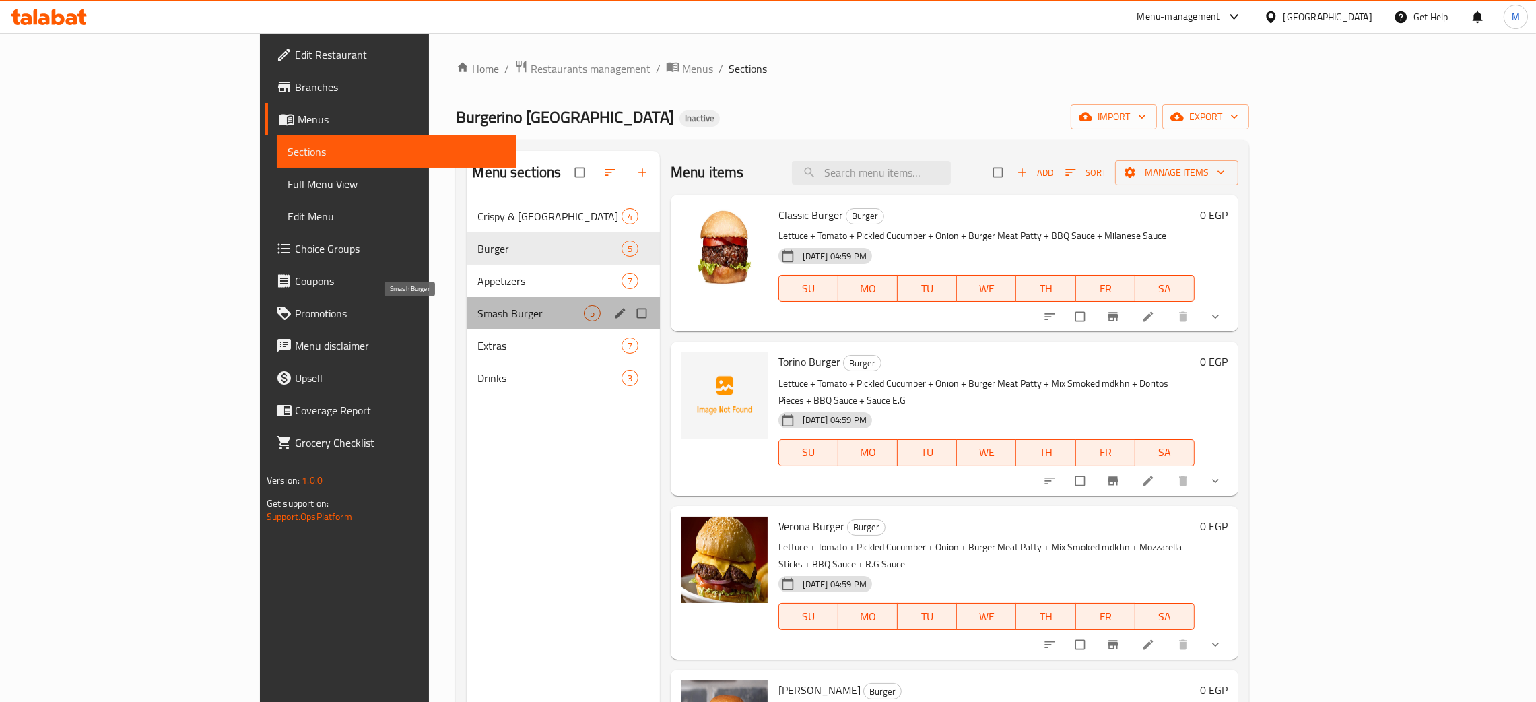
click at [477, 311] on span "Smash Burger" at bounding box center [530, 313] width 106 height 16
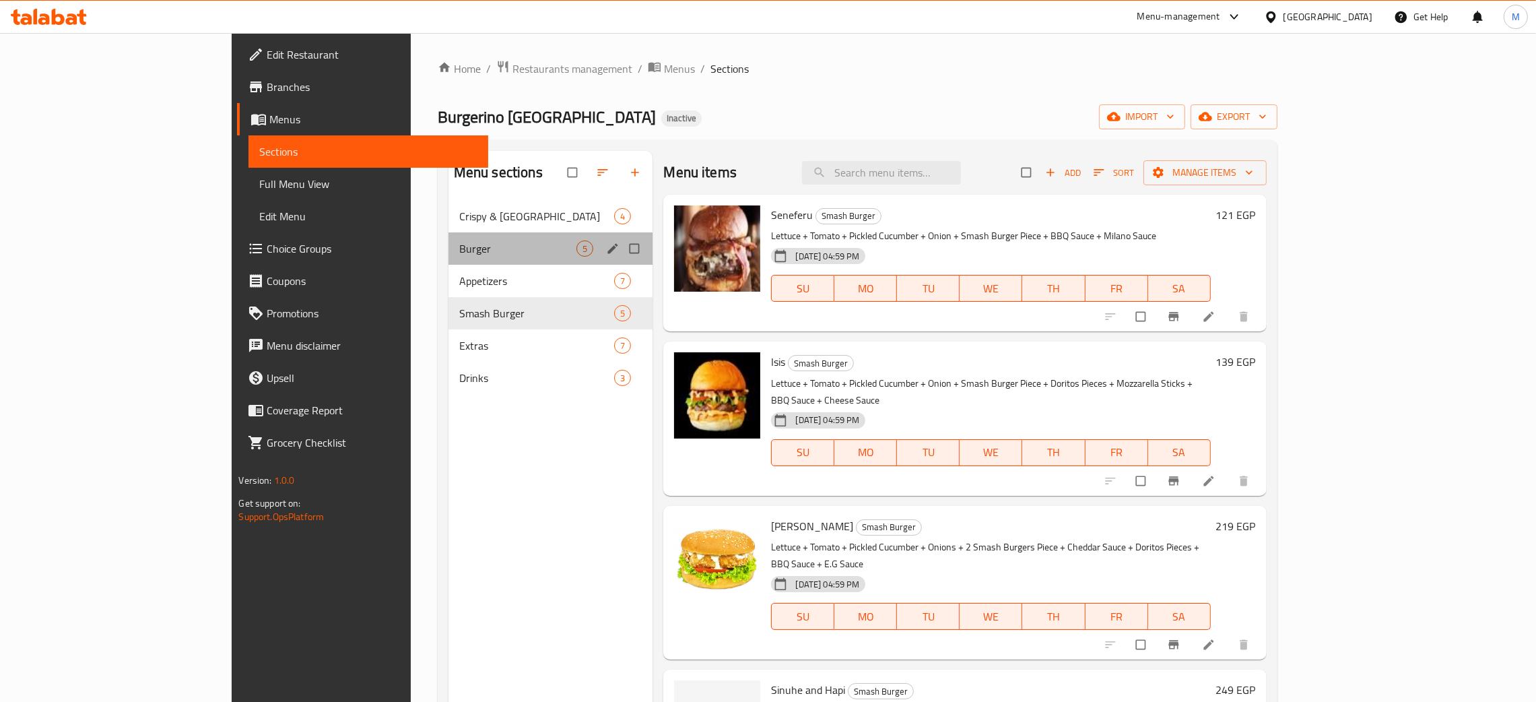
click at [448, 240] on div "Burger 5" at bounding box center [550, 248] width 205 height 32
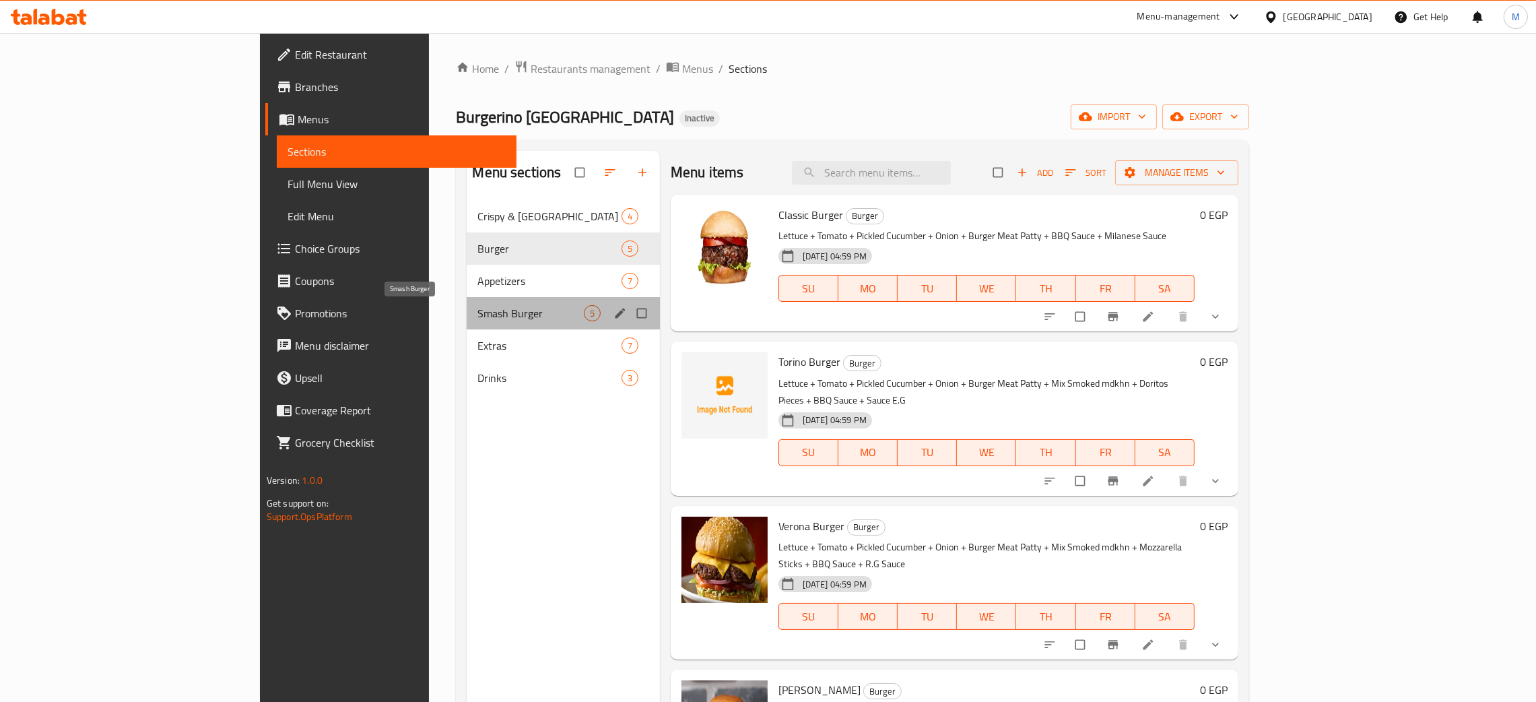
click at [477, 314] on span "Smash Burger" at bounding box center [530, 313] width 106 height 16
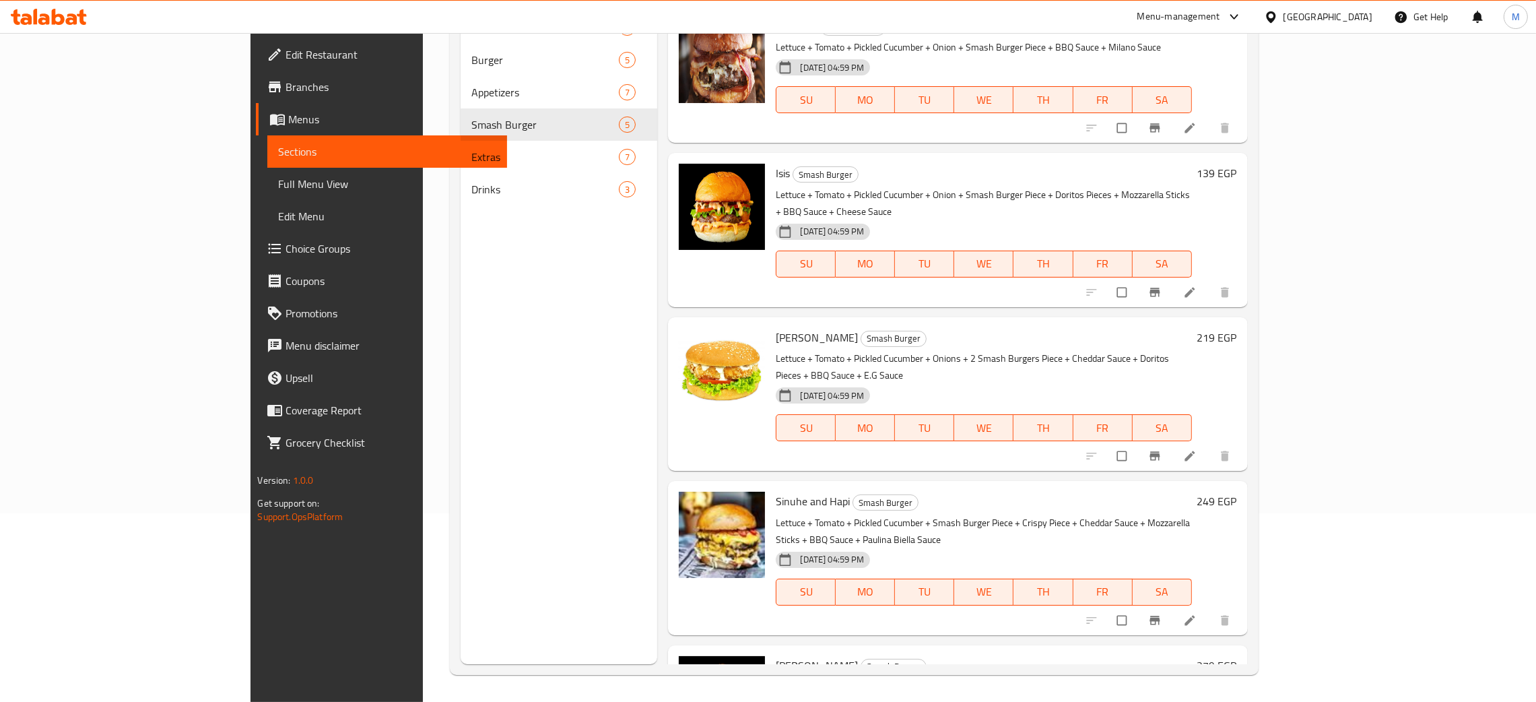
click at [460, 386] on div "Menu sections Crispy & Nashville 4 Burger 5 Appetizers 7 Smash Burger 5 Extras …" at bounding box center [558, 313] width 197 height 702
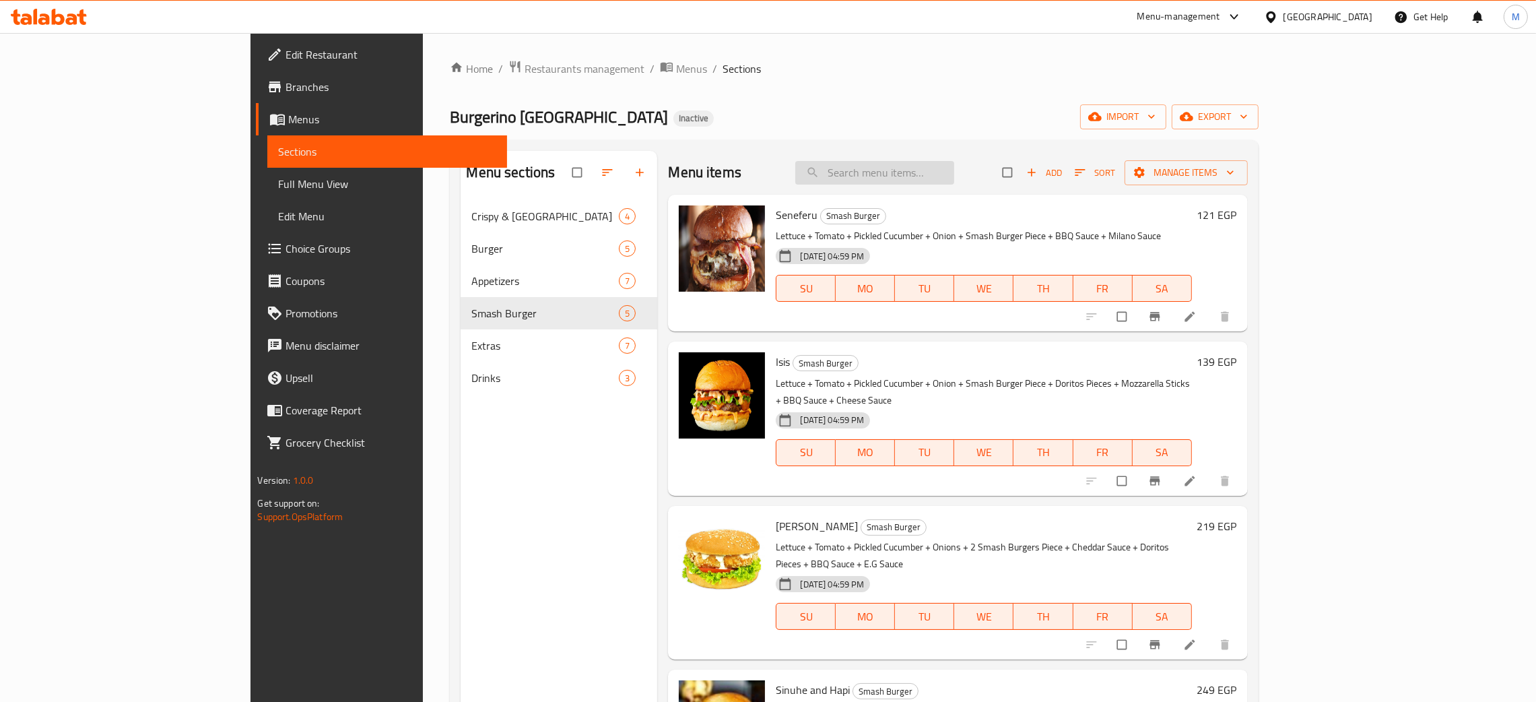
click at [930, 177] on input "search" at bounding box center [874, 173] width 159 height 24
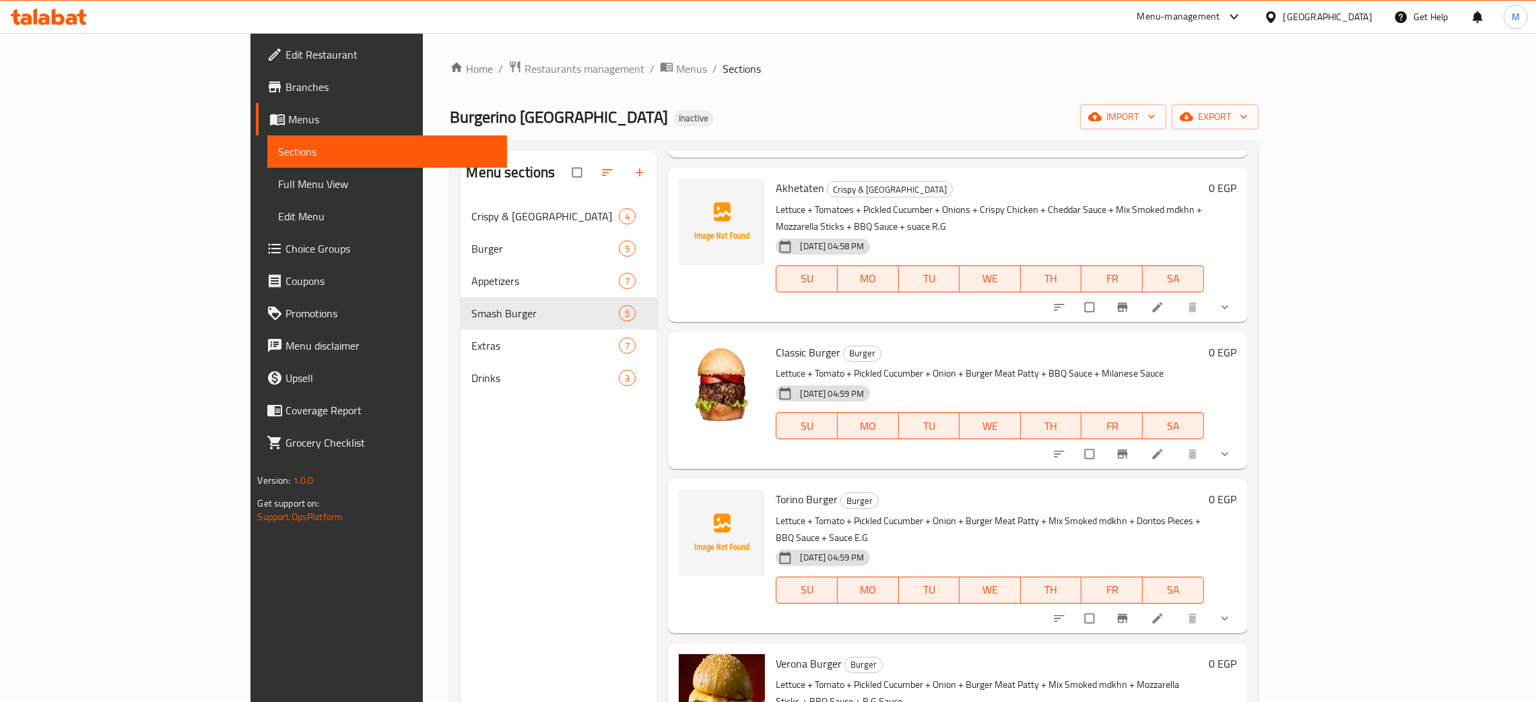
scroll to position [504, 0]
type input "b"
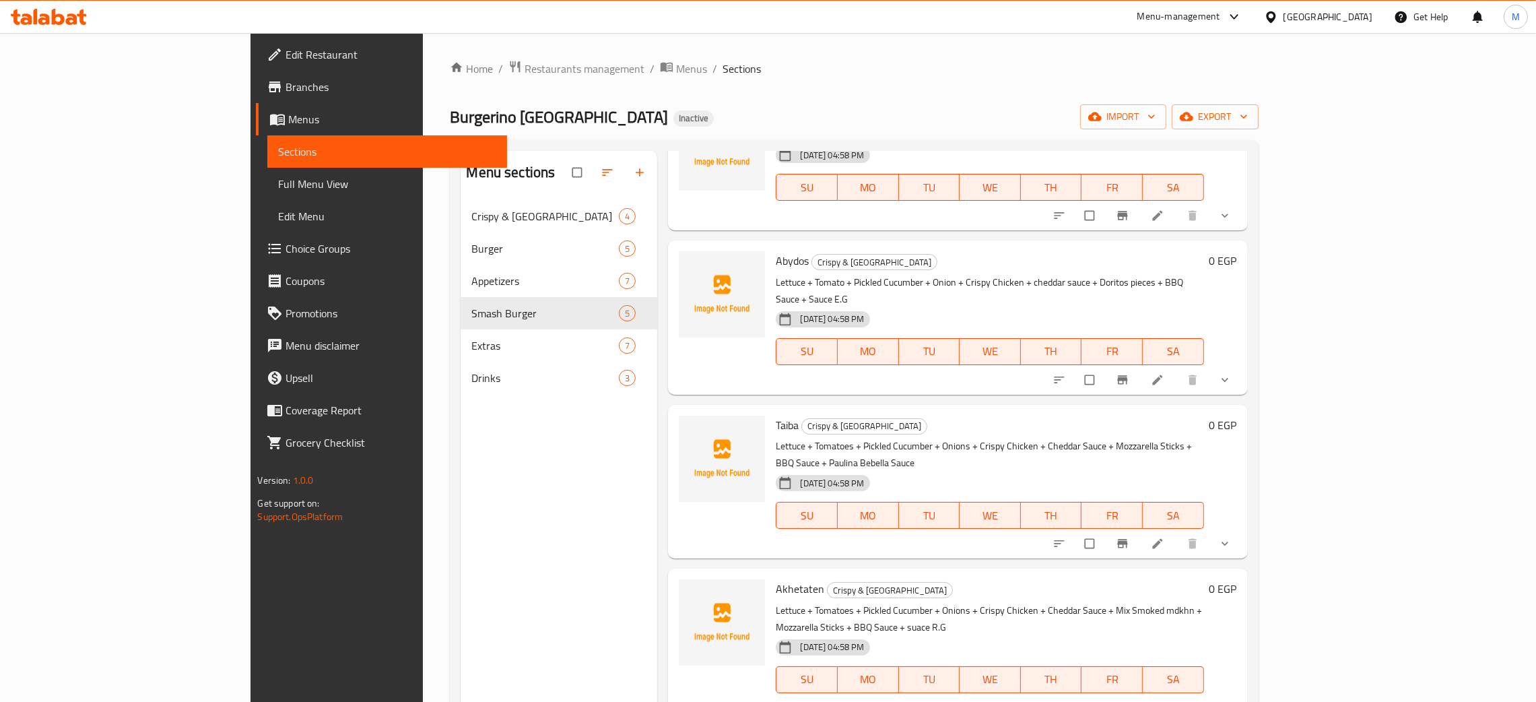
scroll to position [0, 0]
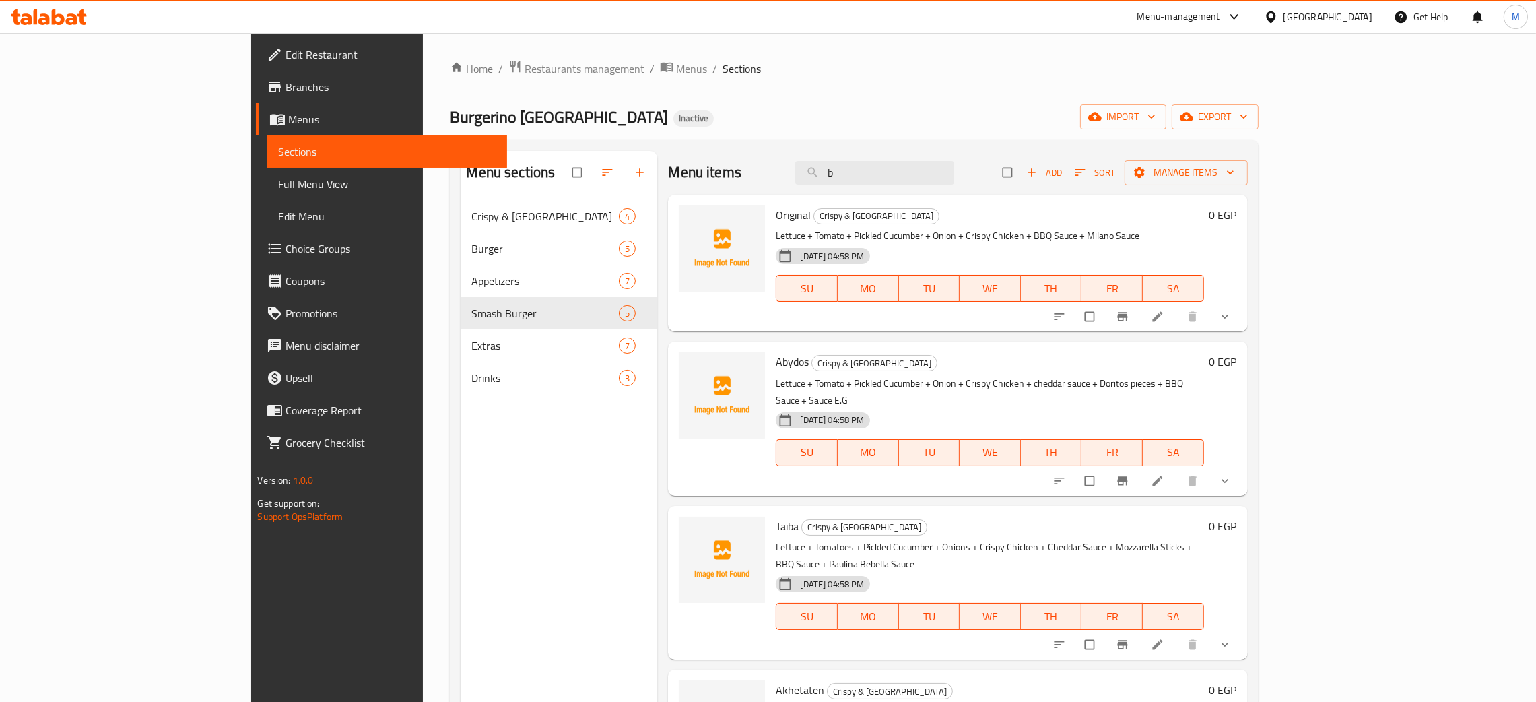
click at [460, 493] on div "Menu sections Crispy & Nashville 4 Burger 5 Appetizers 7 Smash Burger 5 Extras …" at bounding box center [558, 502] width 197 height 702
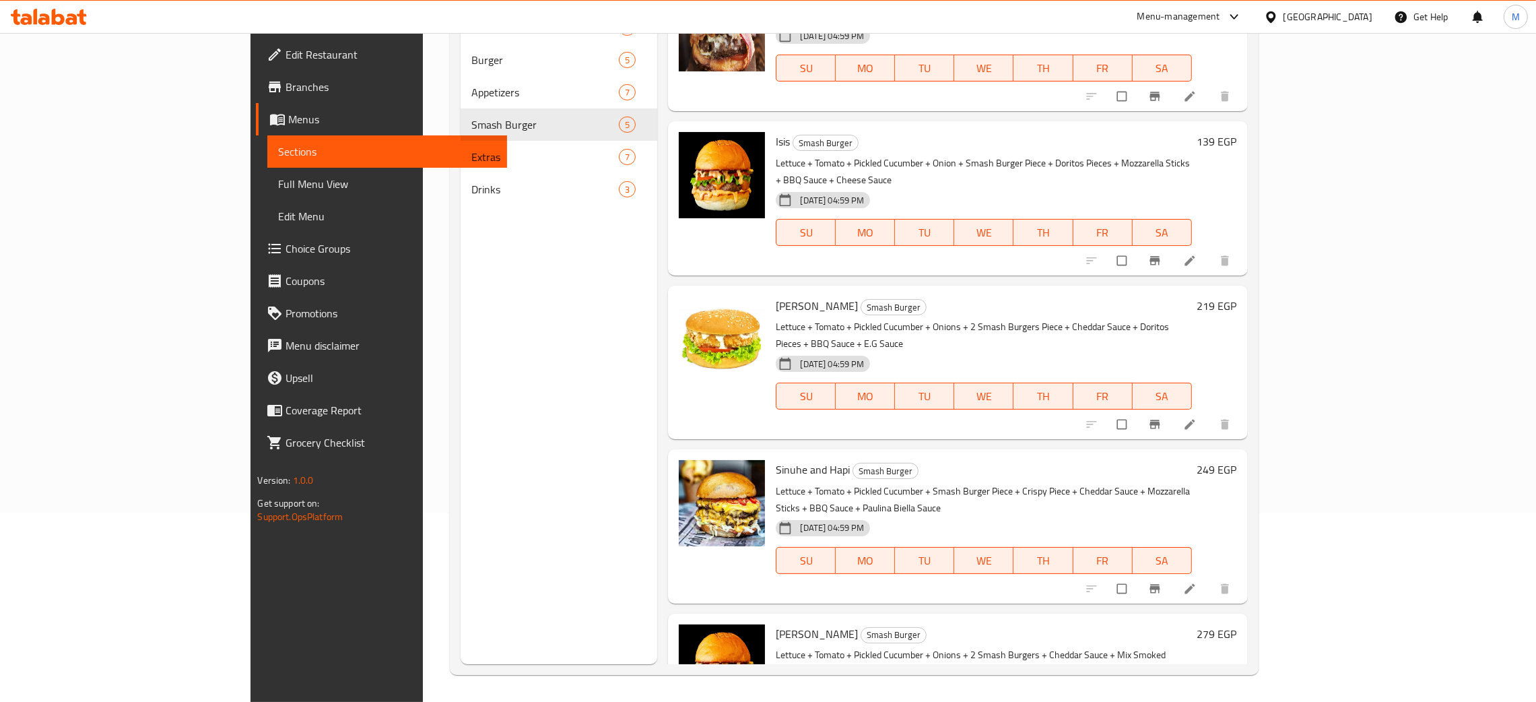
scroll to position [1441, 0]
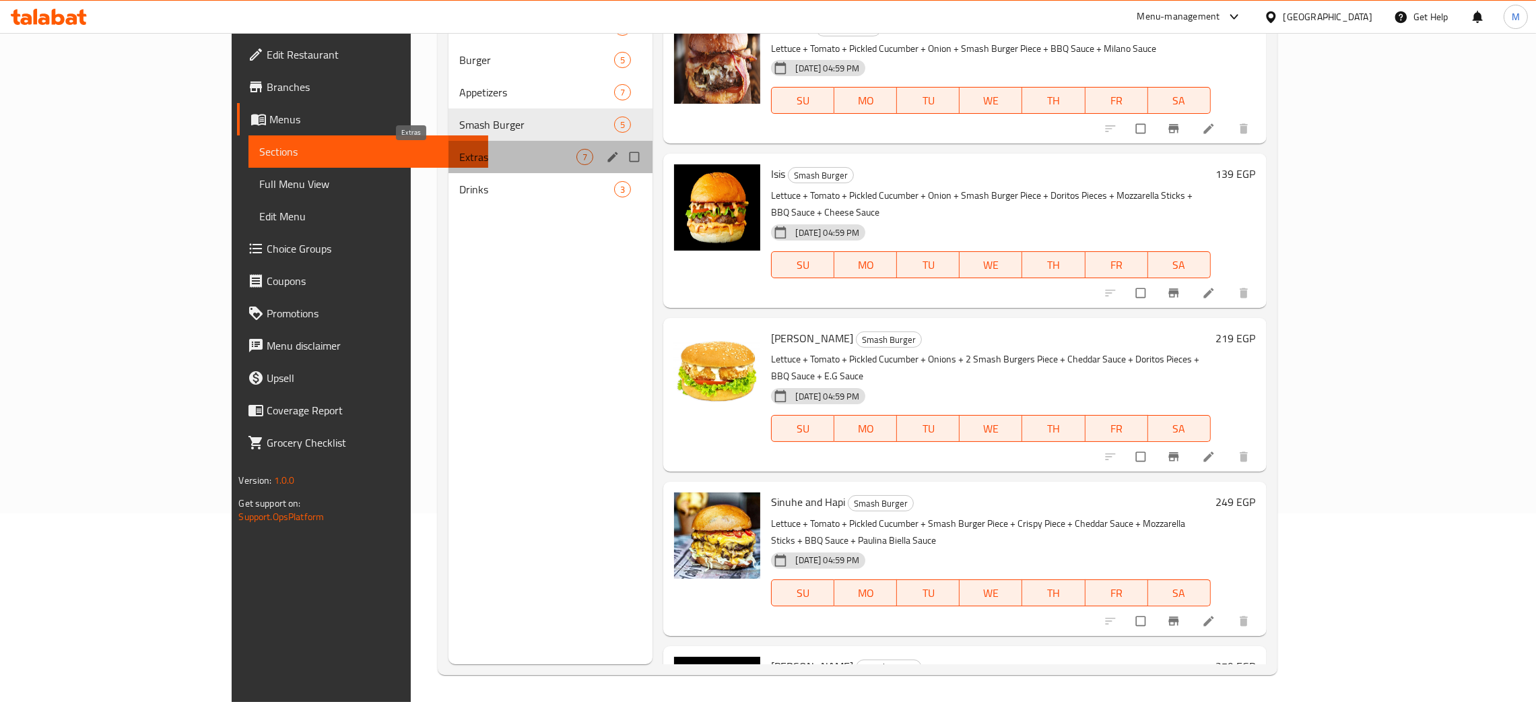
click at [459, 151] on span "Extras" at bounding box center [518, 157] width 118 height 16
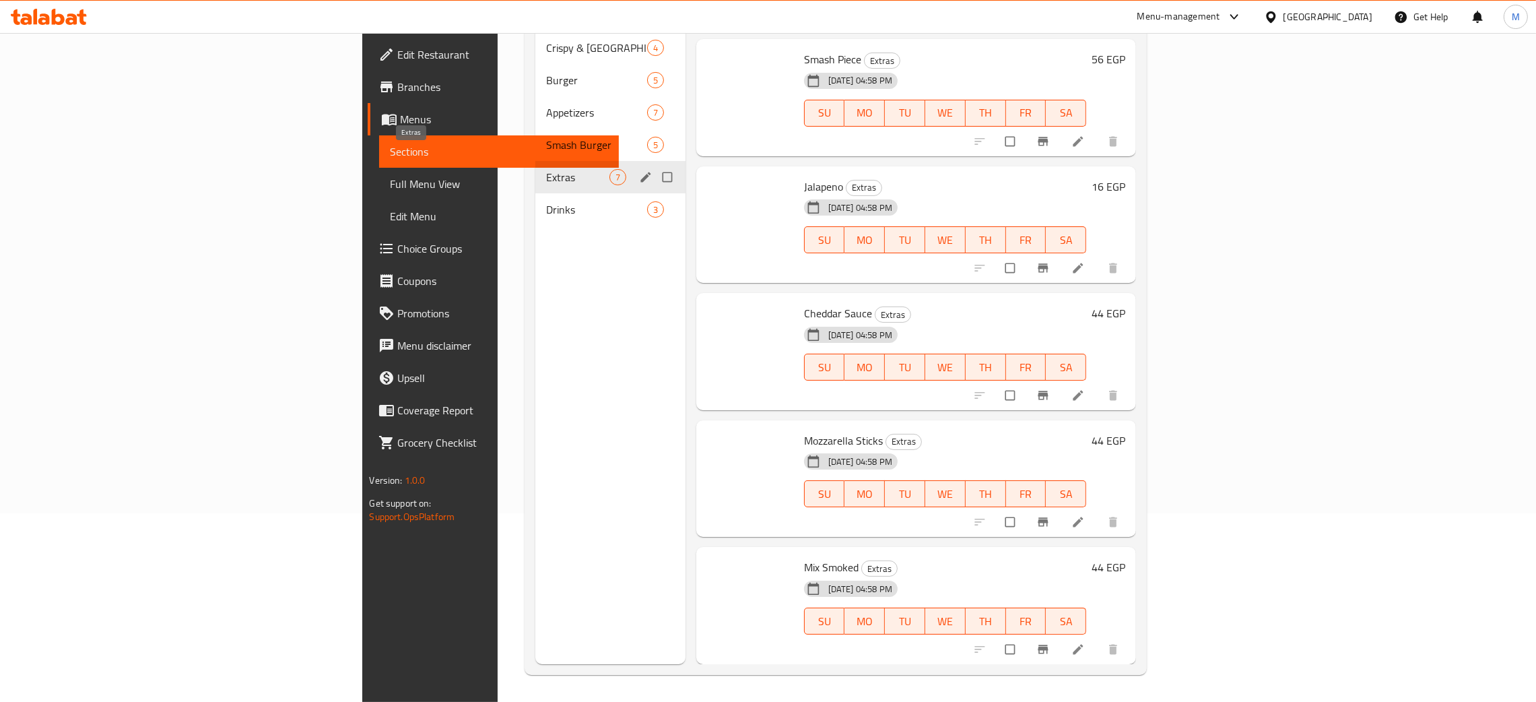
scroll to position [219, 0]
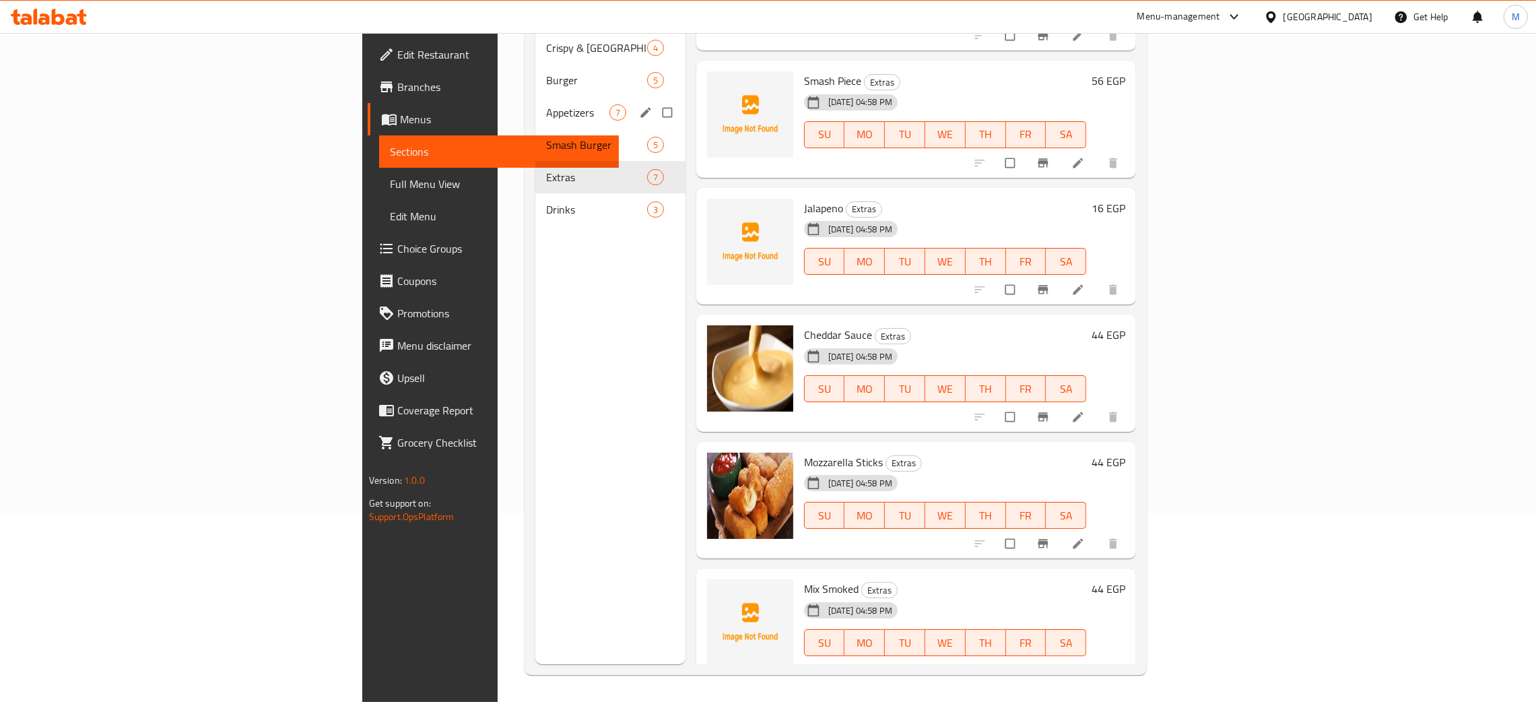
click at [535, 96] on div "Appetizers 7" at bounding box center [610, 112] width 150 height 32
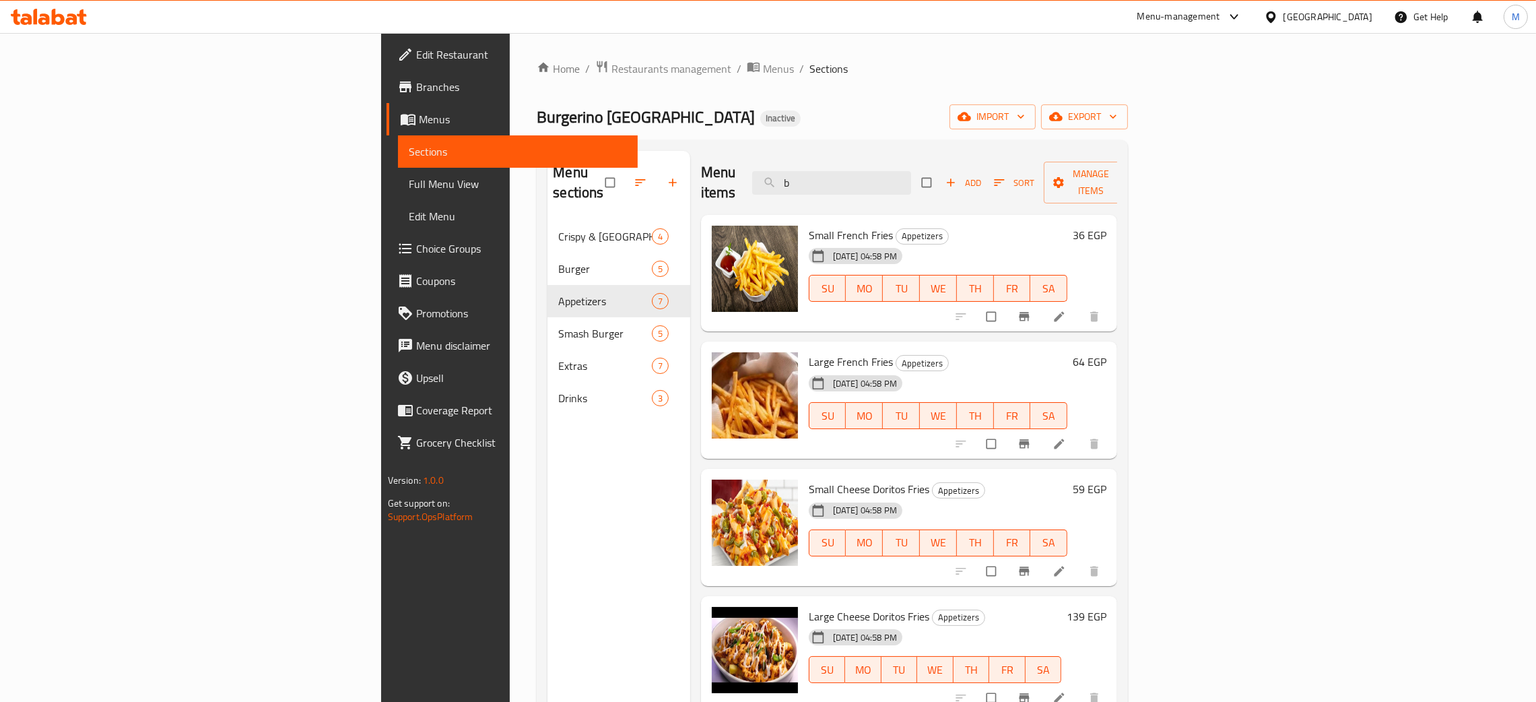
click at [547, 620] on div "Menu sections Crispy & Nashville 4 Burger 5 Appetizers 7 Smash Burger 5 Extras …" at bounding box center [618, 502] width 143 height 702
click at [409, 179] on span "Full Menu View" at bounding box center [518, 184] width 218 height 16
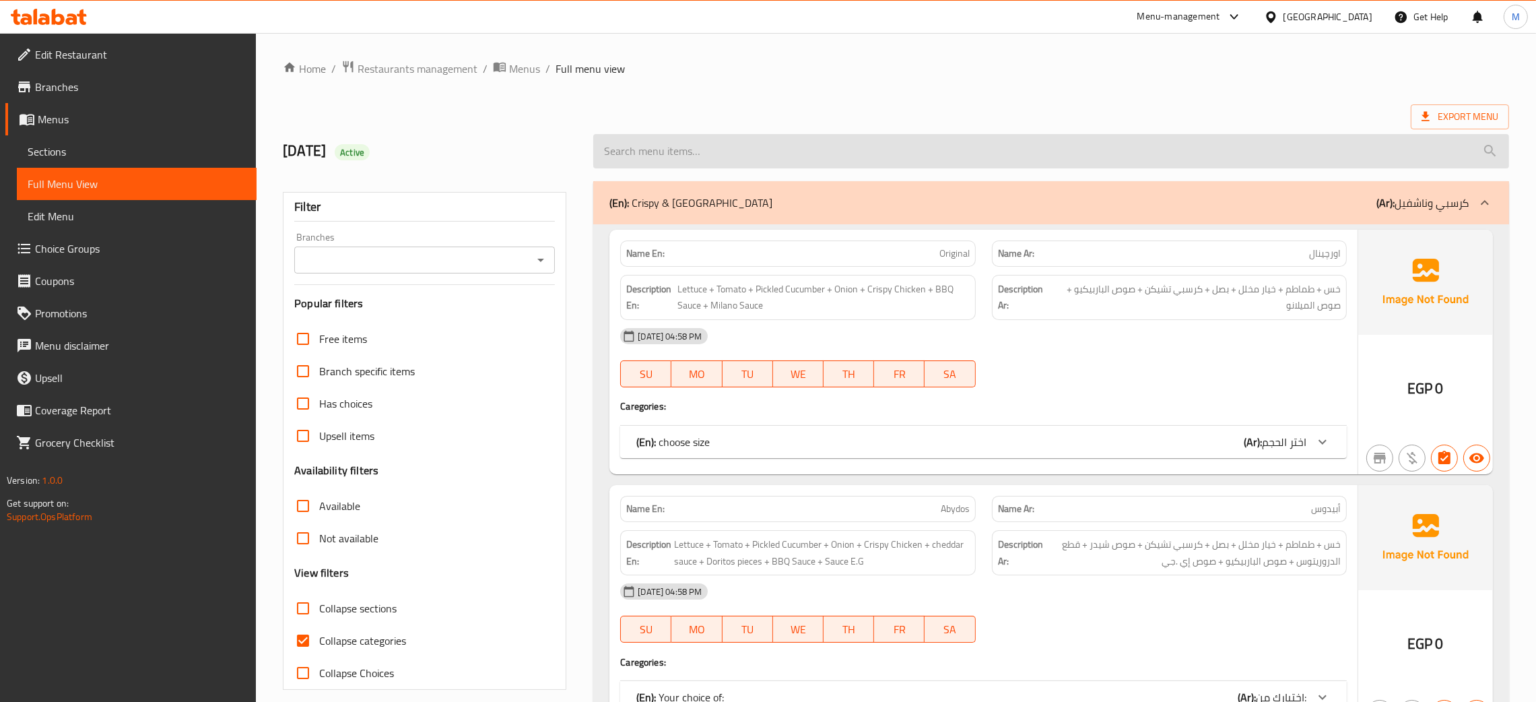
click at [734, 149] on input "search" at bounding box center [1051, 151] width 916 height 34
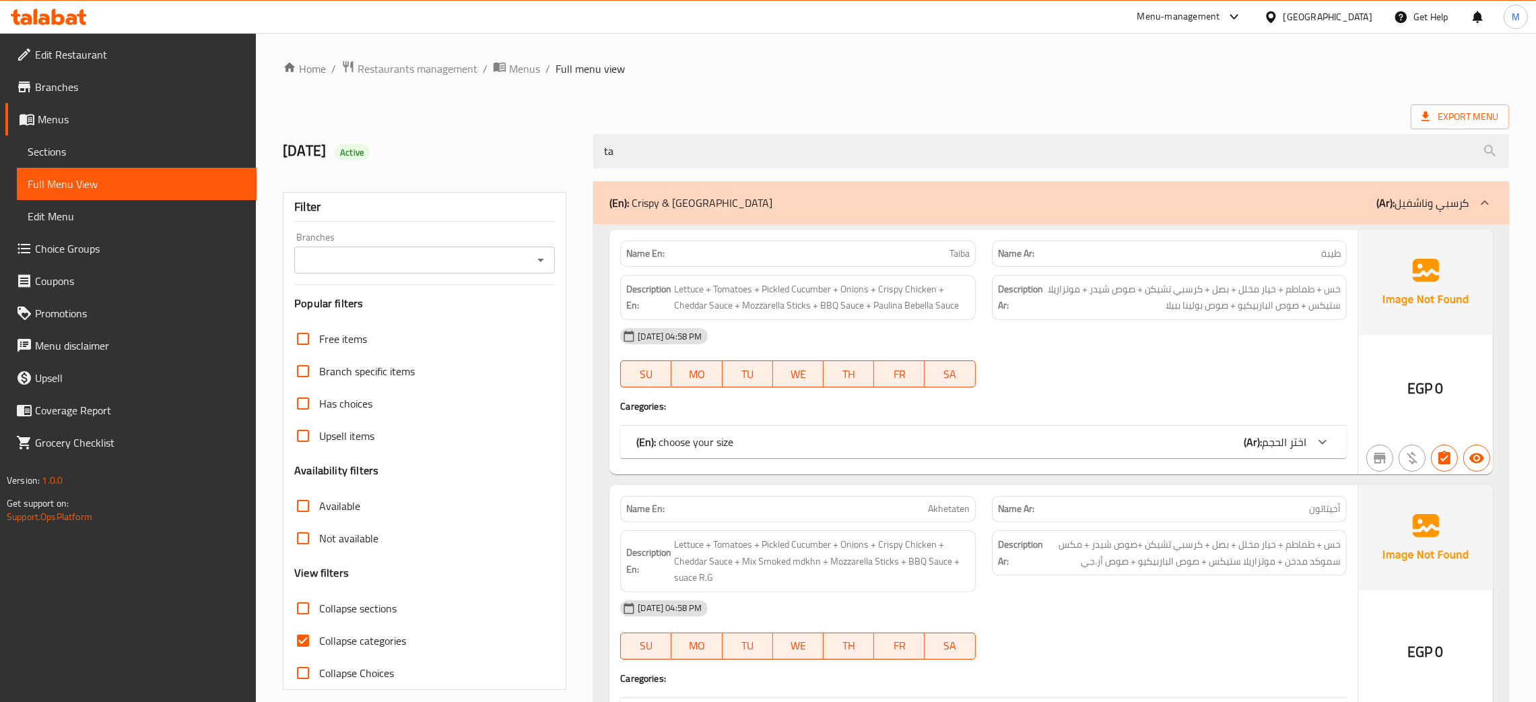
type input "t"
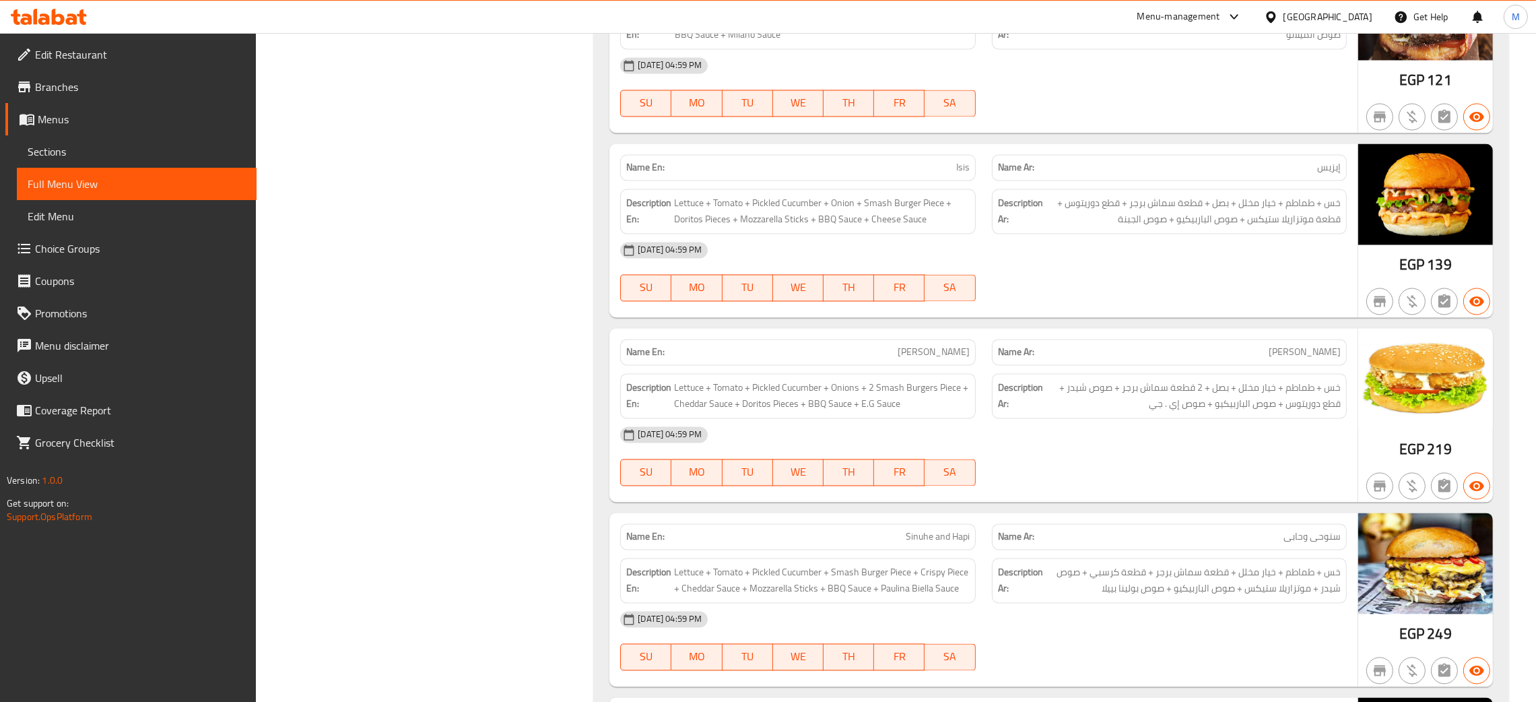
scroll to position [3953, 0]
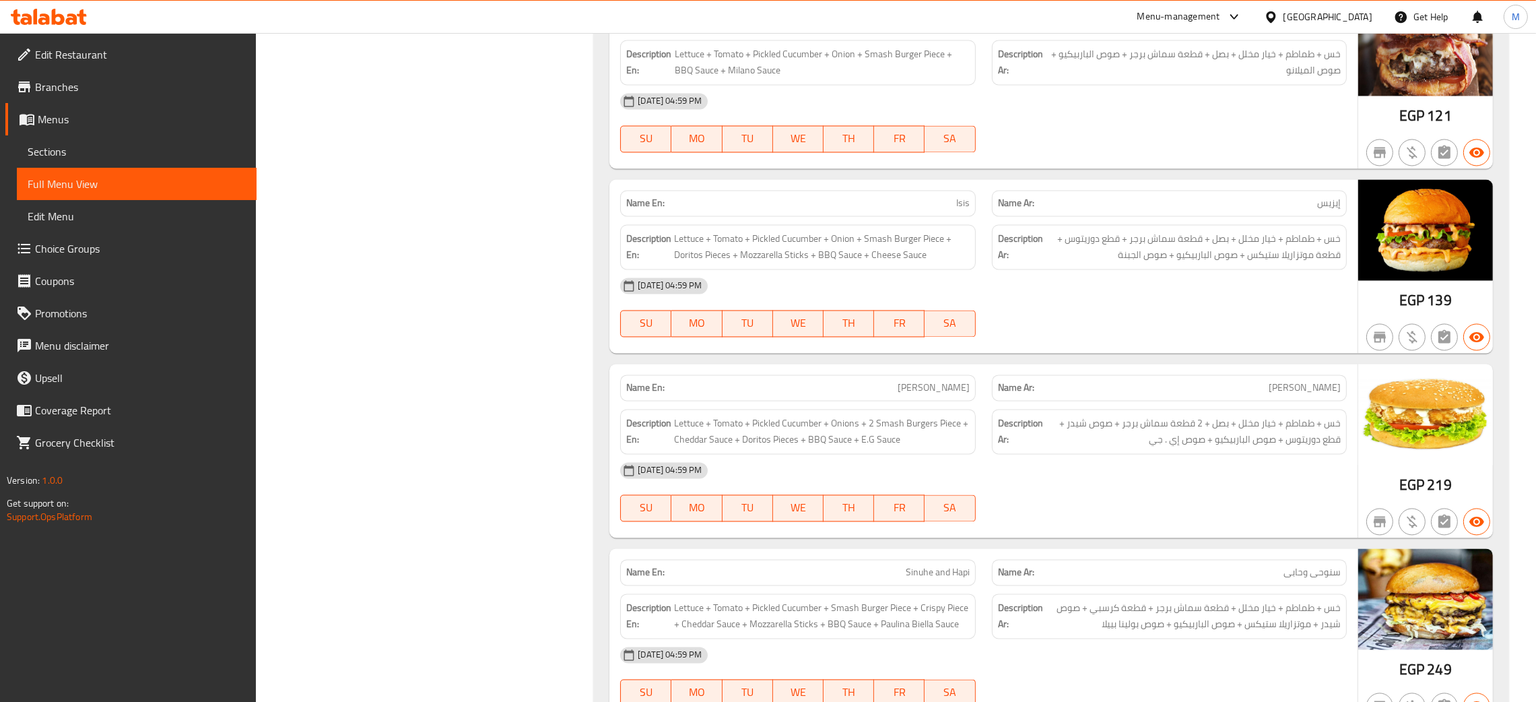
click at [29, 147] on span "Sections" at bounding box center [137, 151] width 218 height 16
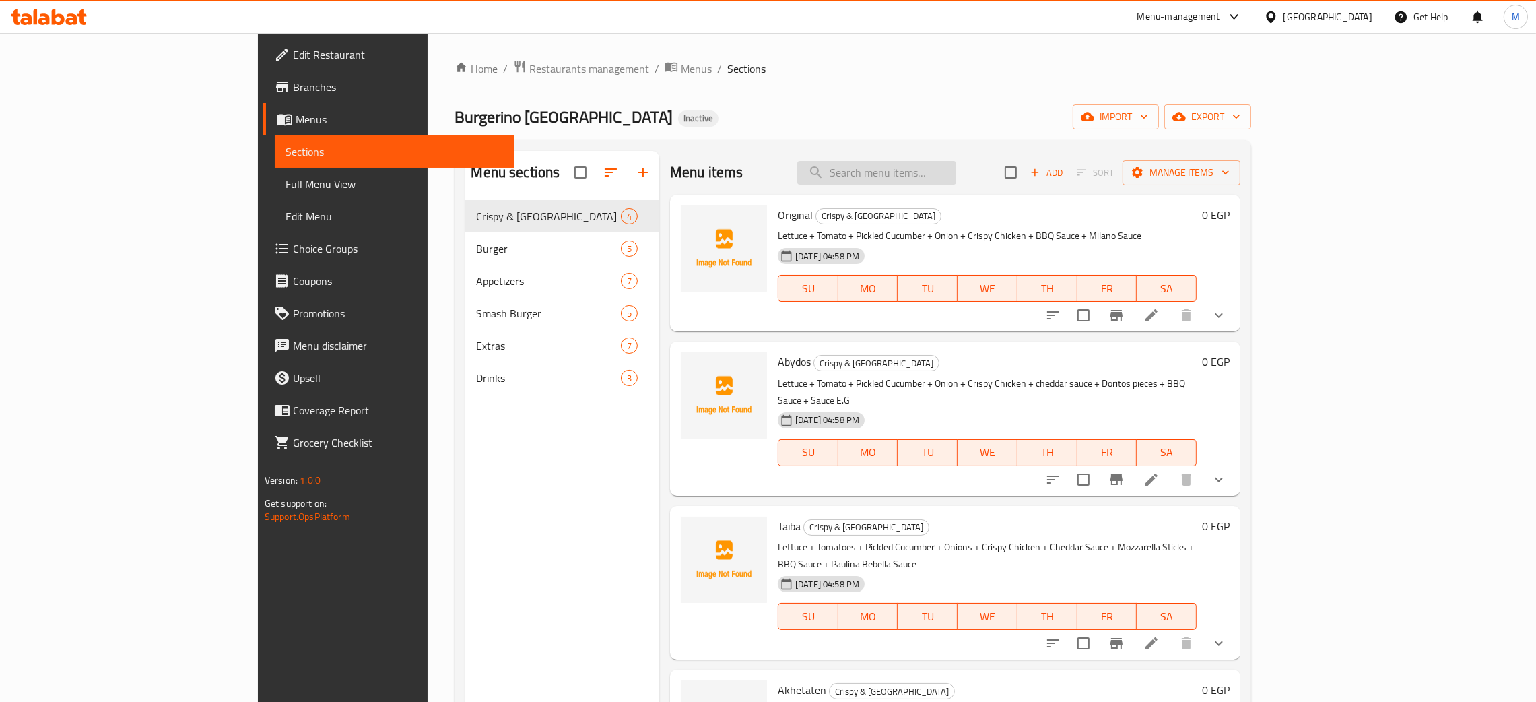
click at [938, 166] on input "search" at bounding box center [876, 173] width 159 height 24
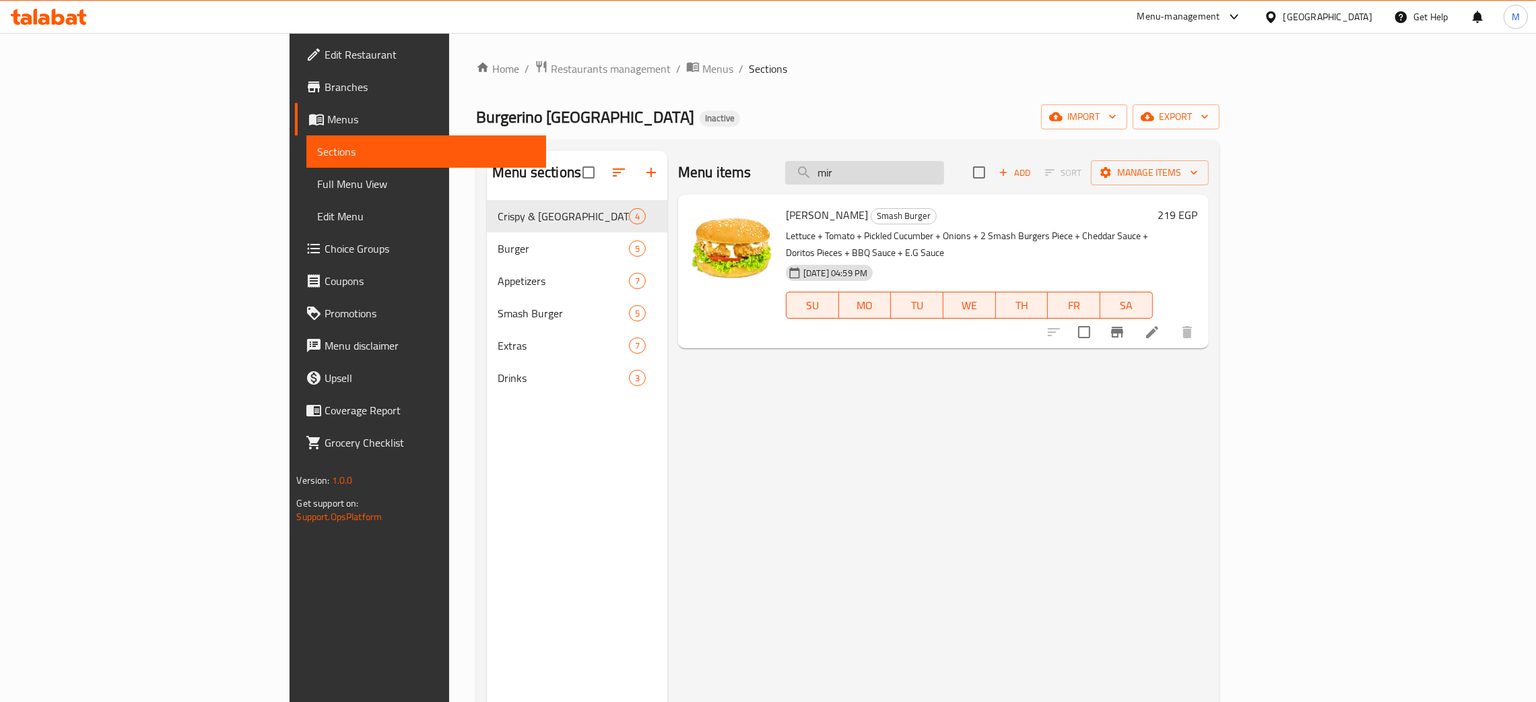
type input "mir"
drag, startPoint x: 72, startPoint y: 180, endPoint x: 232, endPoint y: 186, distance: 159.6
click at [317, 180] on span "Full Menu View" at bounding box center [426, 184] width 218 height 16
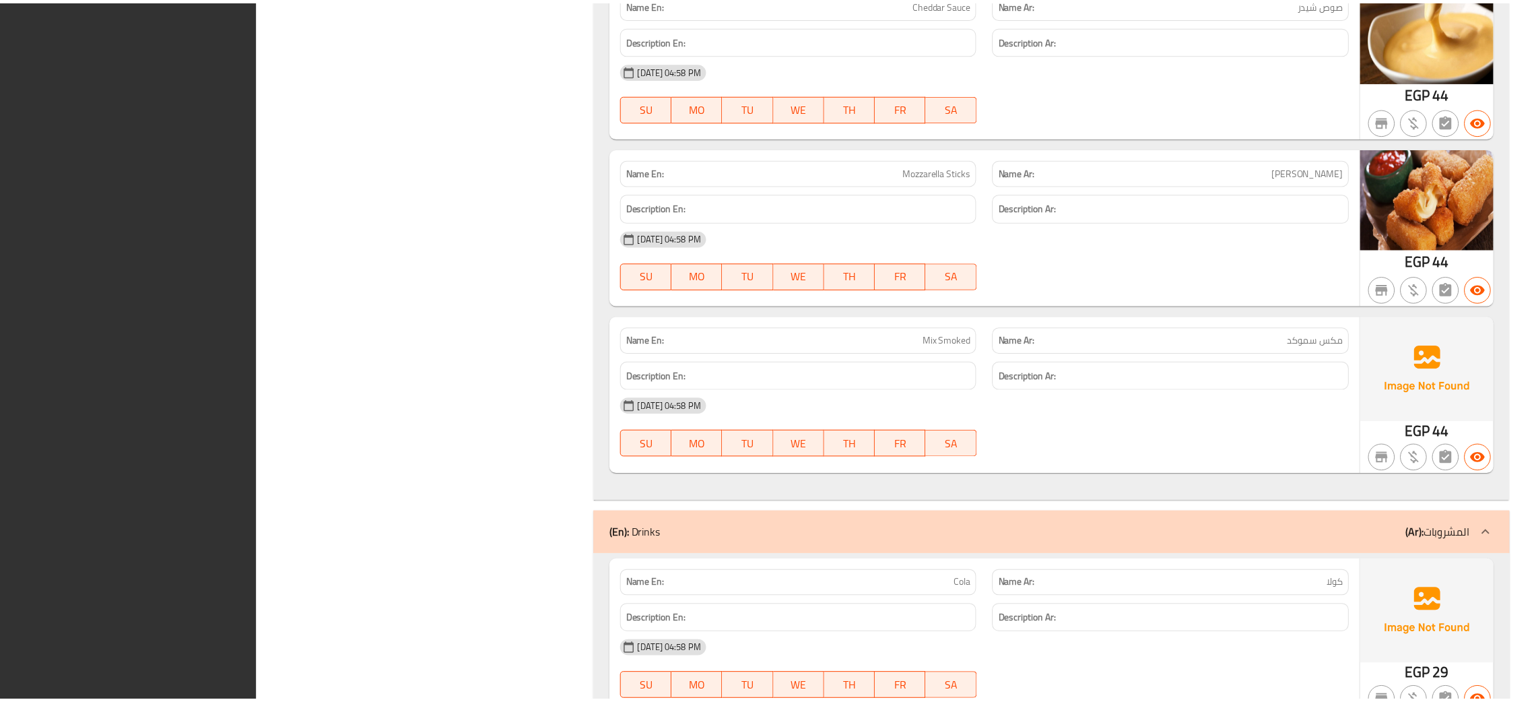
scroll to position [6073, 0]
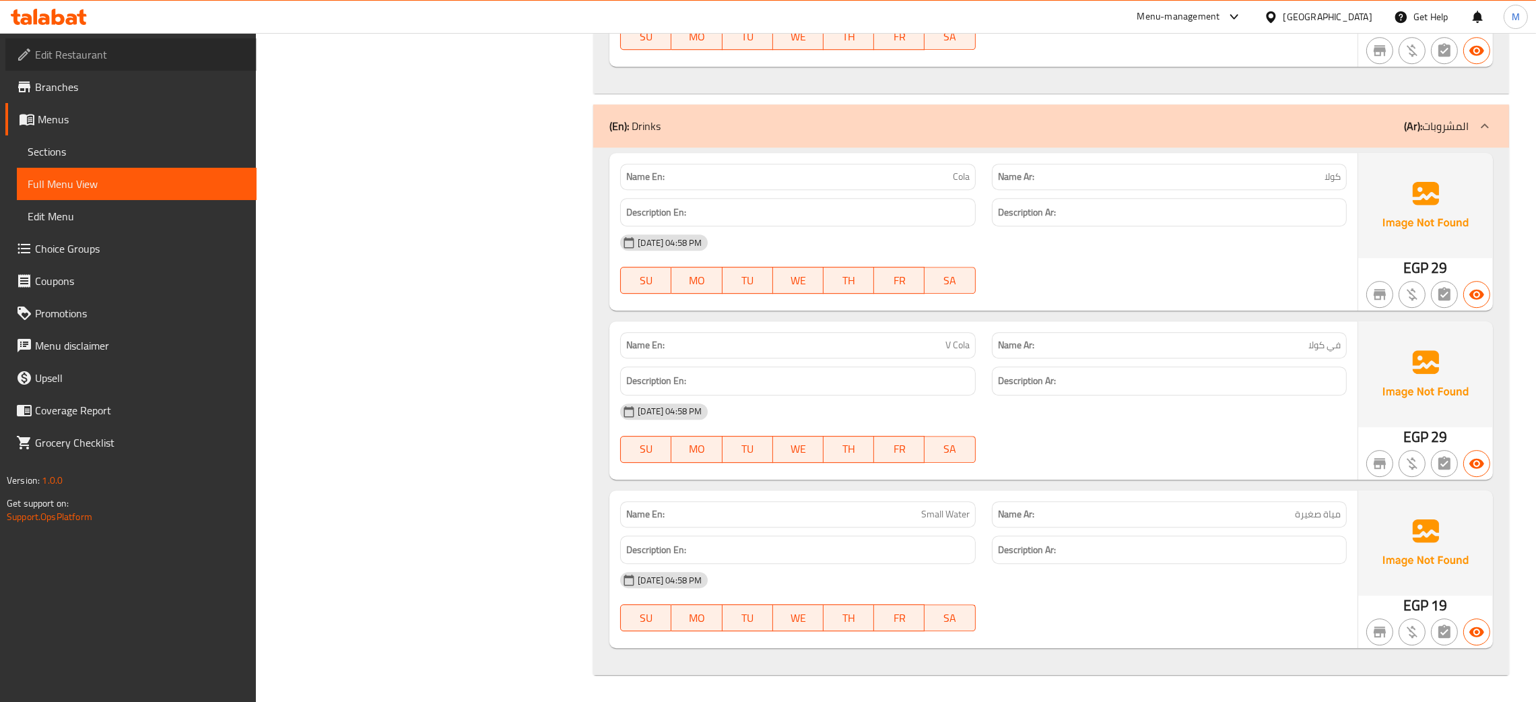
click at [90, 50] on span "Edit Restaurant" at bounding box center [140, 54] width 211 height 16
